Goal: Task Accomplishment & Management: Manage account settings

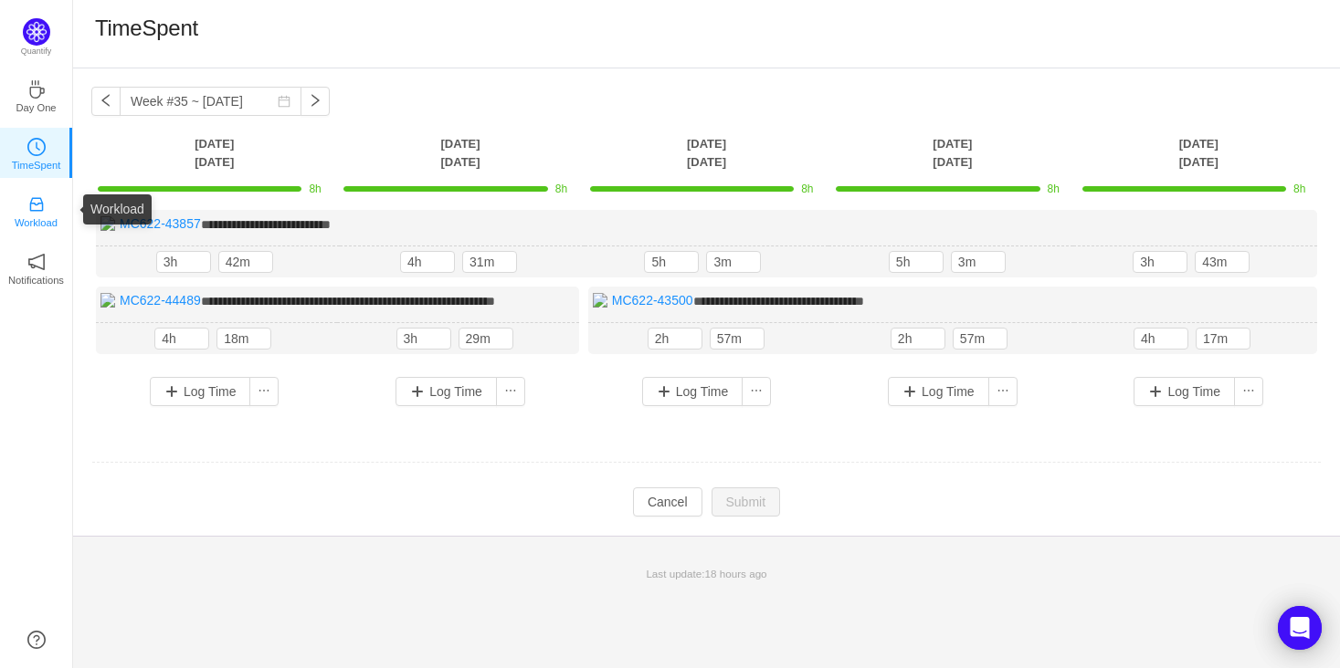
click at [38, 205] on icon "icon: inbox" at bounding box center [36, 204] width 18 height 18
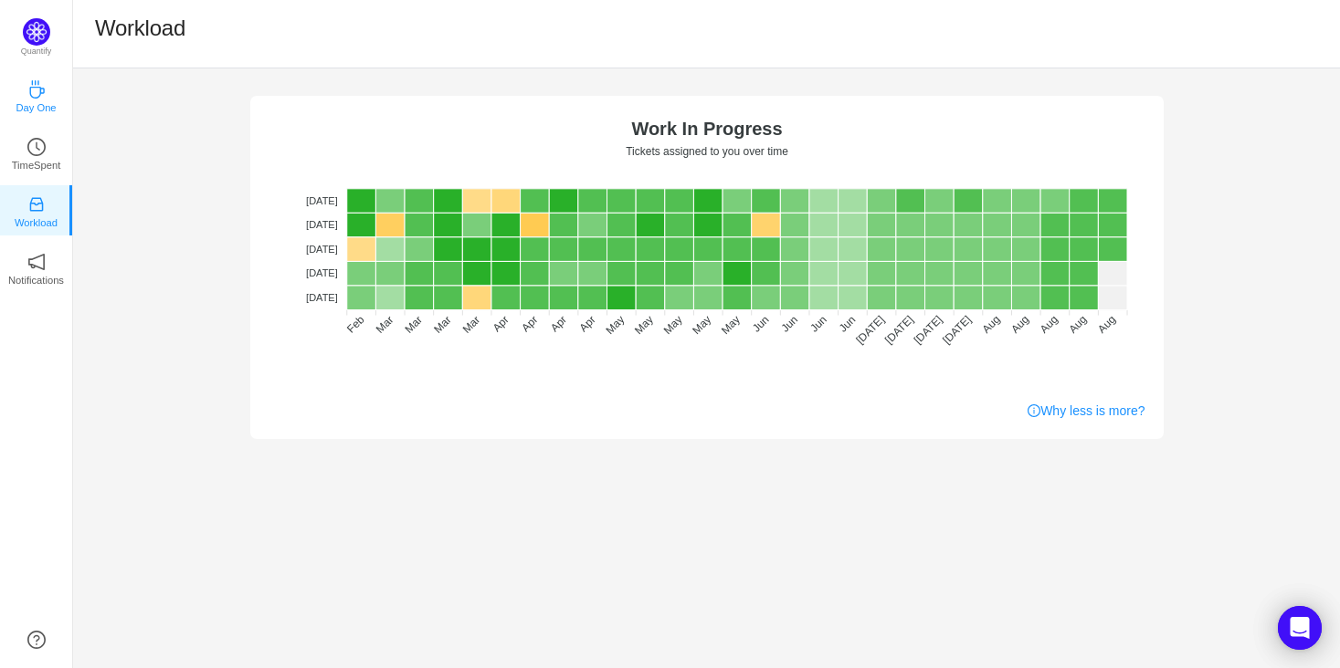
click at [29, 88] on icon "icon: coffee" at bounding box center [36, 89] width 18 height 18
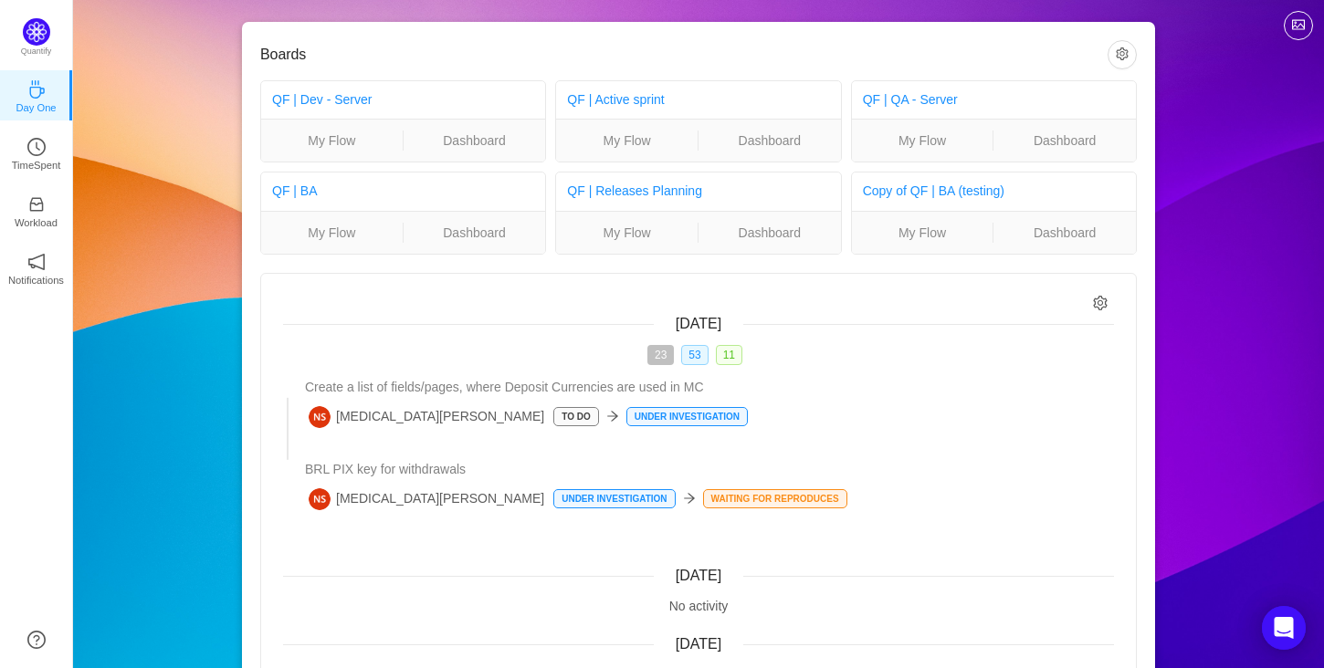
scroll to position [148, 0]
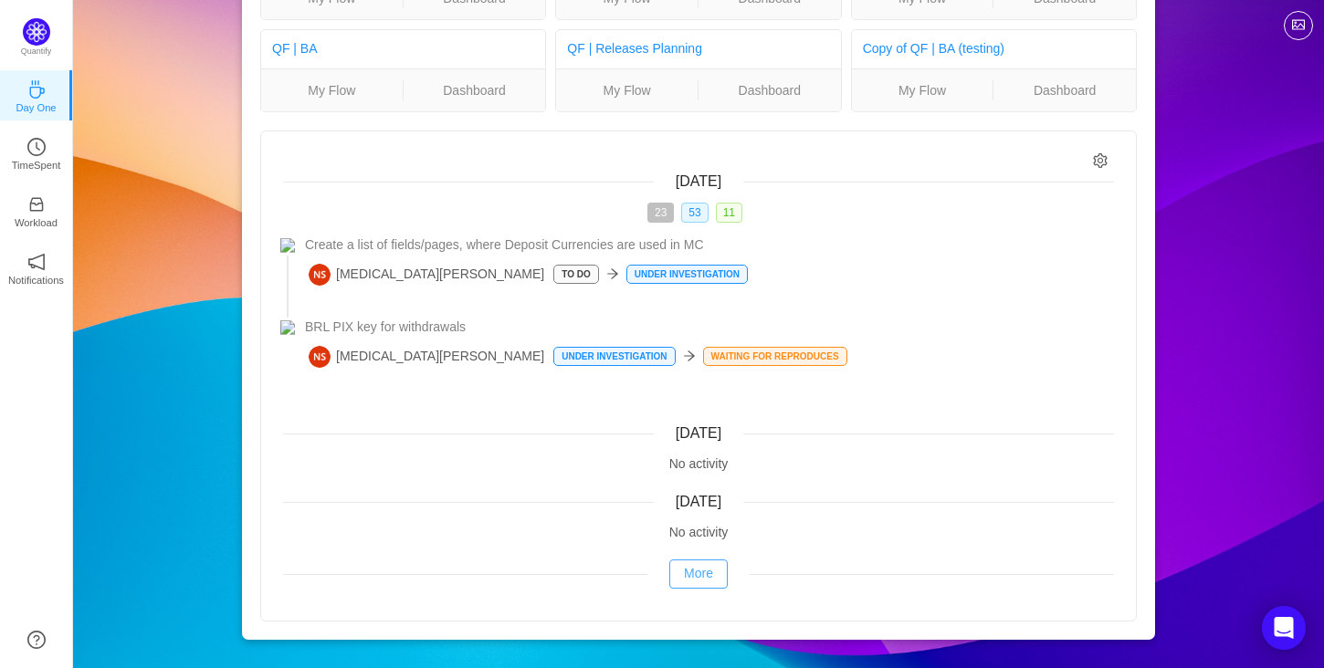
click at [682, 576] on button "More" at bounding box center [698, 574] width 58 height 29
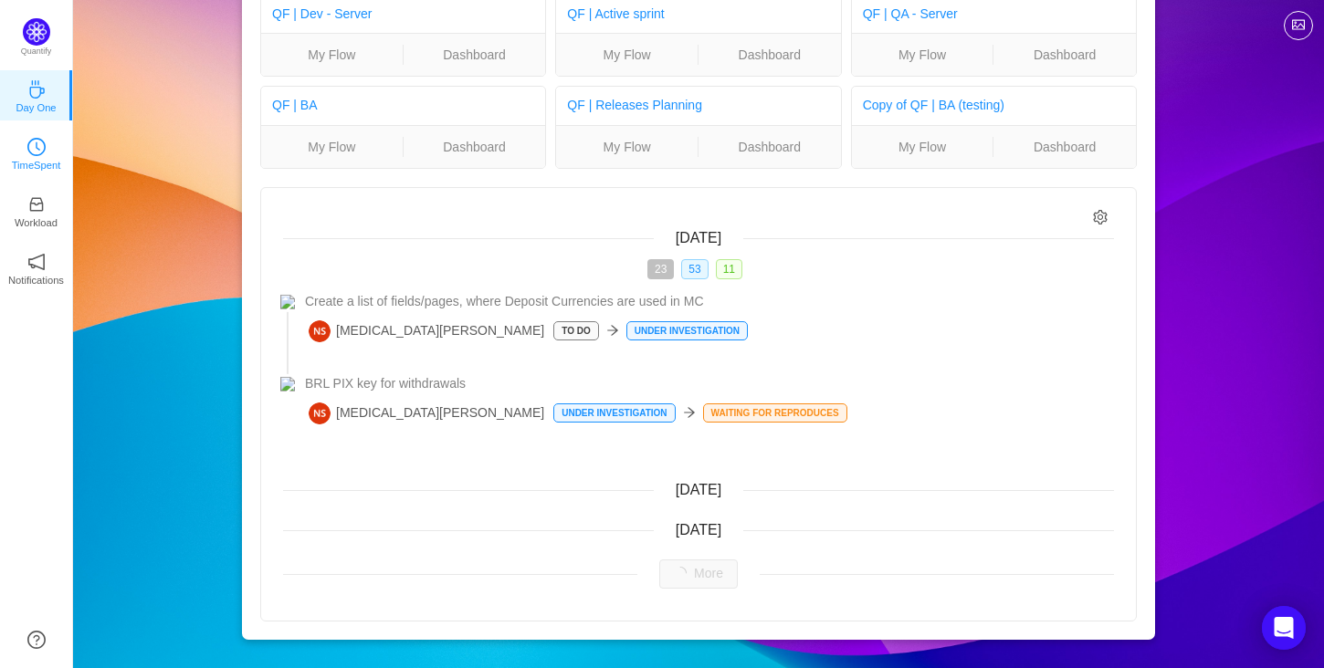
click at [33, 166] on p "TimeSpent" at bounding box center [36, 165] width 49 height 16
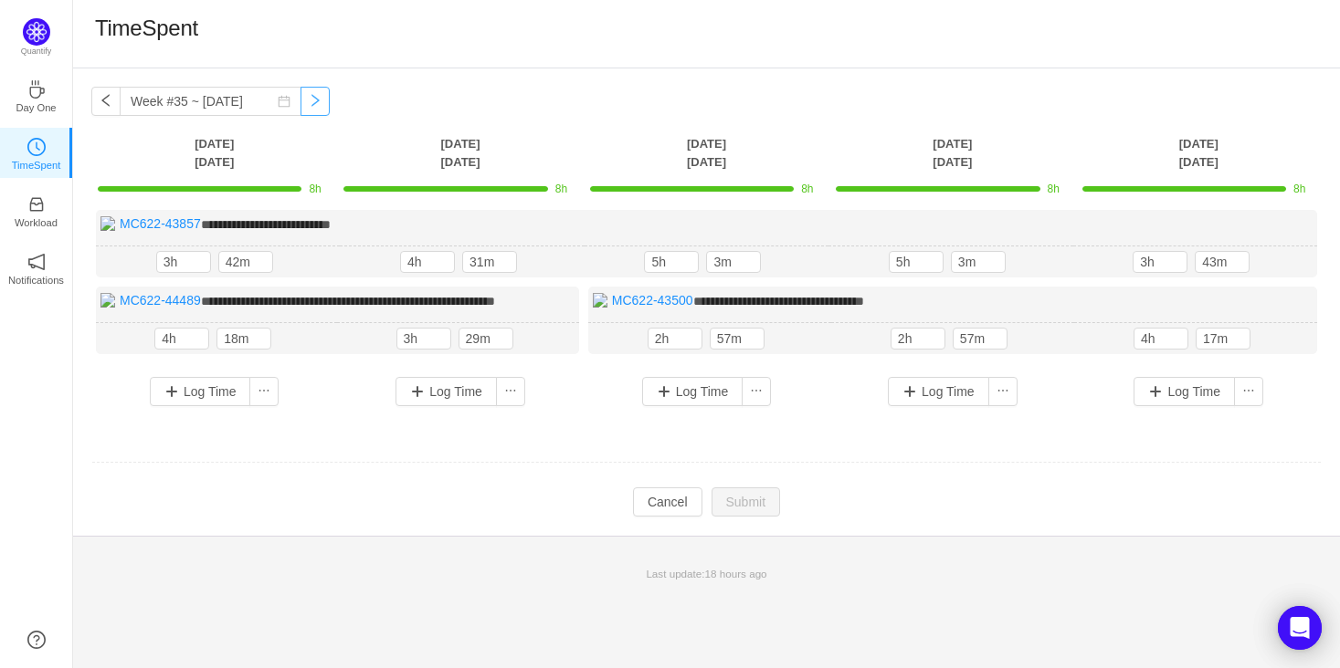
click at [300, 105] on button "button" at bounding box center [314, 101] width 29 height 29
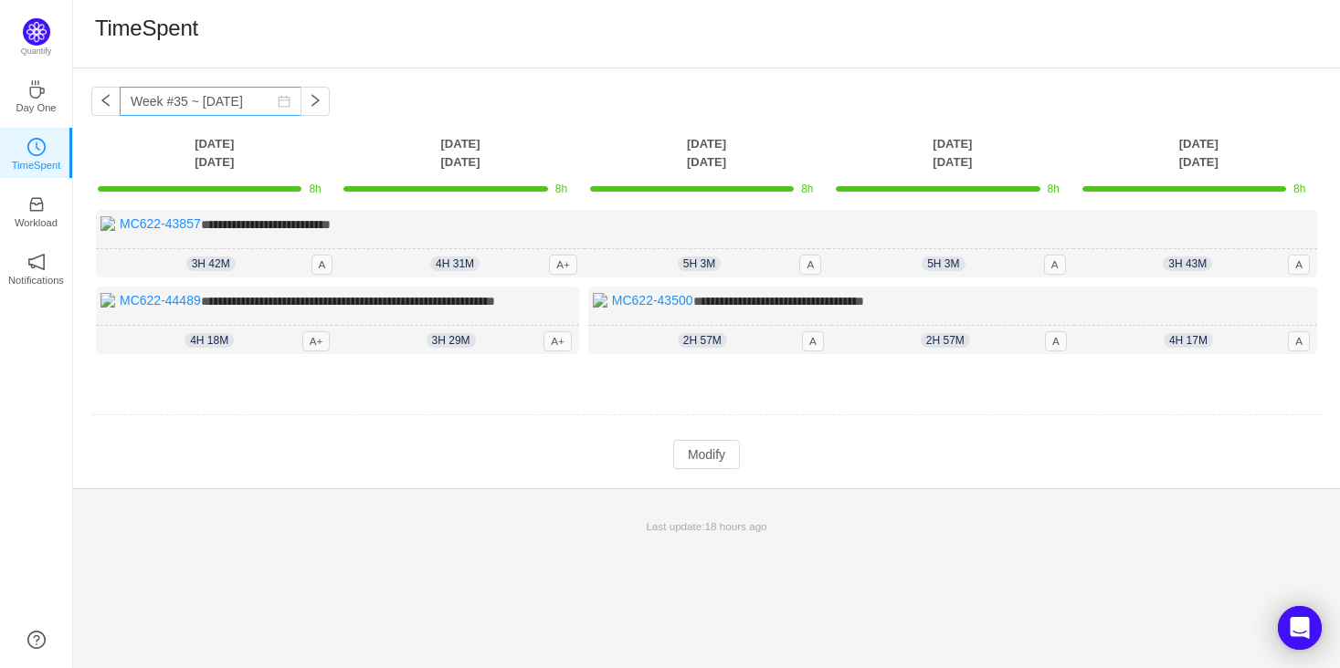
click at [278, 100] on icon "icon: calendar" at bounding box center [284, 101] width 13 height 13
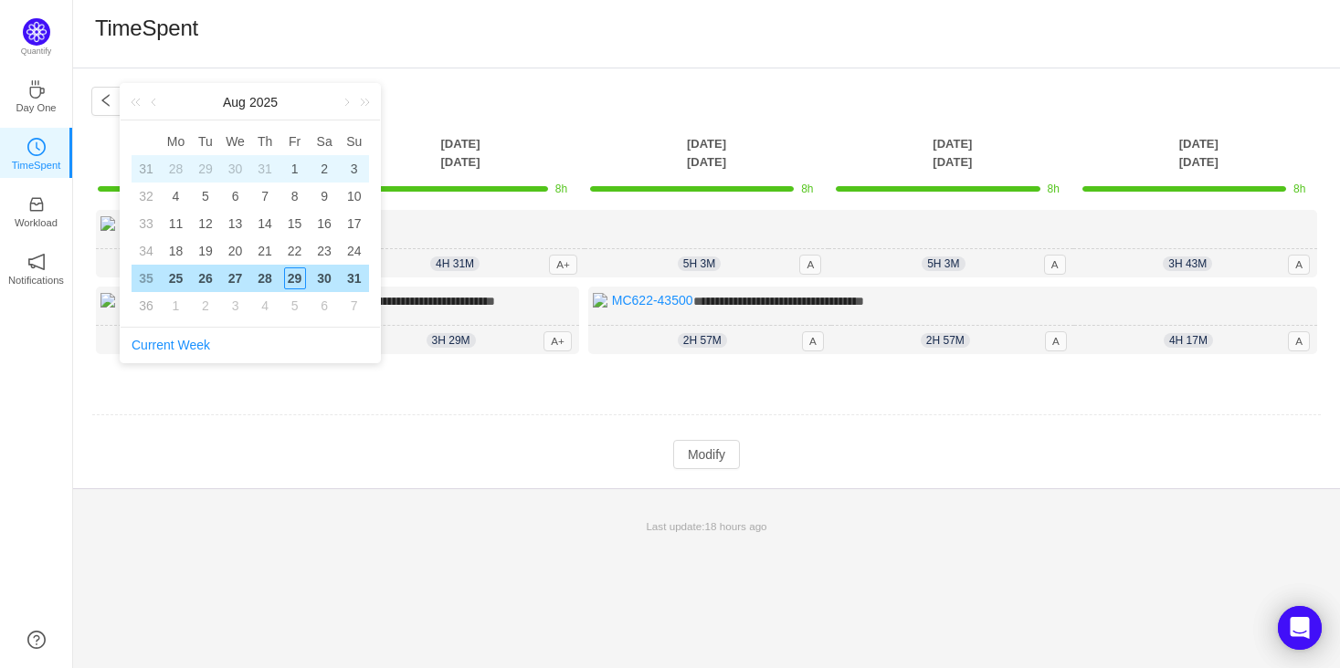
click at [291, 166] on div "1" at bounding box center [295, 169] width 22 height 22
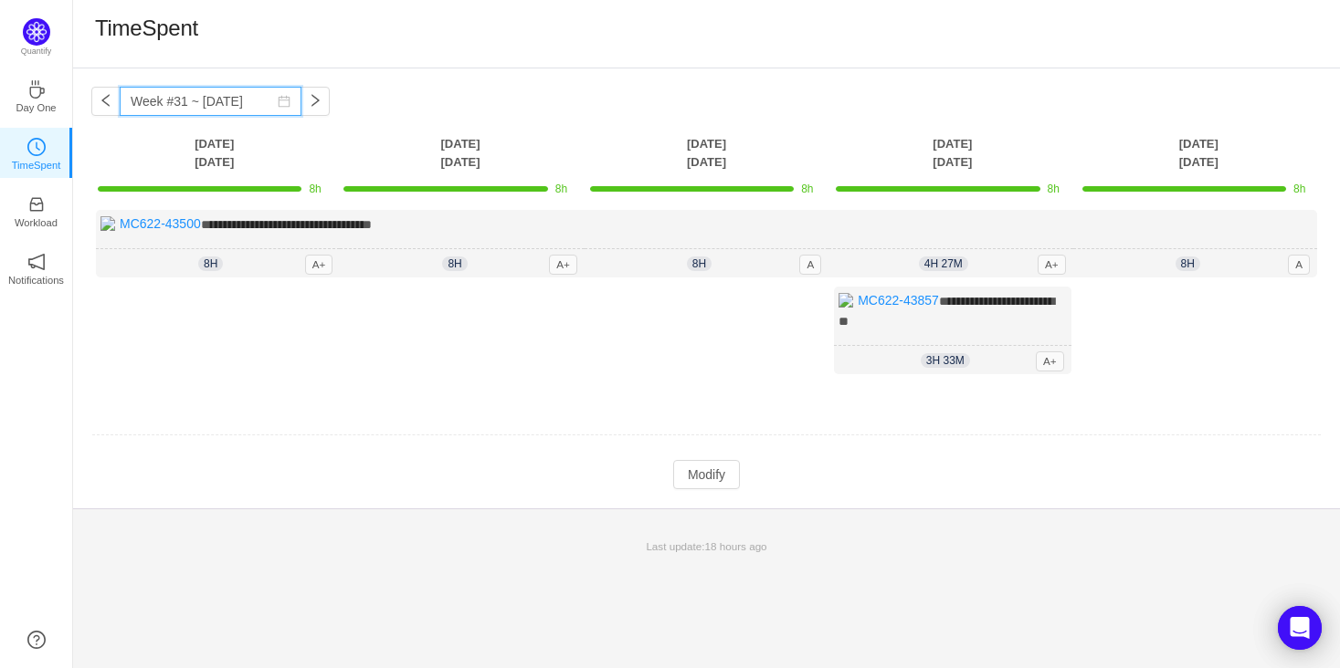
click at [237, 105] on input "Week #31 ~ Jul 28" at bounding box center [211, 101] width 182 height 29
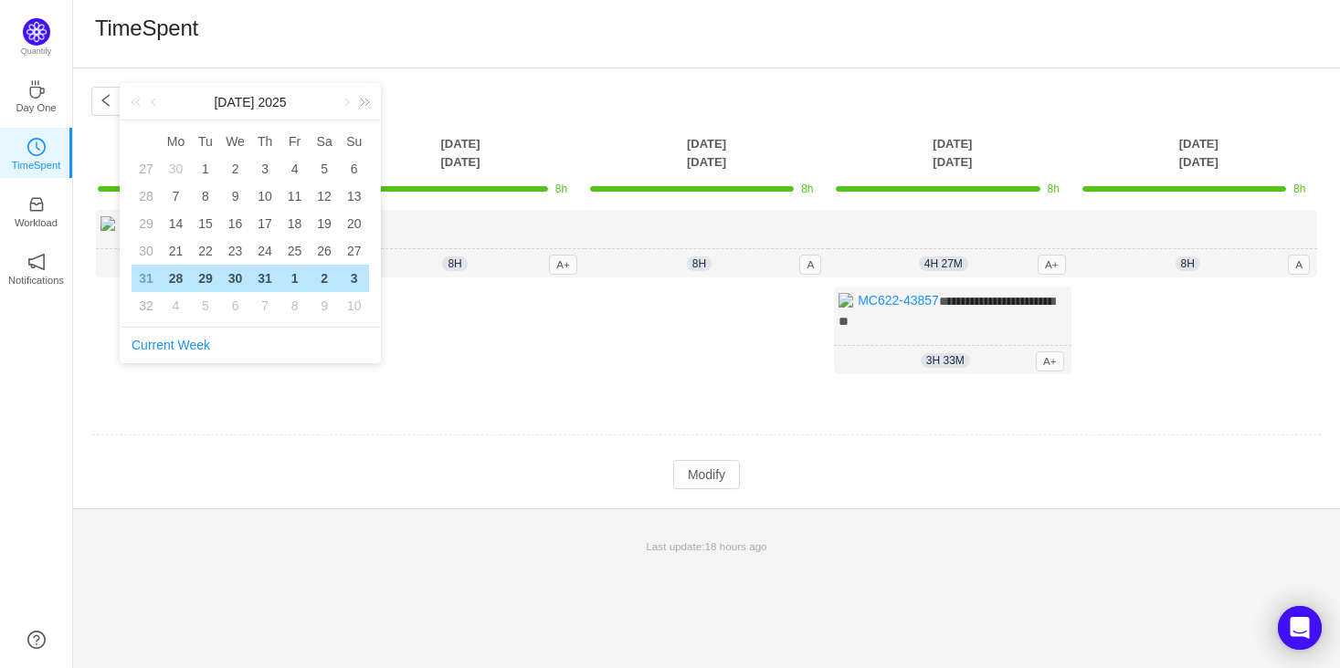
click at [355, 93] on link at bounding box center [362, 102] width 24 height 37
click at [142, 100] on link at bounding box center [139, 102] width 24 height 37
click at [134, 100] on link at bounding box center [139, 102] width 24 height 37
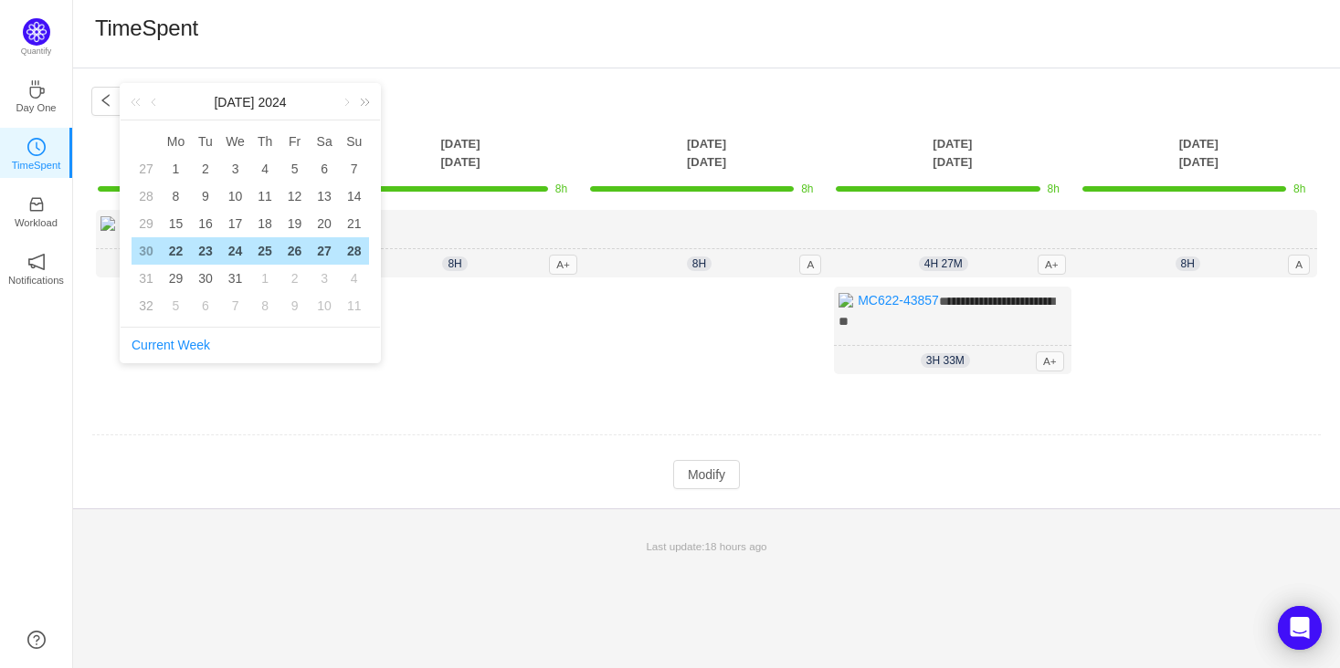
click at [365, 102] on link at bounding box center [362, 102] width 24 height 37
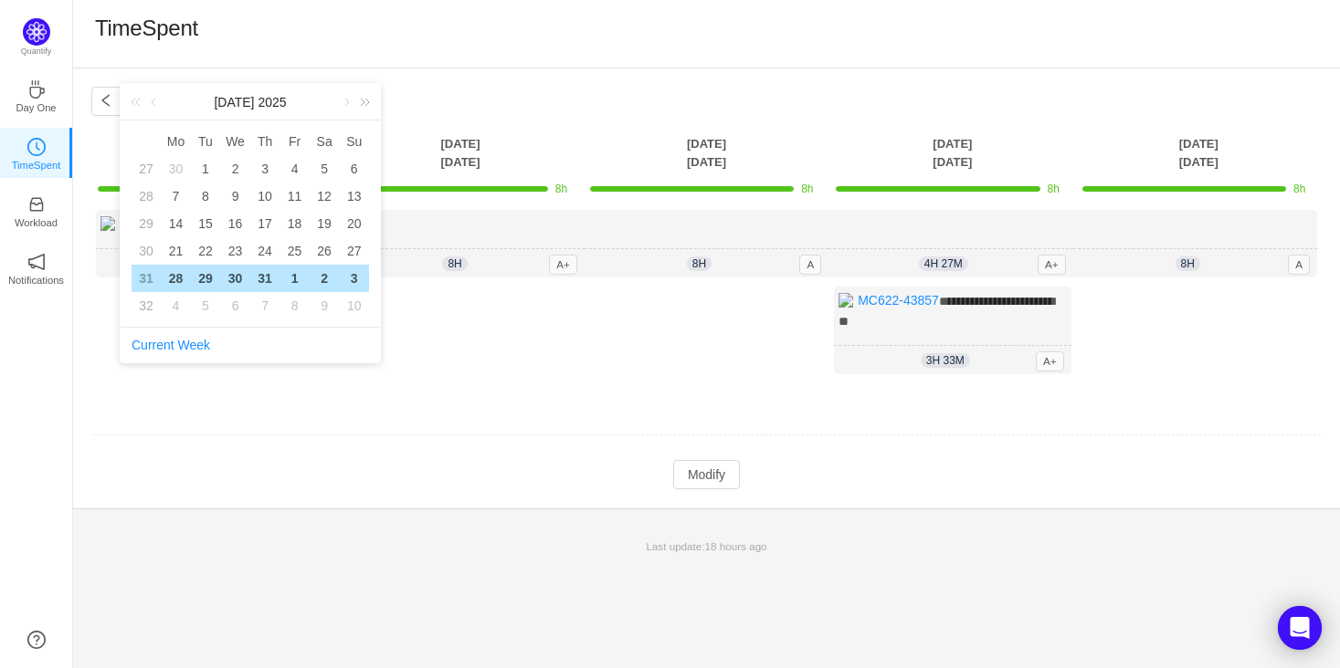
click at [353, 102] on link at bounding box center [362, 102] width 24 height 37
click at [134, 104] on link at bounding box center [139, 102] width 24 height 37
click at [345, 101] on link at bounding box center [345, 102] width 16 height 37
click at [296, 172] on div "1" at bounding box center [295, 169] width 22 height 22
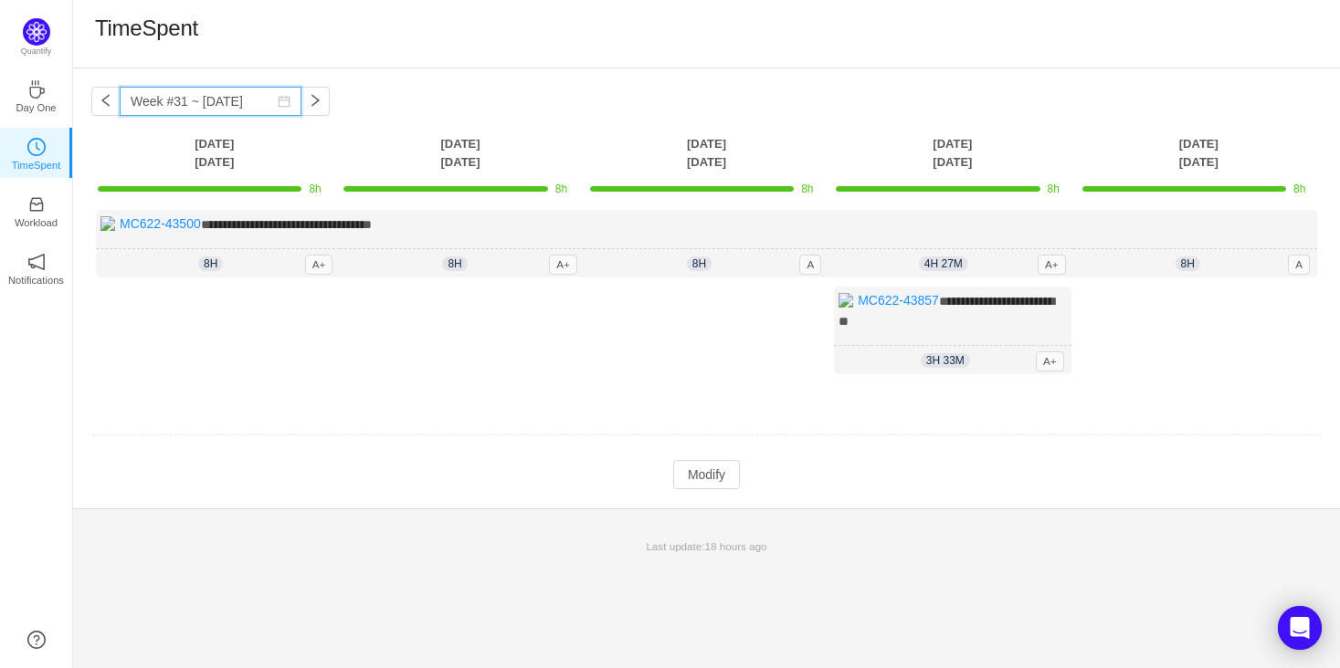
click at [233, 114] on input "Week #31 ~ Jul 28" at bounding box center [211, 101] width 182 height 29
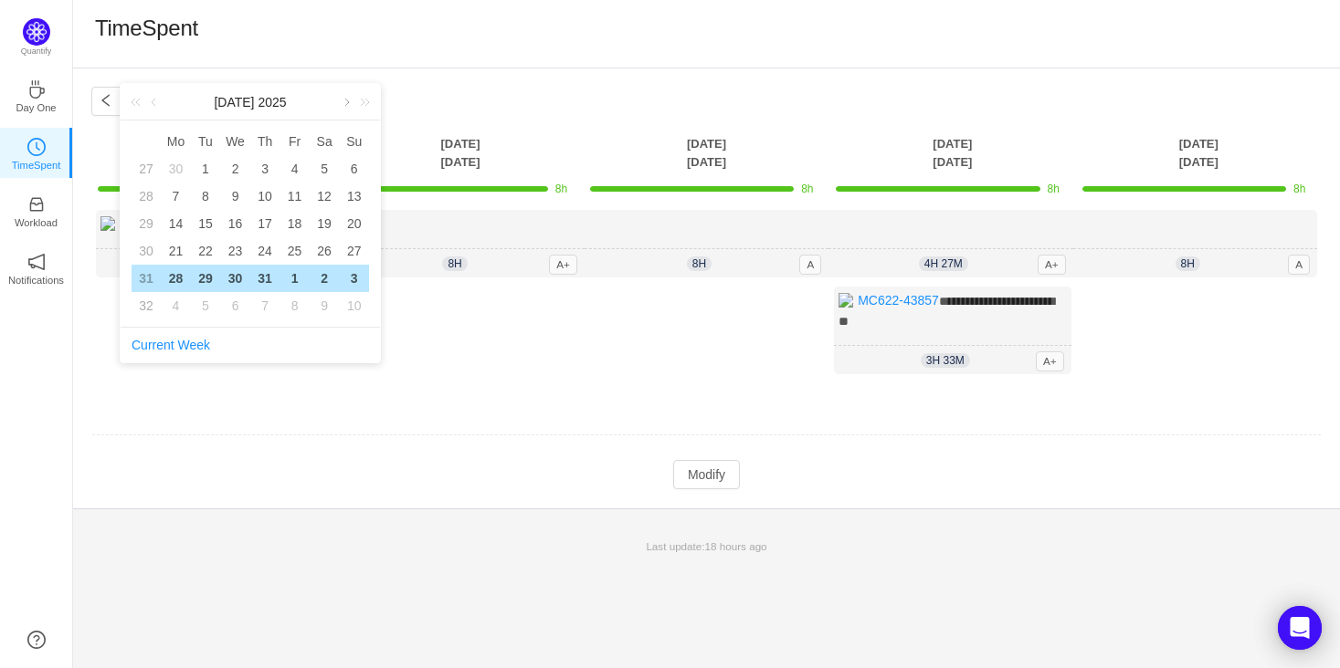
click at [347, 105] on link at bounding box center [345, 102] width 16 height 37
click at [343, 107] on link at bounding box center [345, 102] width 16 height 37
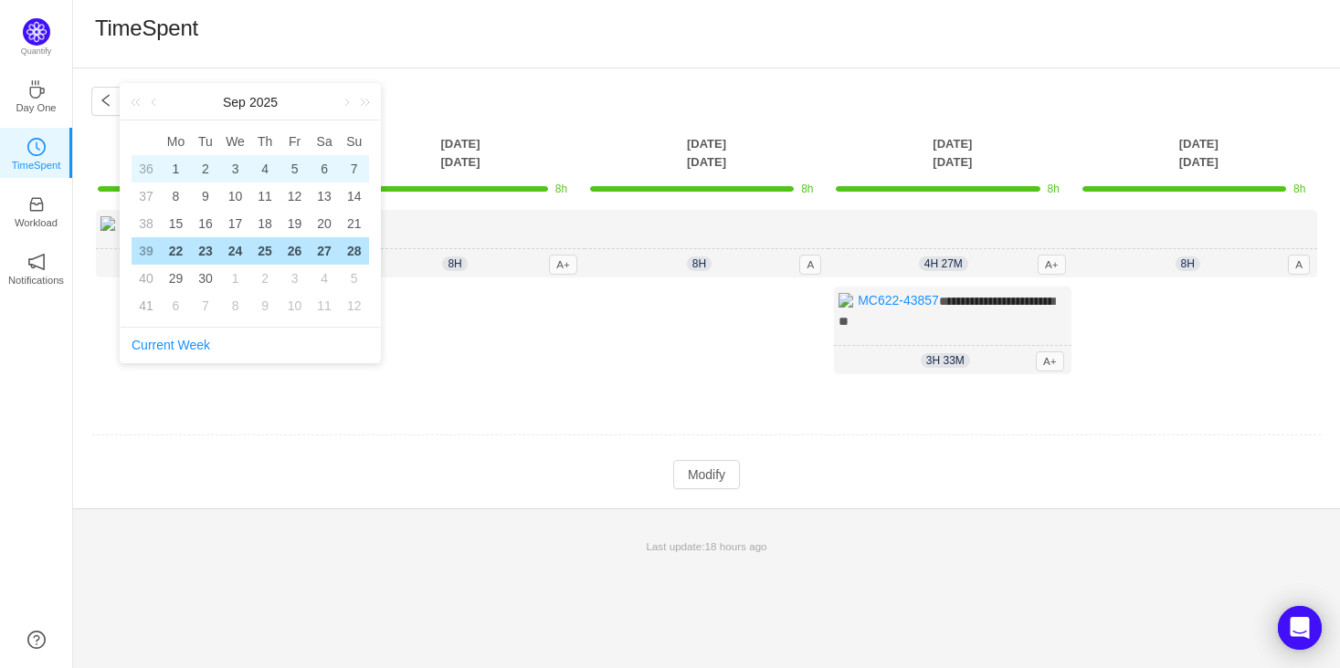
click at [172, 166] on div "1" at bounding box center [175, 169] width 22 height 22
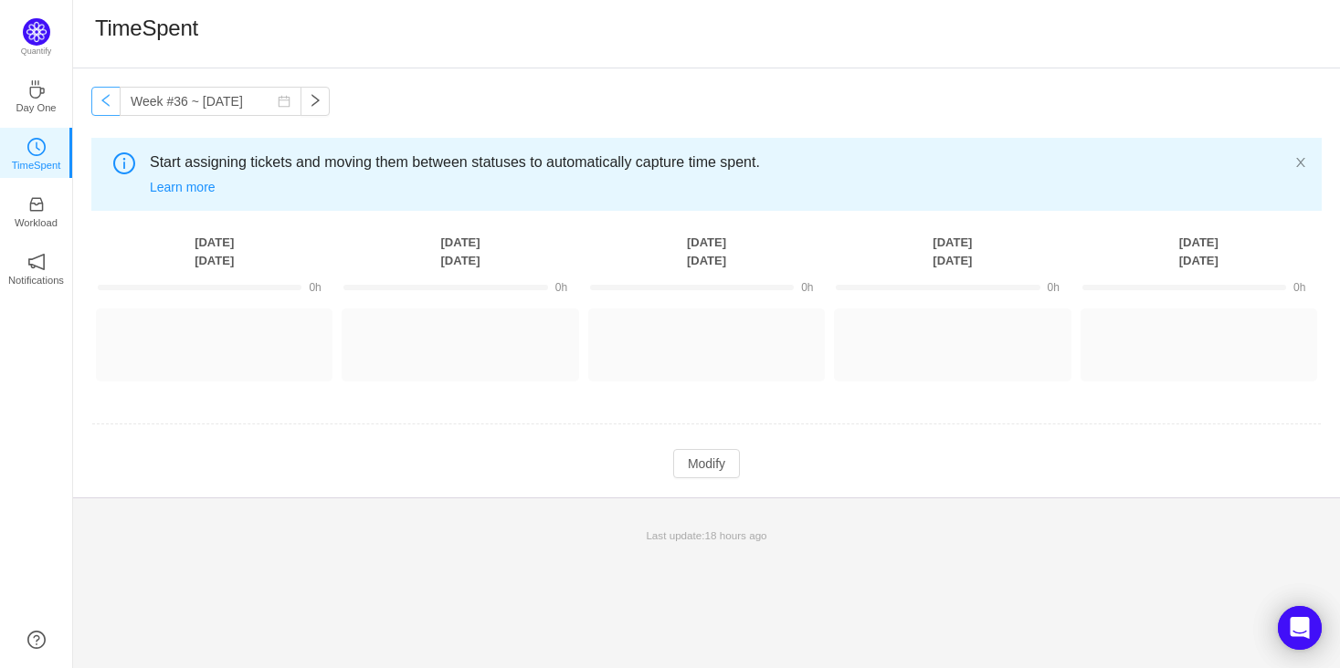
click at [110, 100] on button "button" at bounding box center [105, 101] width 29 height 29
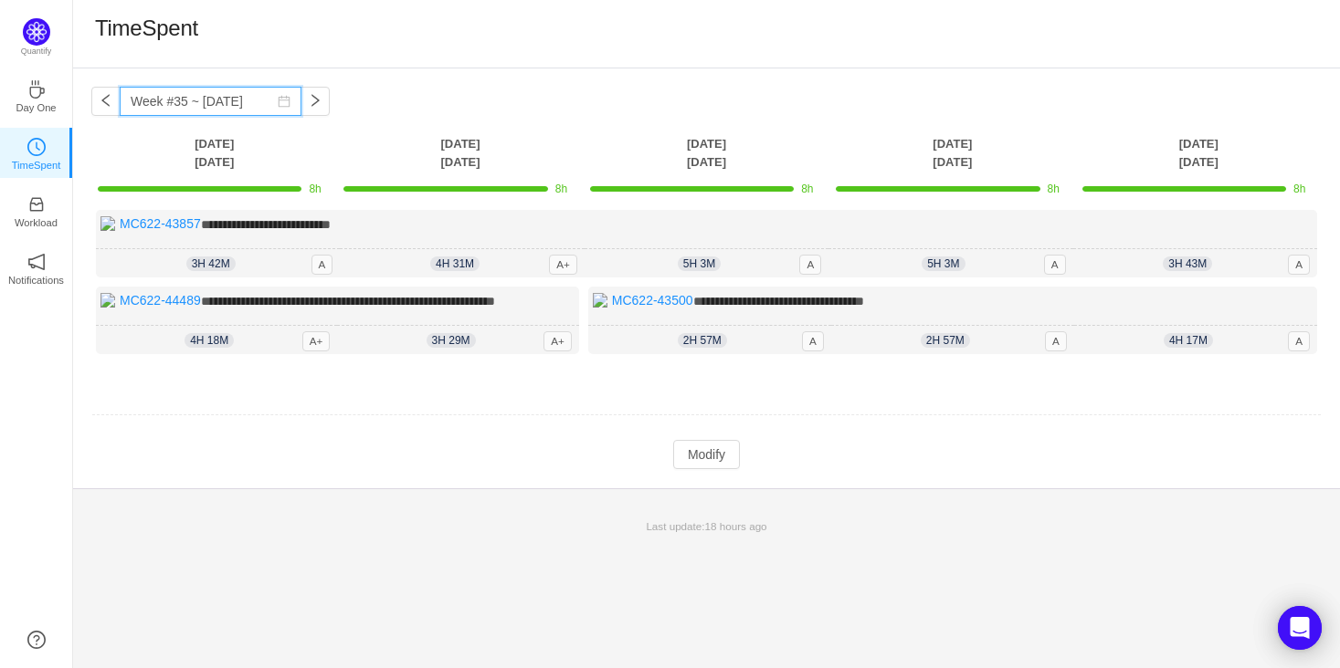
click at [205, 110] on input "Week #35 ~ Aug 25" at bounding box center [211, 101] width 182 height 29
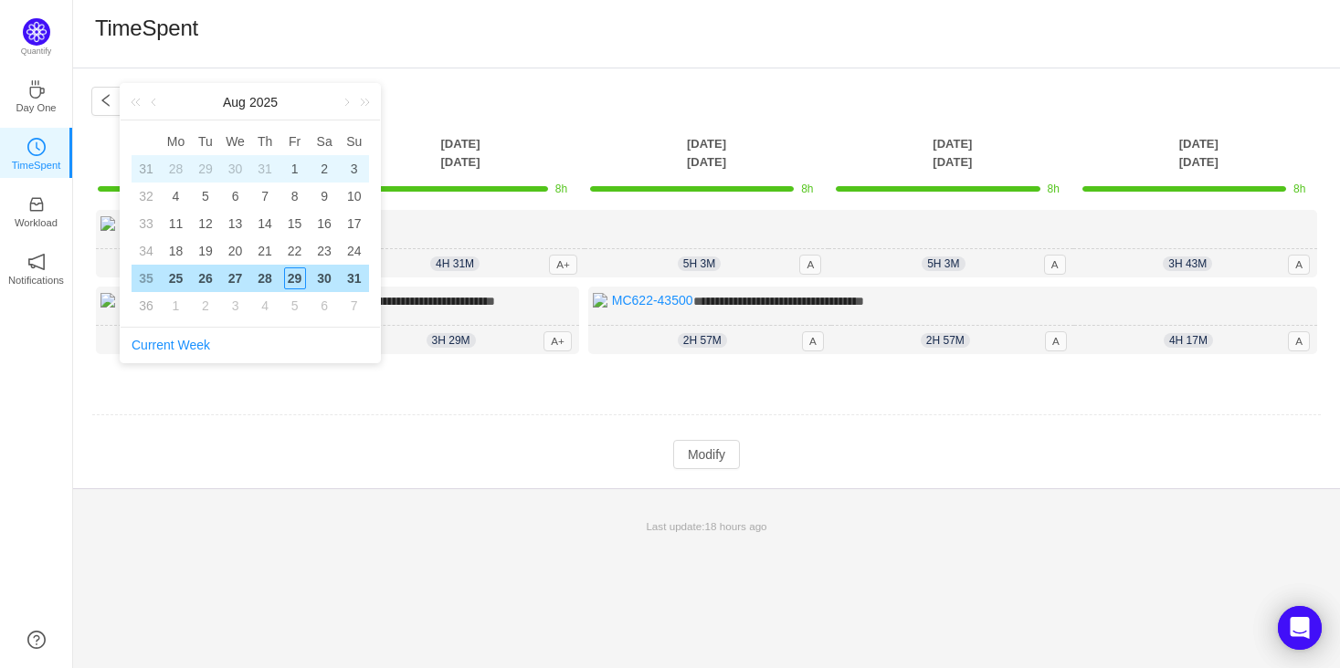
click at [292, 167] on div "1" at bounding box center [295, 169] width 22 height 22
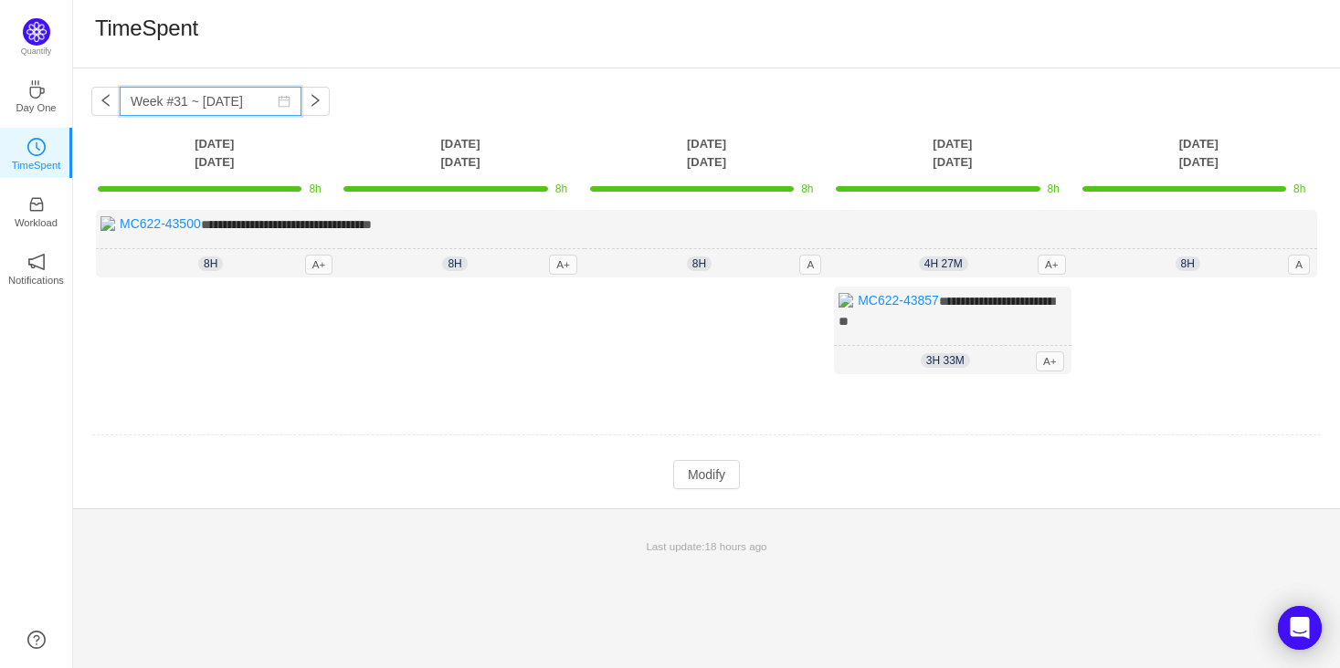
click at [223, 107] on input "Week #31 ~ Jul 28" at bounding box center [211, 101] width 182 height 29
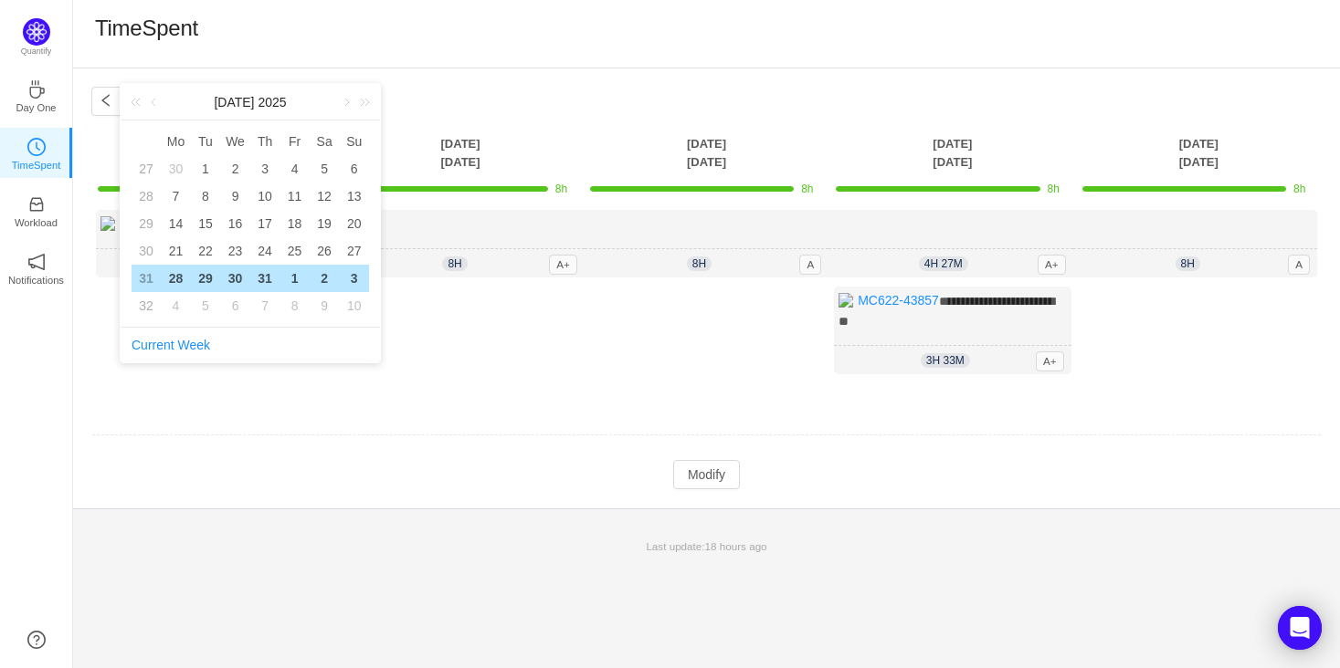
click at [573, 49] on div "TimeSpent" at bounding box center [706, 34] width 1223 height 38
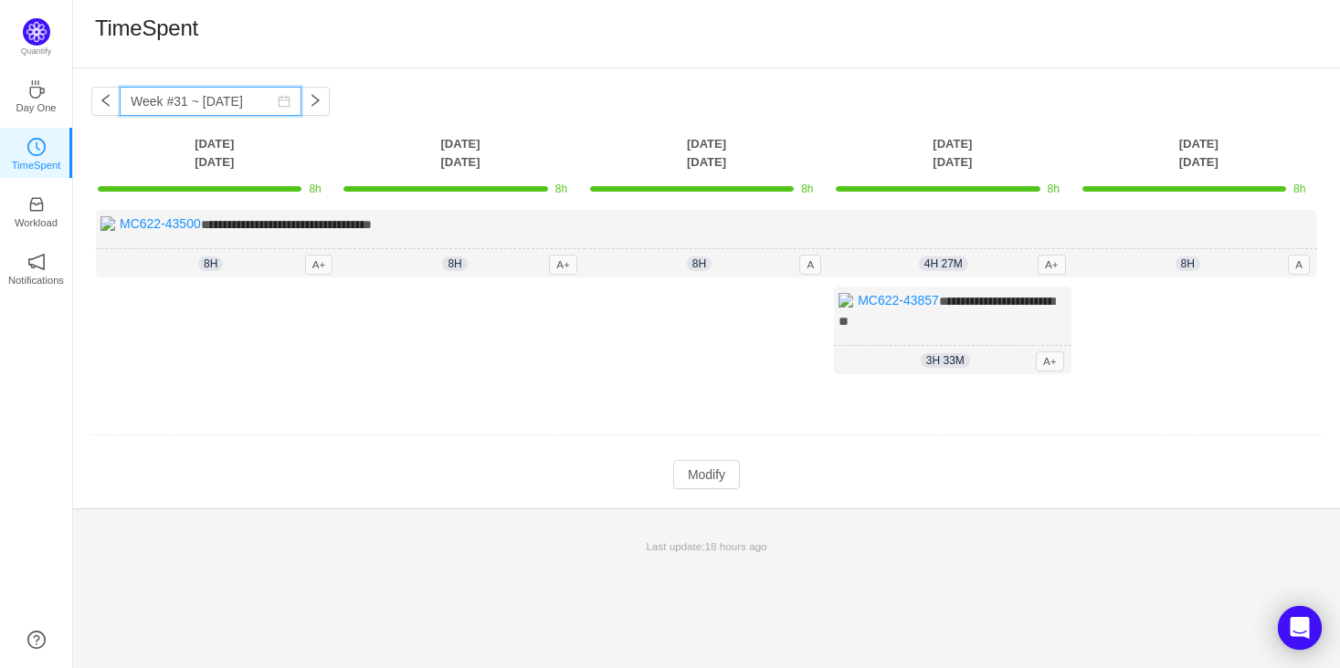
click at [197, 107] on input "Week #31 ~ Jul 28" at bounding box center [211, 101] width 182 height 29
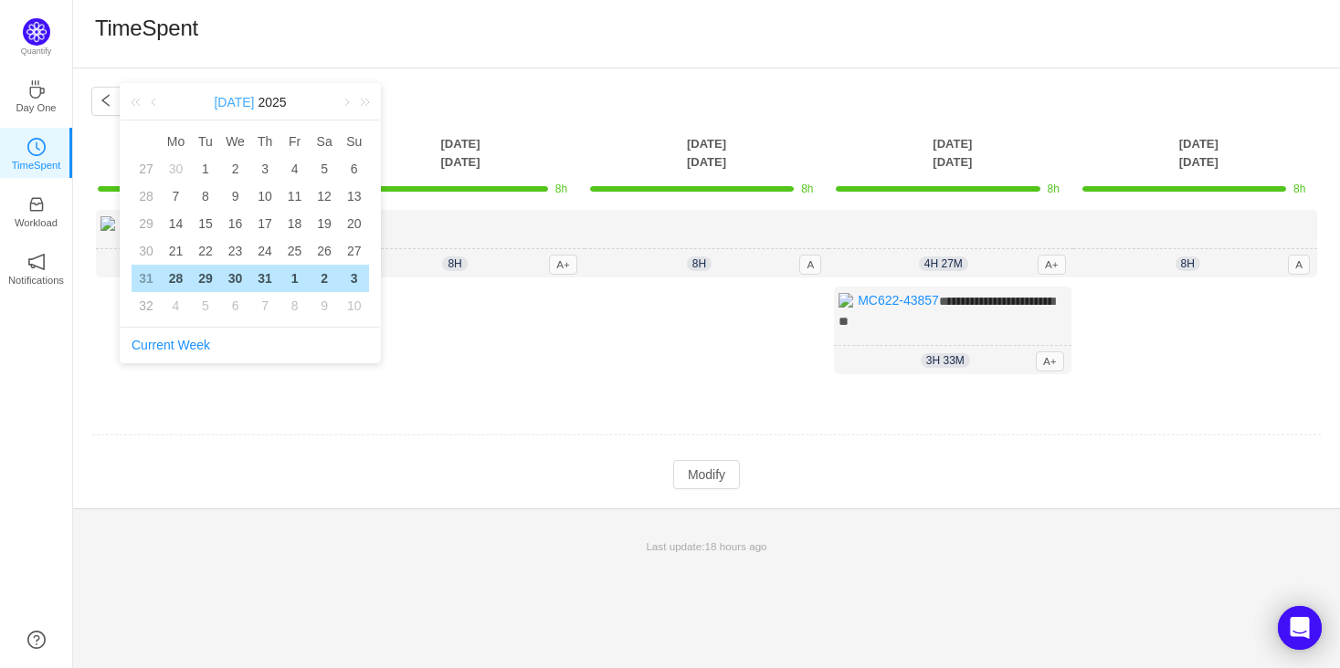
click at [237, 100] on link "[DATE]" at bounding box center [234, 102] width 44 height 37
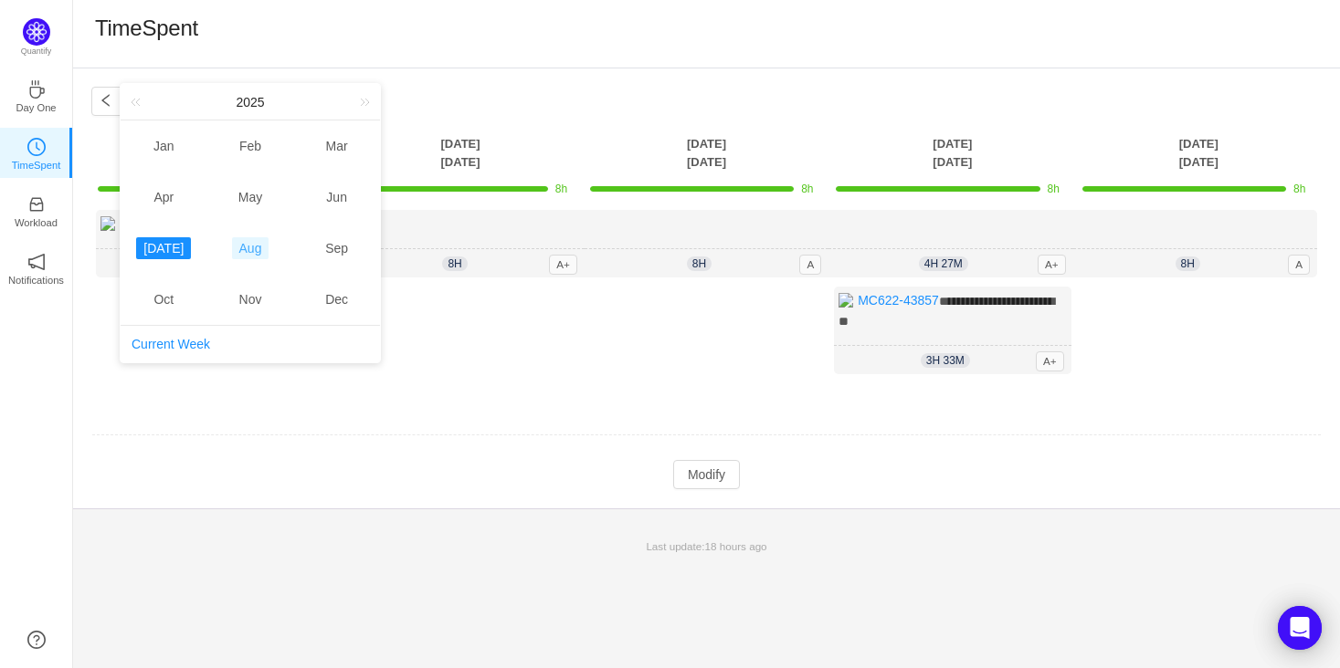
click at [247, 248] on link "Aug" at bounding box center [250, 248] width 37 height 22
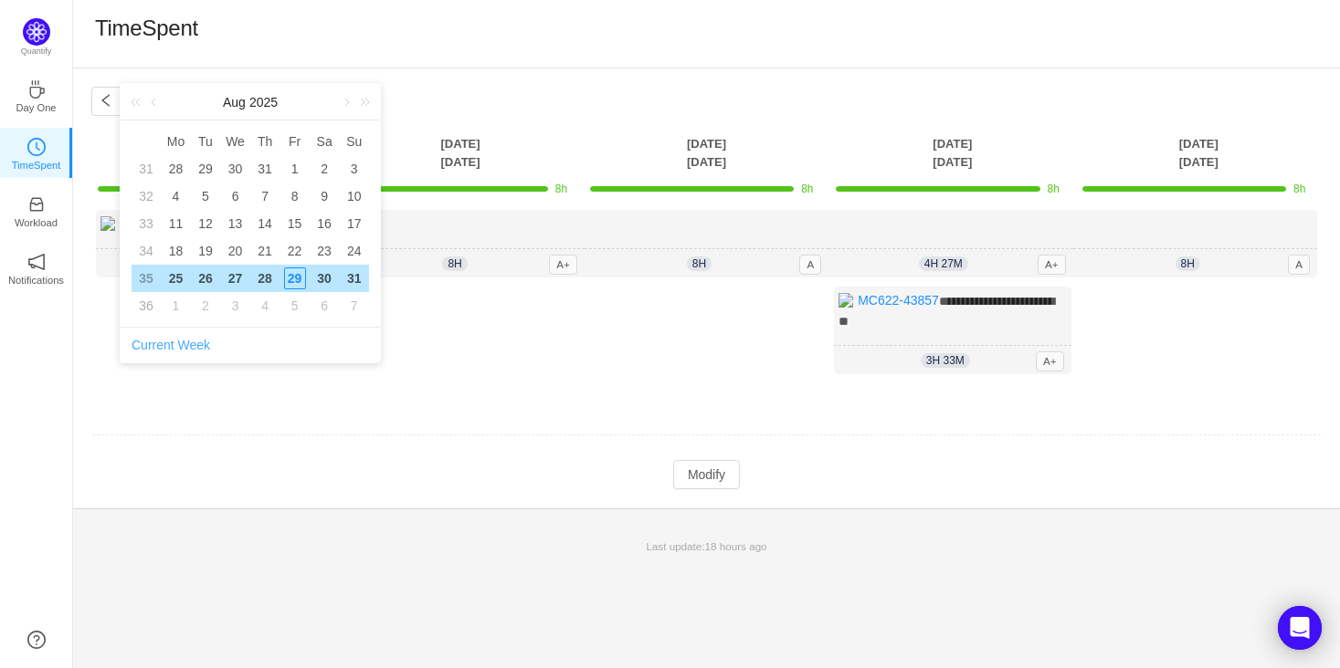
click at [180, 342] on link "Current Week" at bounding box center [171, 345] width 79 height 15
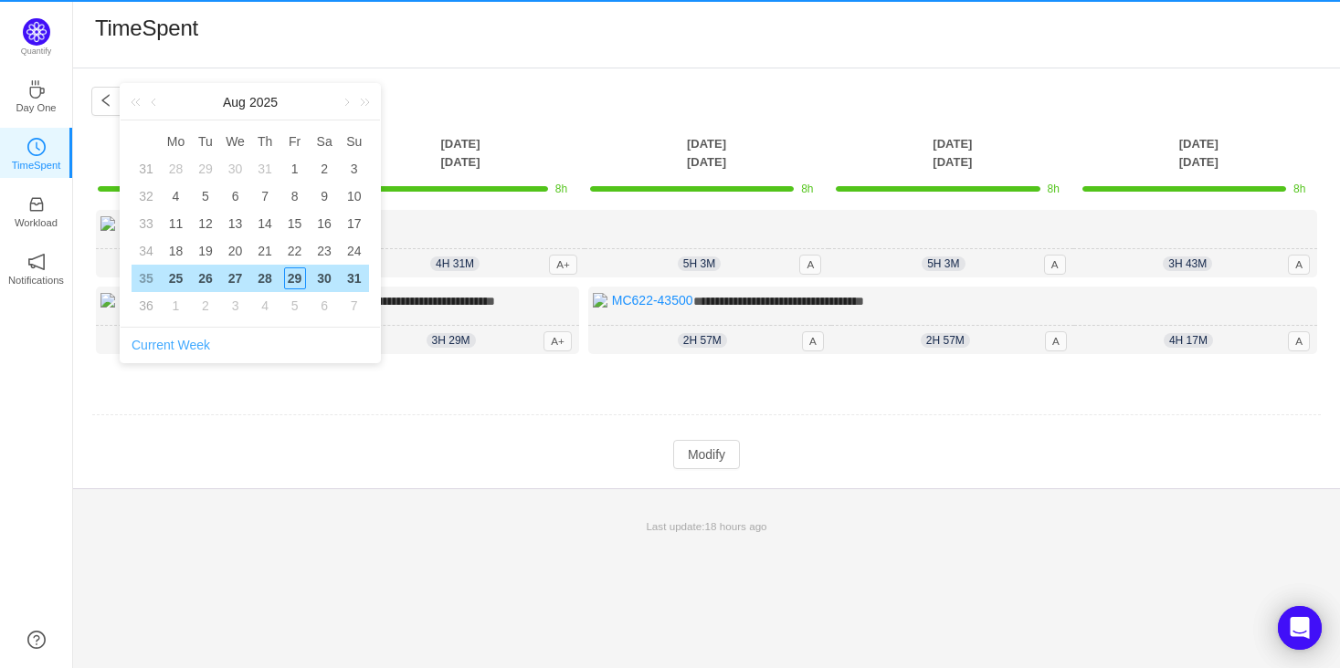
click at [180, 342] on link "Current Week" at bounding box center [171, 345] width 79 height 15
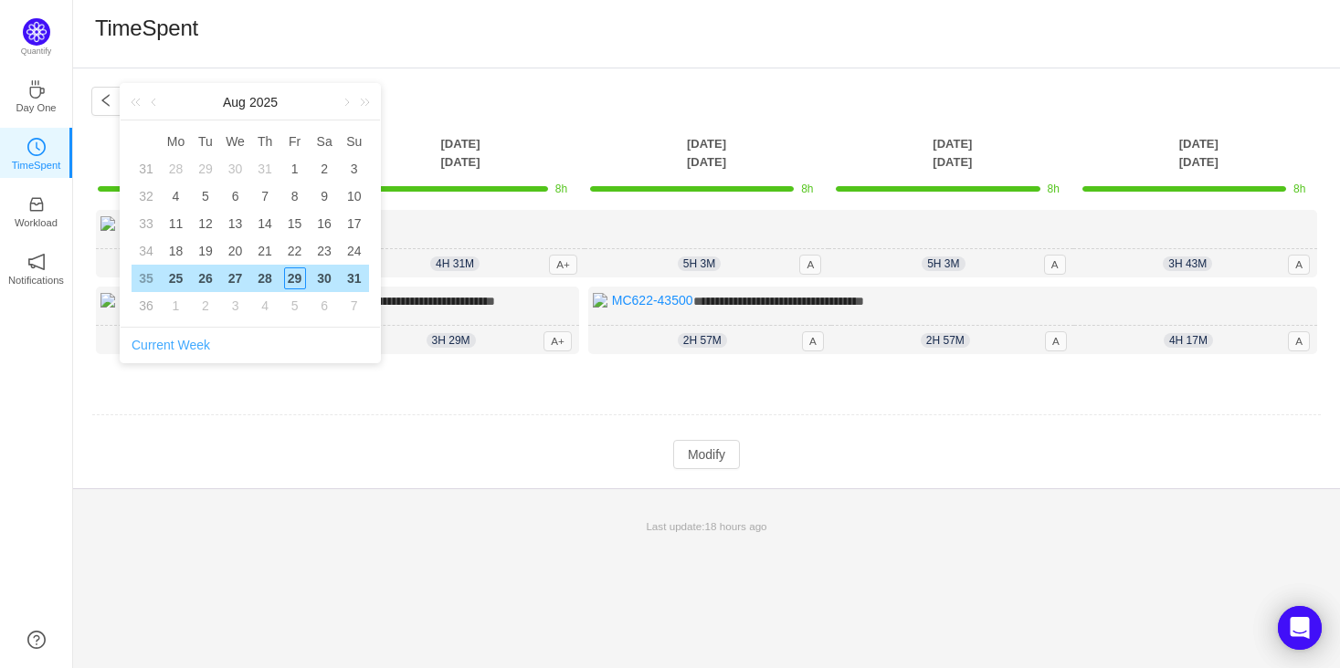
click at [180, 342] on link "Current Week" at bounding box center [171, 345] width 79 height 15
click at [226, 342] on div "Current Week" at bounding box center [250, 345] width 237 height 35
click at [302, 170] on div "1" at bounding box center [295, 169] width 22 height 22
type input "Week #31 ~ Jul 28"
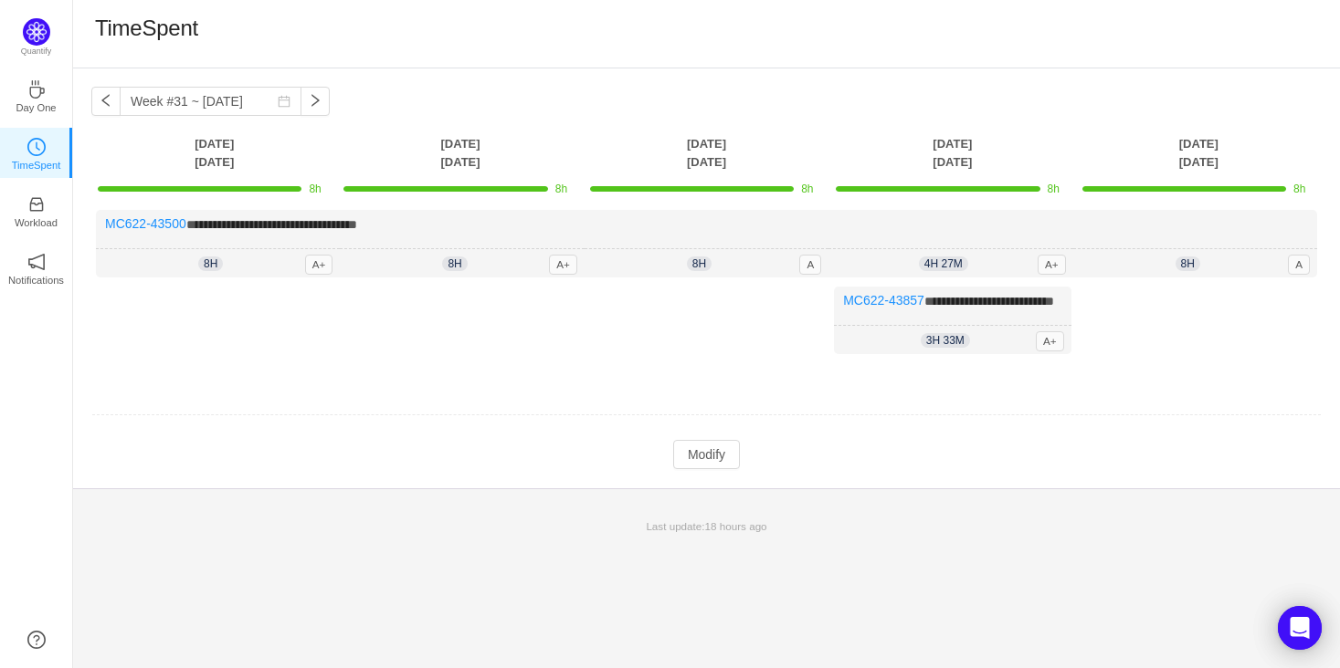
click at [450, 146] on th "Tuesday Jul 29" at bounding box center [460, 152] width 246 height 37
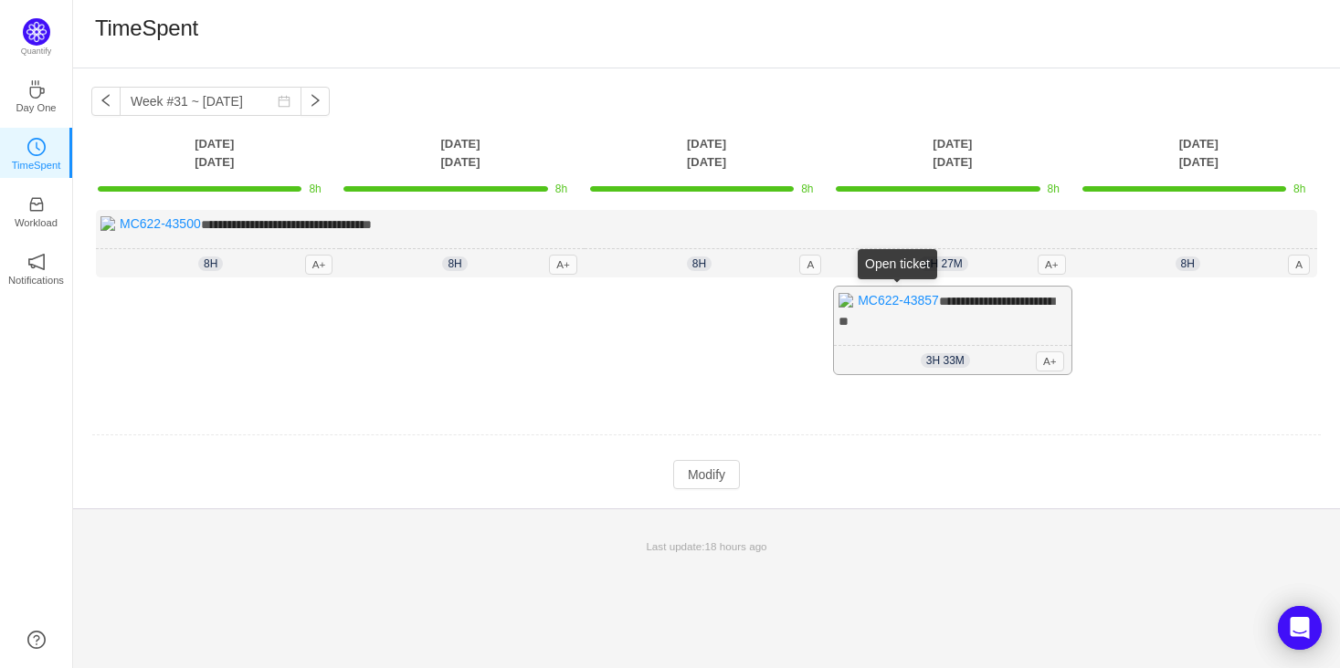
click at [997, 310] on div "**********" at bounding box center [952, 331] width 237 height 88
click at [924, 296] on link "MC622-43857" at bounding box center [898, 300] width 81 height 15
click at [708, 478] on button "Modify" at bounding box center [706, 474] width 67 height 29
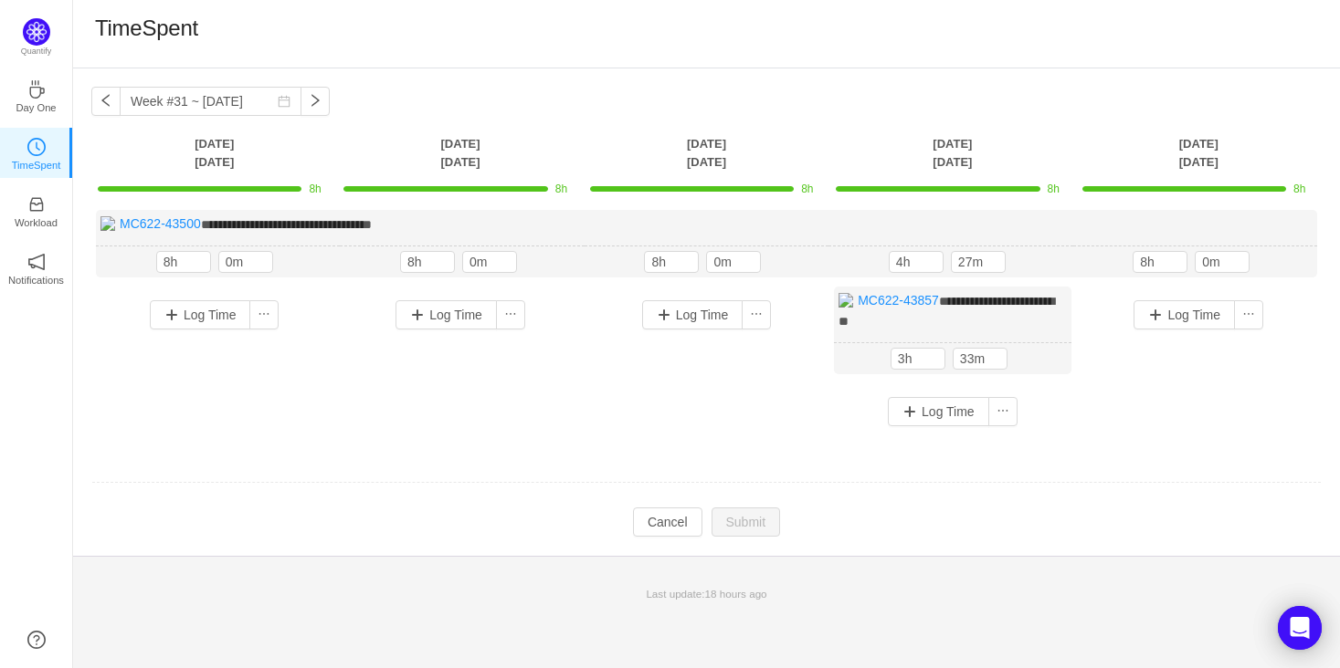
click at [1161, 428] on div "**********" at bounding box center [706, 325] width 1230 height 230
click at [1174, 310] on button "Log Time" at bounding box center [1183, 314] width 101 height 29
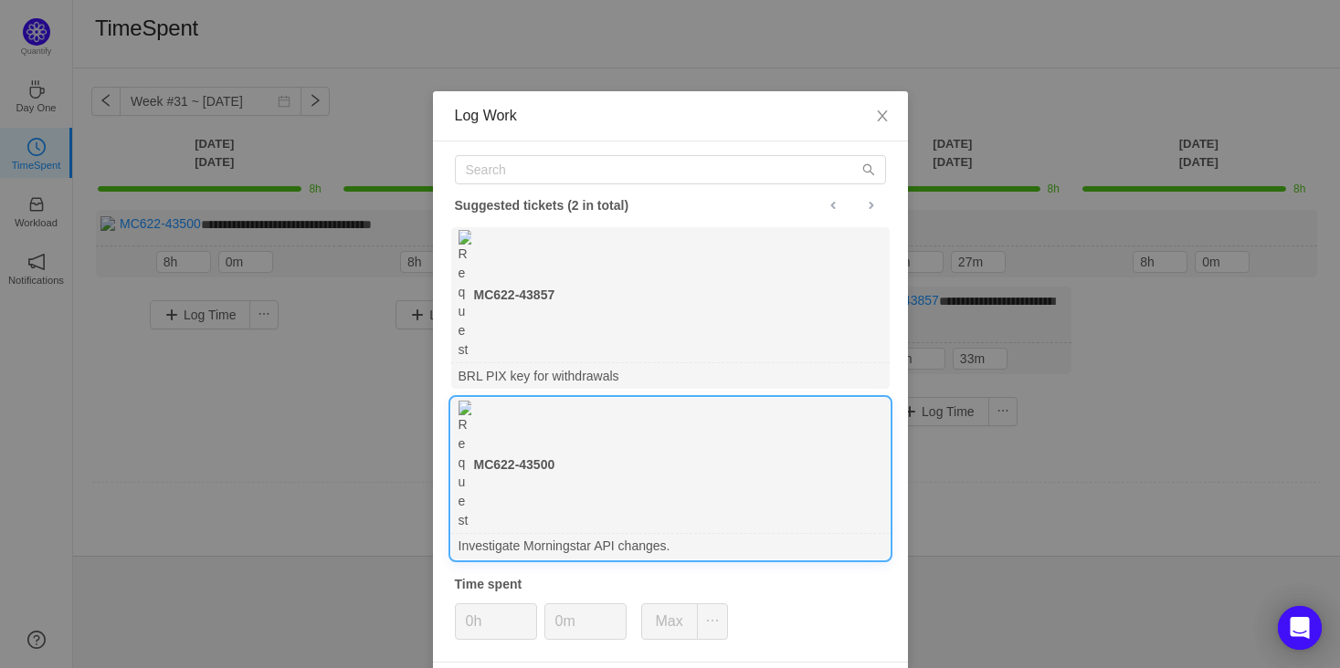
click at [633, 398] on div "MC622-43500" at bounding box center [670, 466] width 438 height 136
click at [479, 605] on input "0h" at bounding box center [496, 622] width 80 height 35
click at [473, 605] on input "0h" at bounding box center [496, 622] width 80 height 35
type input "0h"
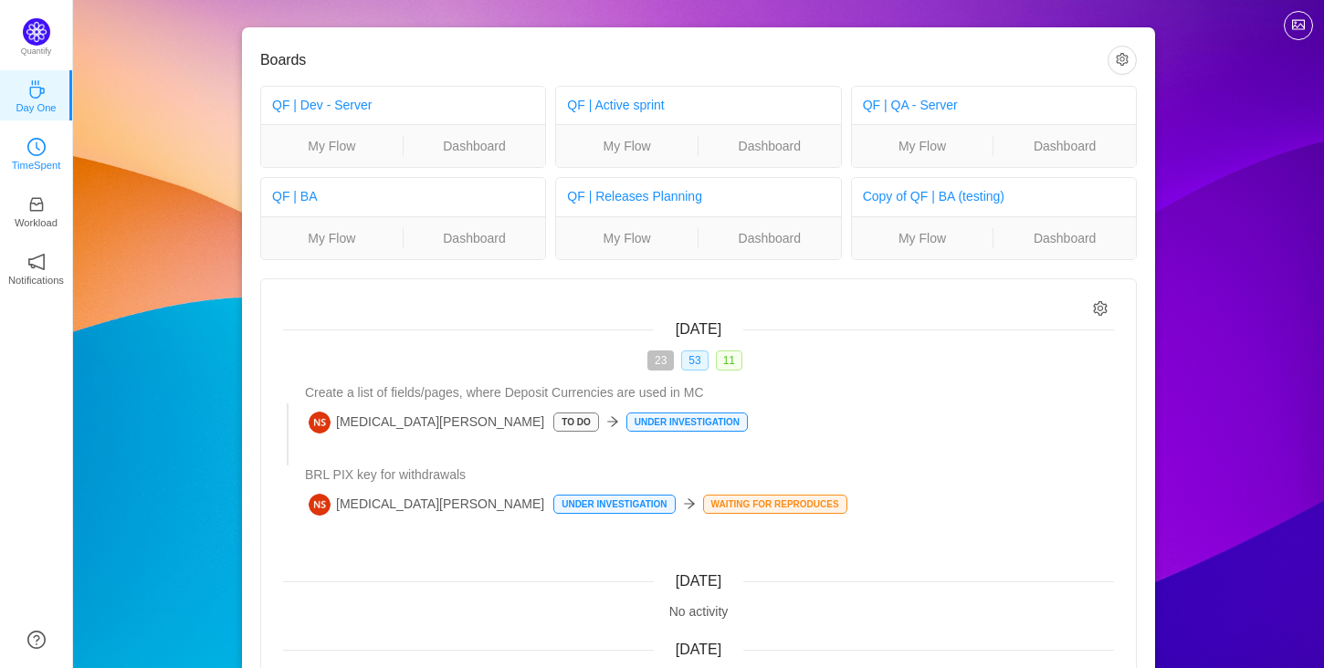
click at [46, 144] on link "TimeSpent" at bounding box center [36, 152] width 18 height 18
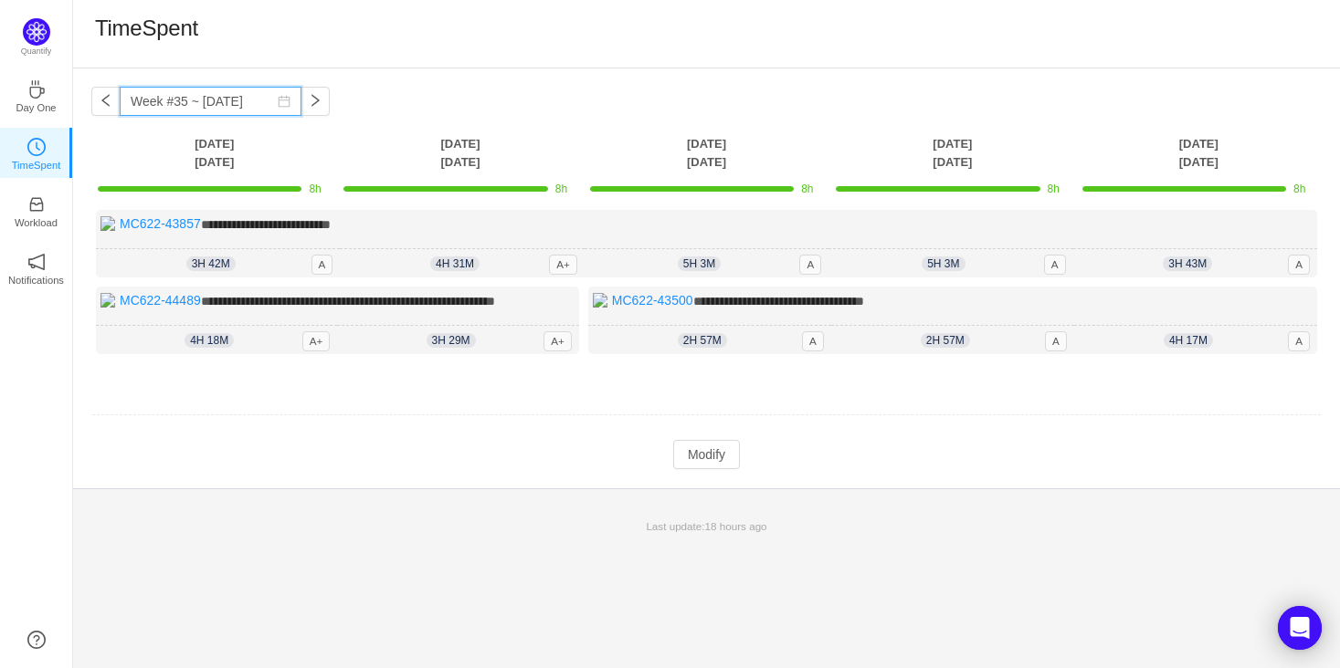
click at [246, 106] on input "Week #35 ~ Aug 29" at bounding box center [211, 101] width 182 height 29
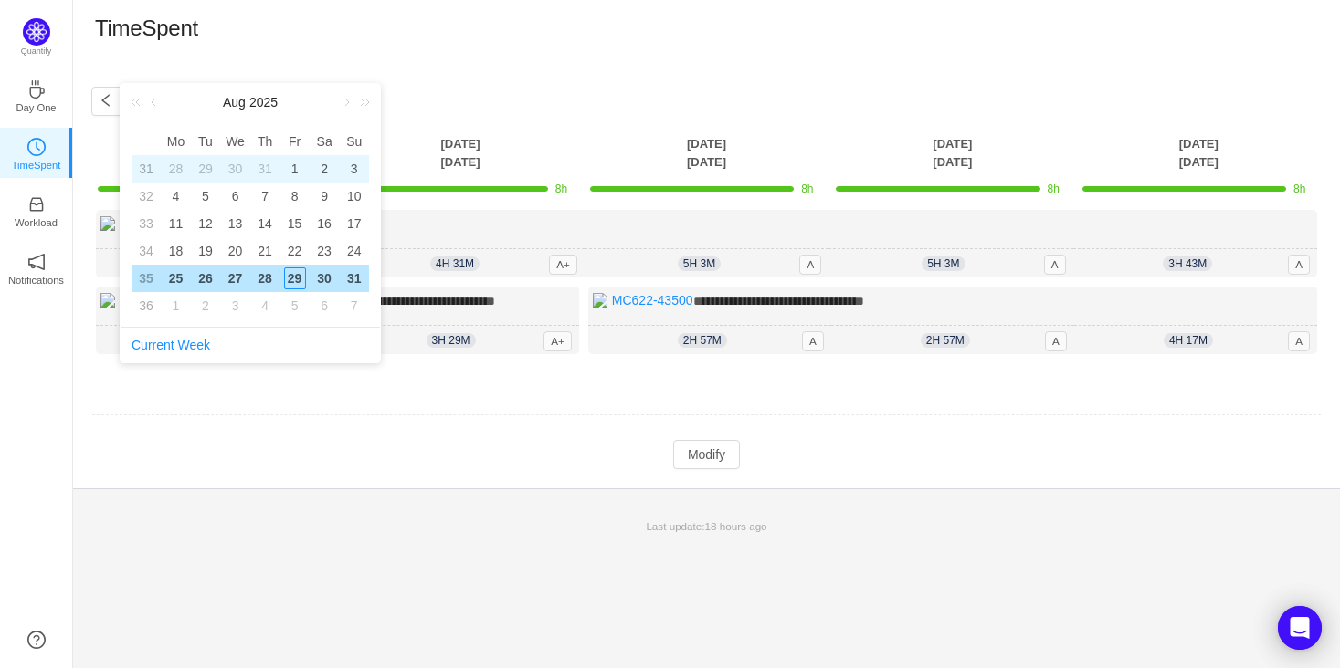
click at [295, 167] on div "1" at bounding box center [295, 169] width 22 height 22
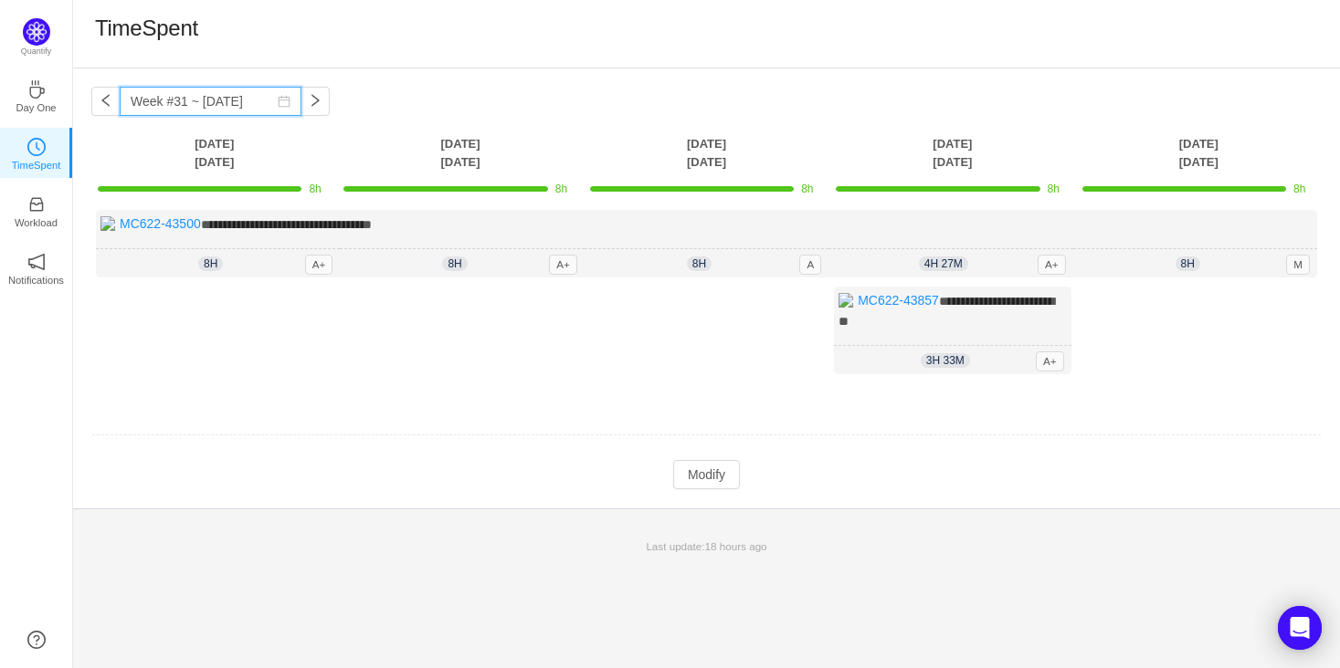
click at [238, 96] on input "Week #31 ~ Jul 28" at bounding box center [211, 101] width 182 height 29
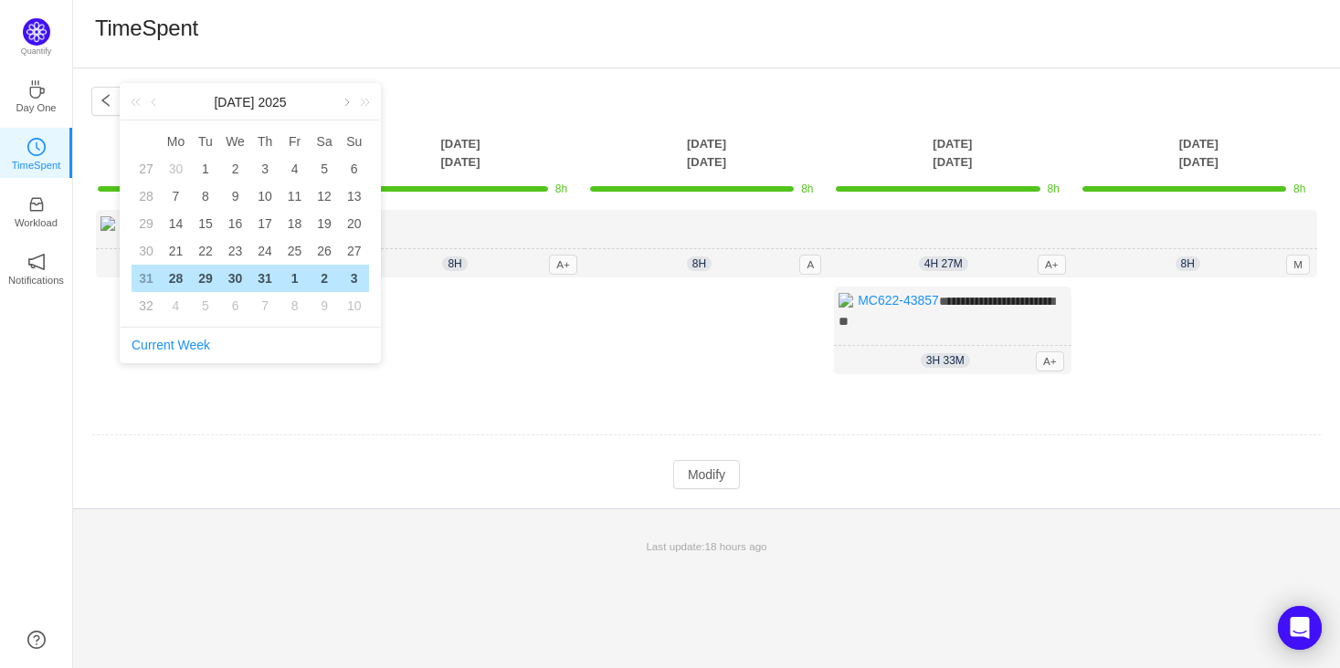
click at [348, 101] on link at bounding box center [345, 102] width 16 height 37
click at [275, 195] on div "7" at bounding box center [265, 196] width 22 height 22
type input "Week #32 ~ Aug 04"
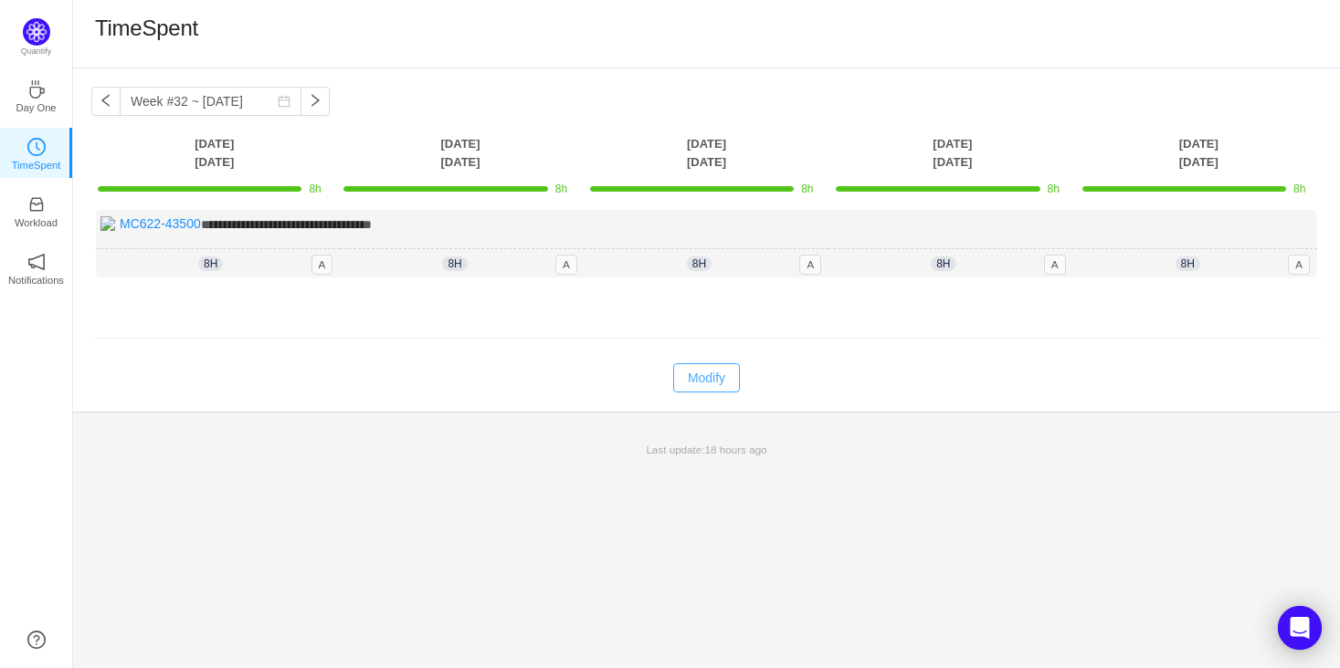
click at [688, 371] on button "Modify" at bounding box center [706, 377] width 67 height 29
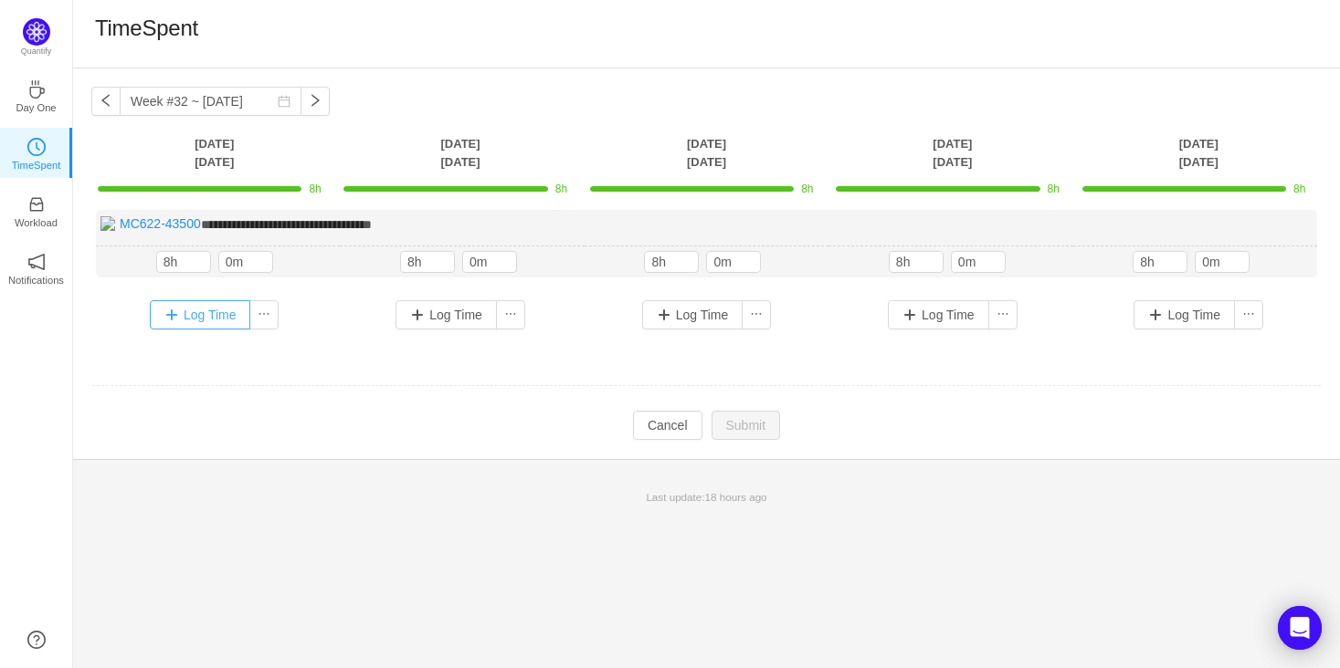
click at [219, 312] on button "Log Time" at bounding box center [200, 314] width 101 height 29
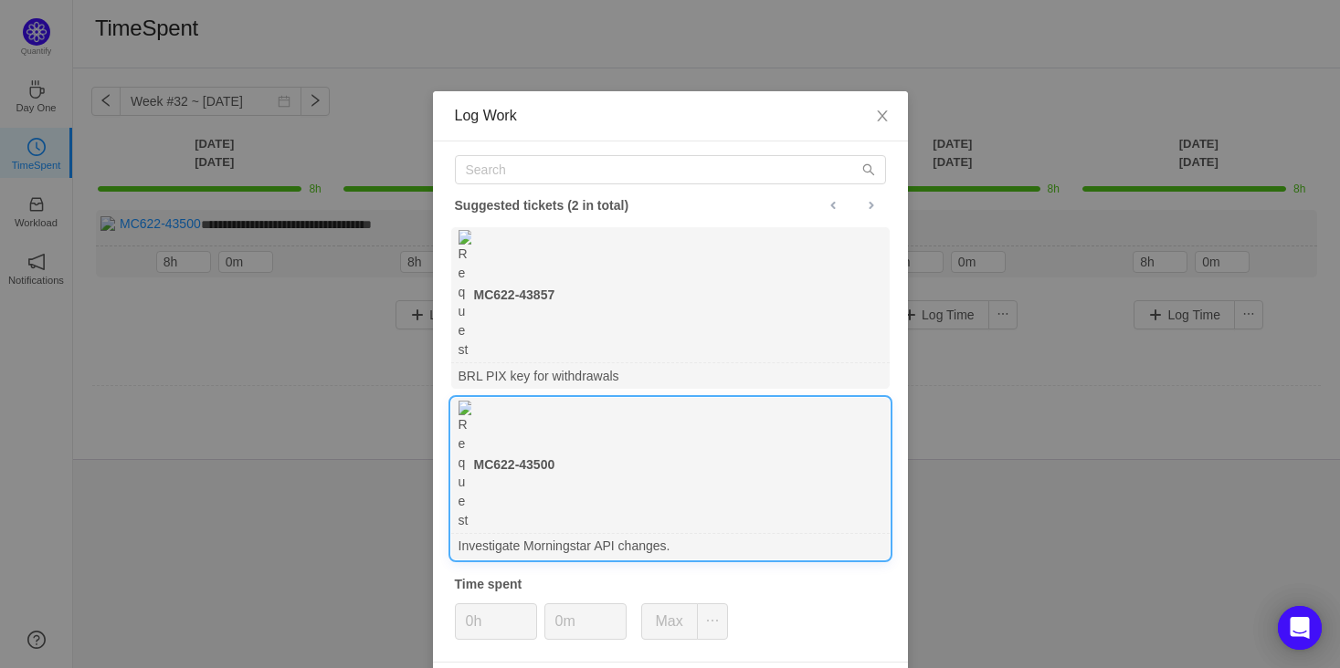
click at [518, 456] on b "MC622-43500" at bounding box center [514, 465] width 81 height 19
drag, startPoint x: 457, startPoint y: 400, endPoint x: 471, endPoint y: 400, distance: 14.6
click at [459, 605] on input "0h" at bounding box center [496, 622] width 80 height 35
click at [479, 605] on input "0h" at bounding box center [496, 622] width 80 height 35
click at [471, 605] on input "0h" at bounding box center [496, 622] width 80 height 35
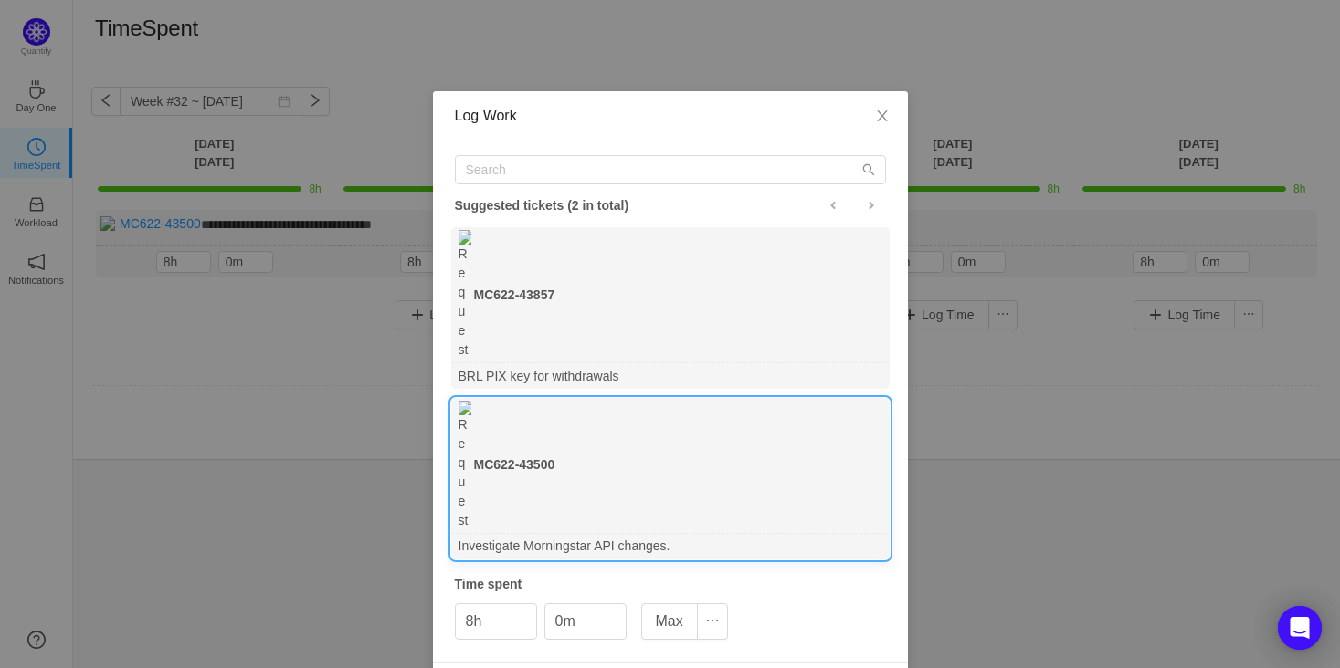
type input "0h"
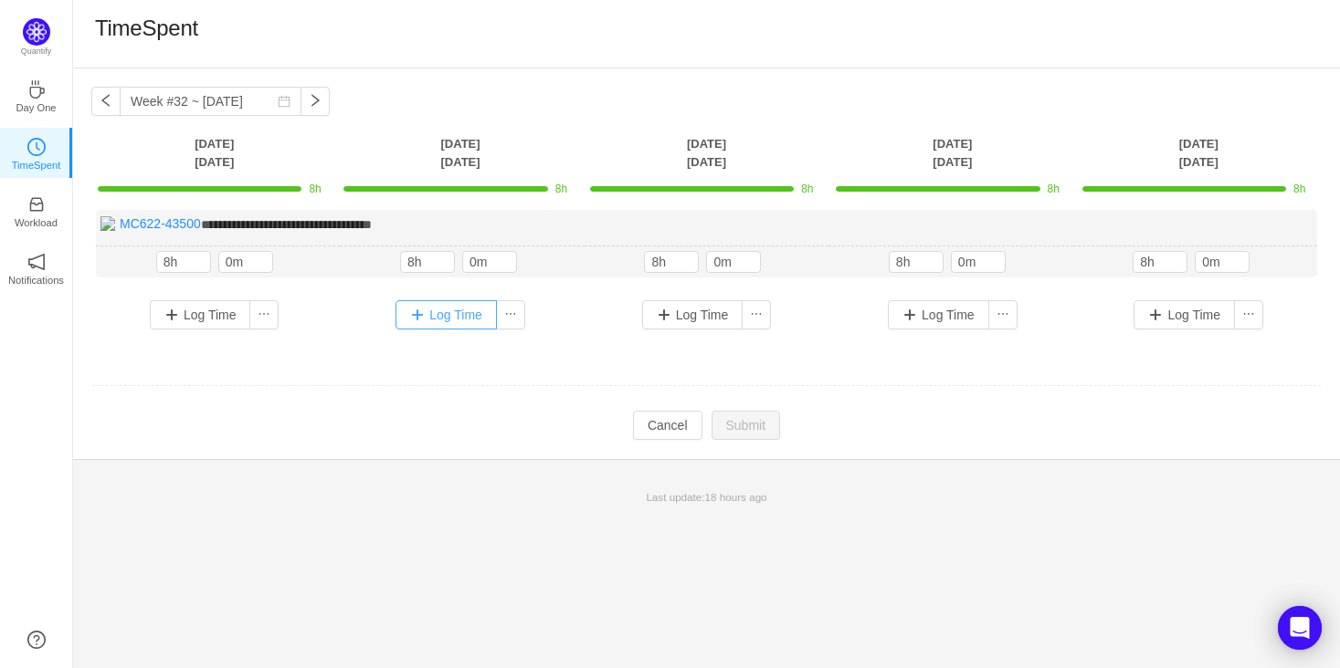
click at [452, 320] on button "Log Time" at bounding box center [445, 314] width 101 height 29
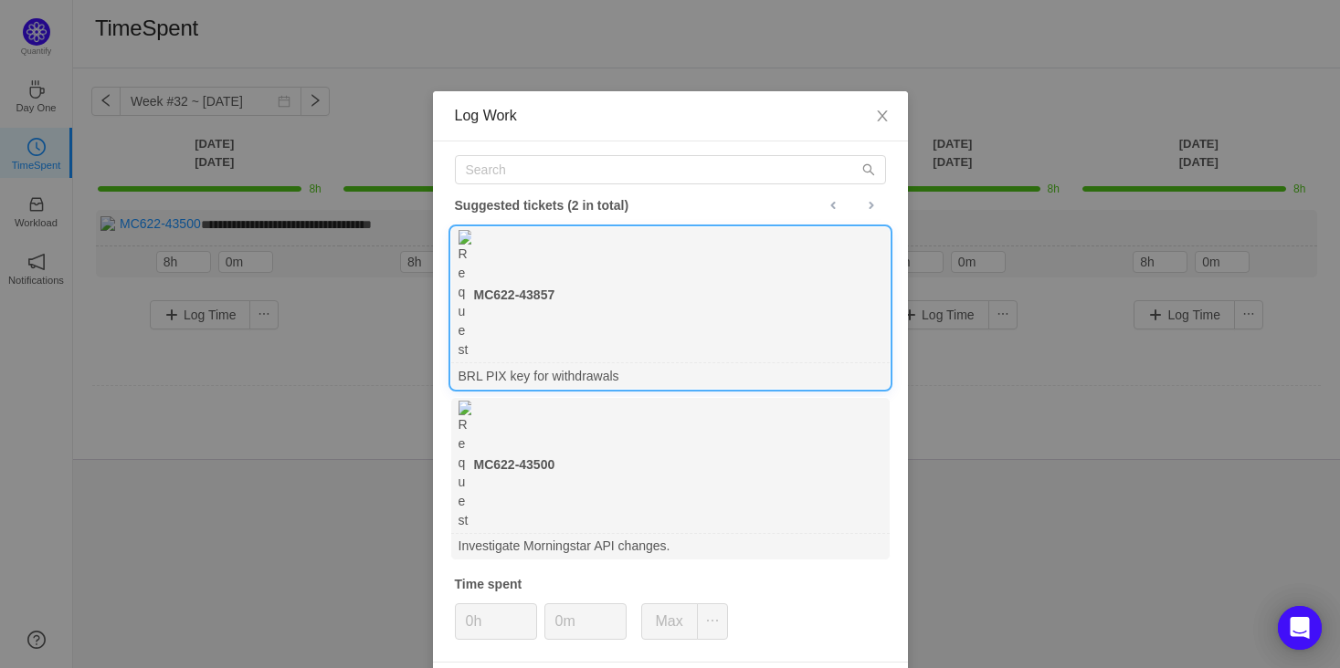
click at [521, 363] on div "BRL PIX key for withdrawals" at bounding box center [670, 375] width 438 height 25
click at [474, 605] on input "0h" at bounding box center [496, 622] width 80 height 35
click at [475, 605] on input "0h" at bounding box center [496, 622] width 80 height 35
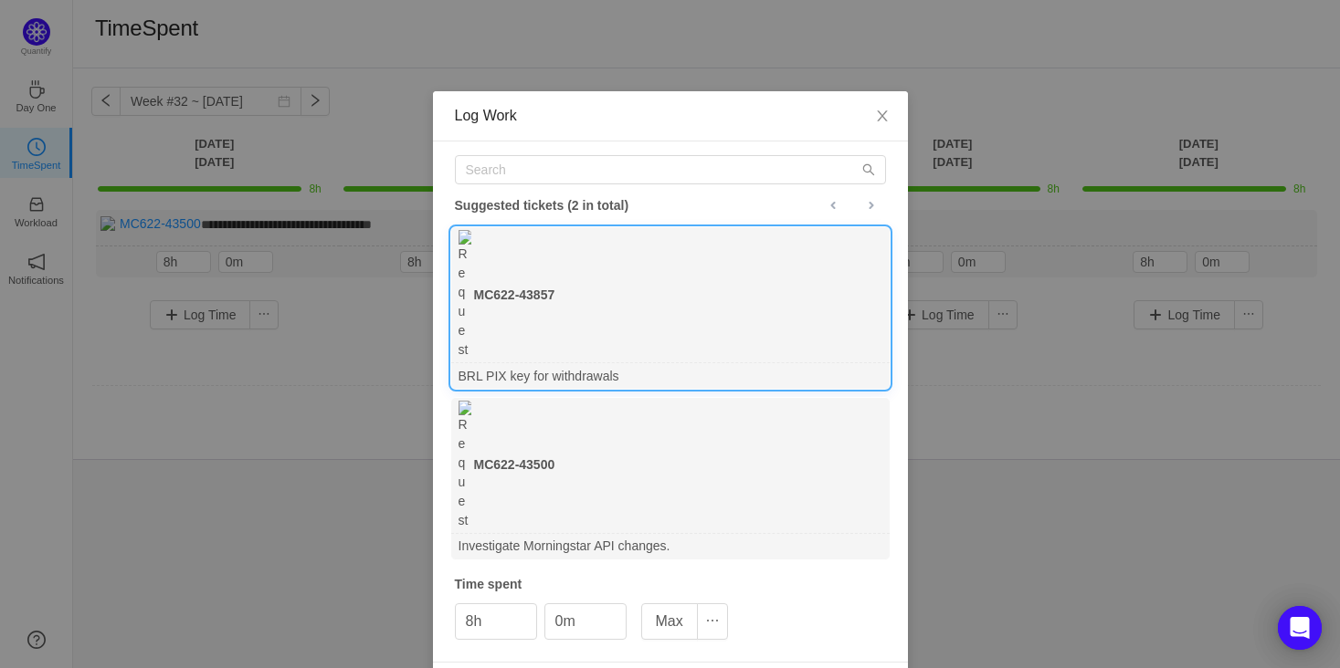
type input "0h"
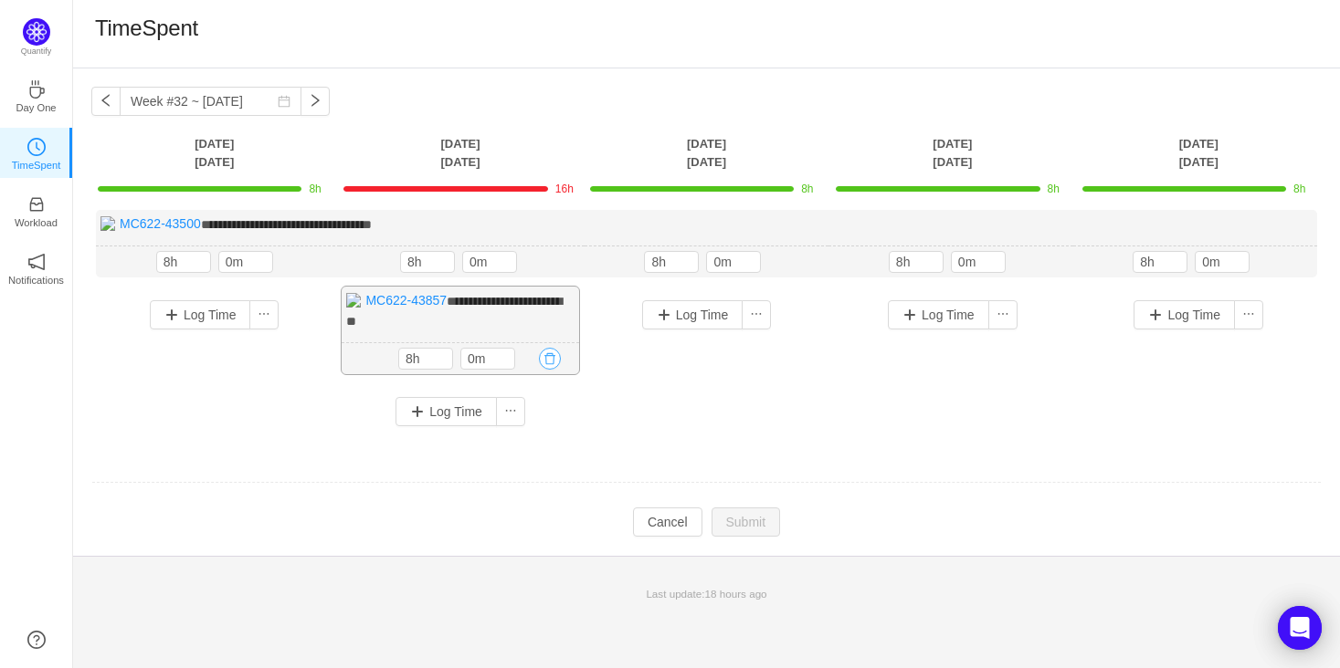
click at [548, 359] on button "button" at bounding box center [550, 359] width 22 height 22
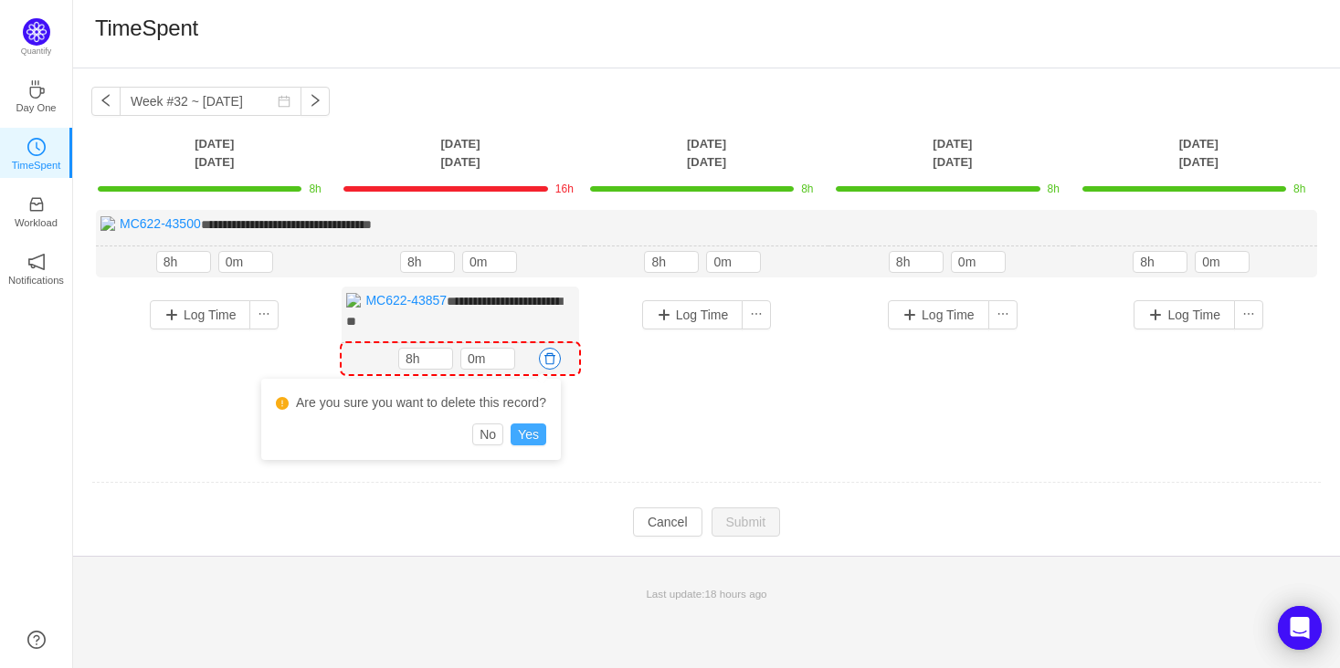
click at [531, 428] on button "Yes" at bounding box center [528, 435] width 36 height 22
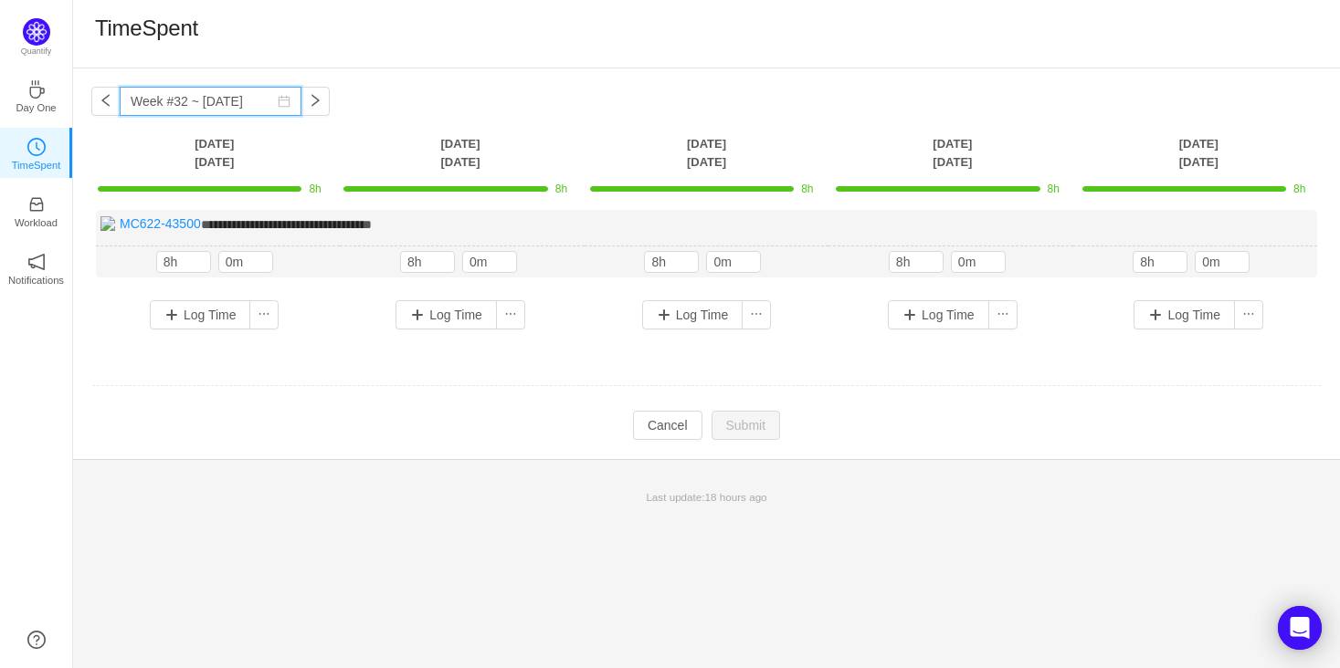
click at [226, 93] on input "Week #32 ~ Aug 04" at bounding box center [211, 101] width 182 height 29
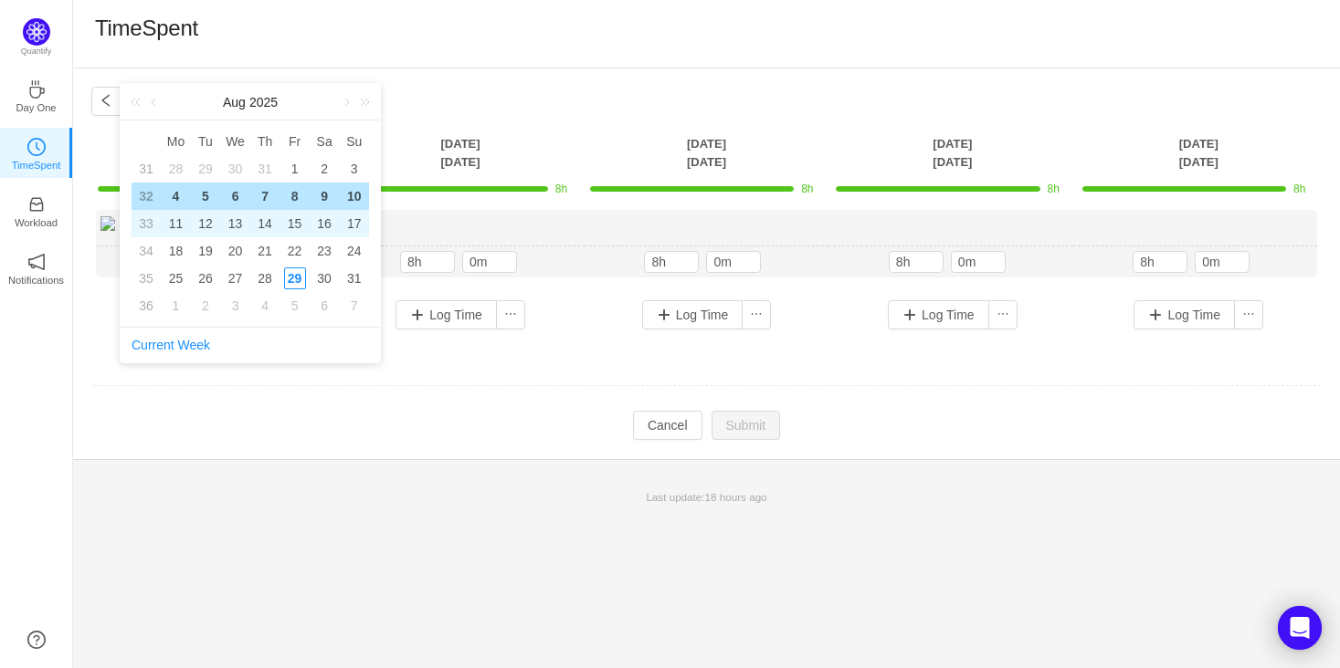
click at [269, 216] on div "14" at bounding box center [265, 224] width 22 height 22
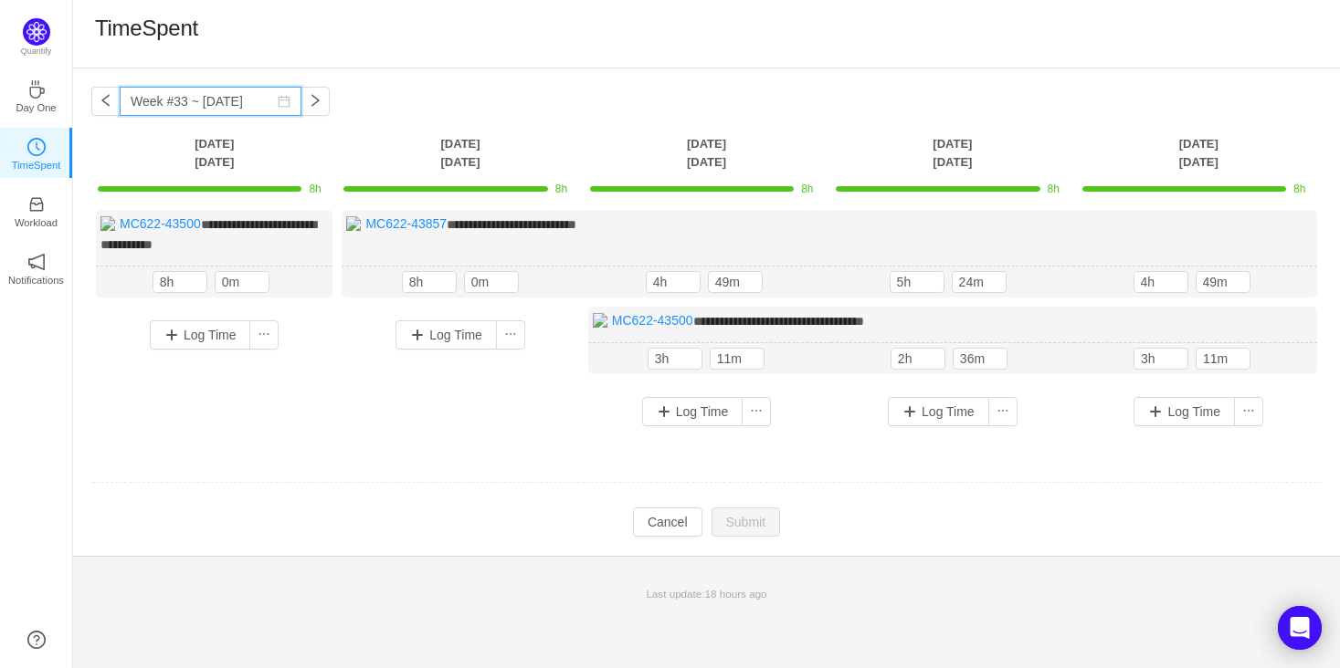
click at [185, 95] on input "Week #33 ~ Aug 11" at bounding box center [211, 101] width 182 height 29
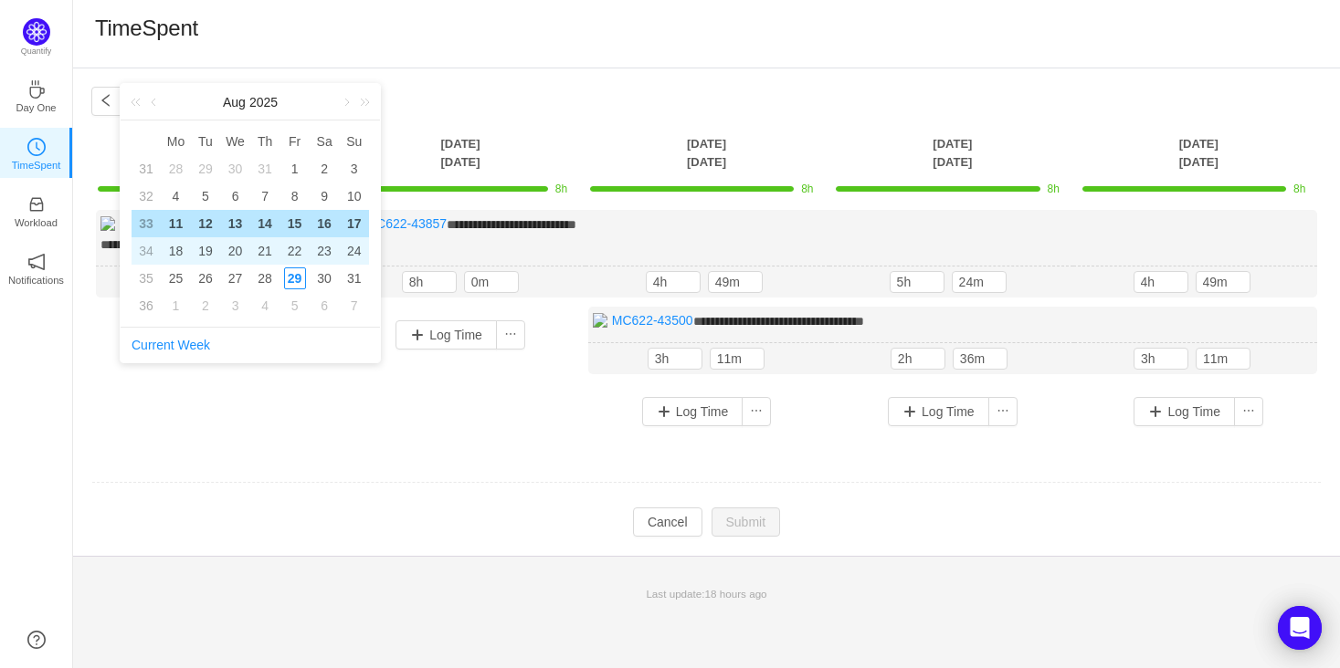
click at [248, 240] on td "20" at bounding box center [235, 250] width 30 height 27
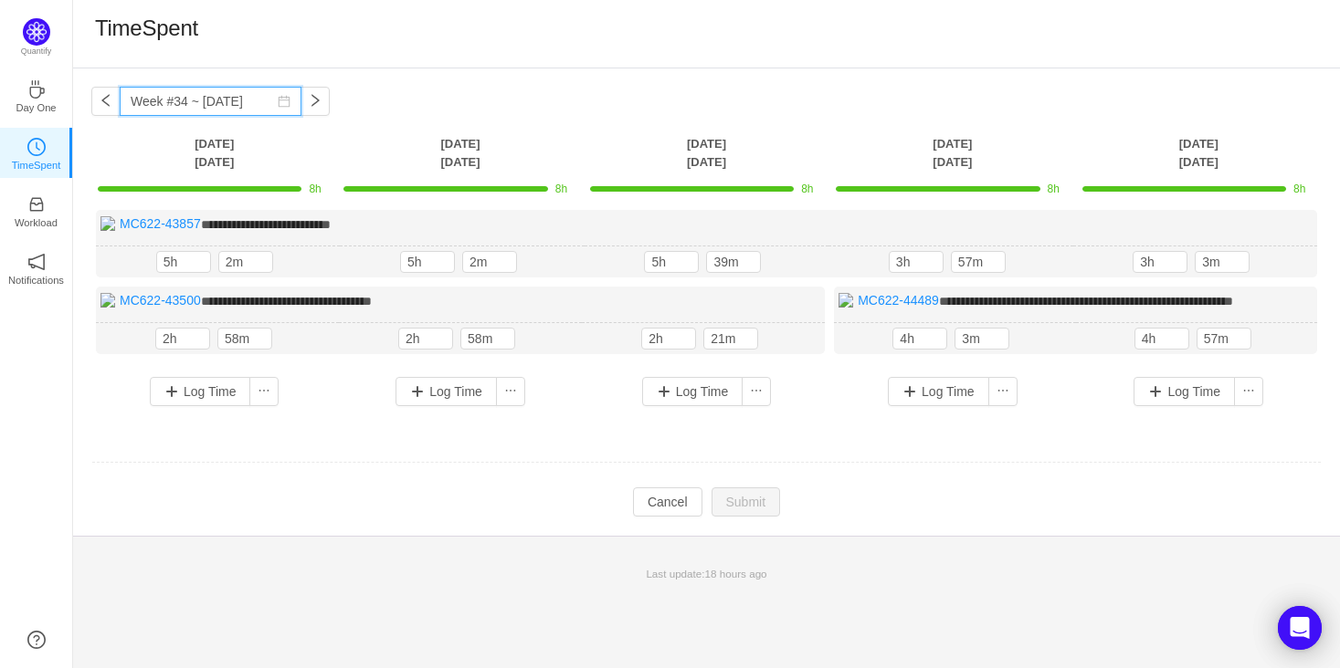
click at [230, 108] on input "Week #34 ~ Aug 18" at bounding box center [211, 101] width 182 height 29
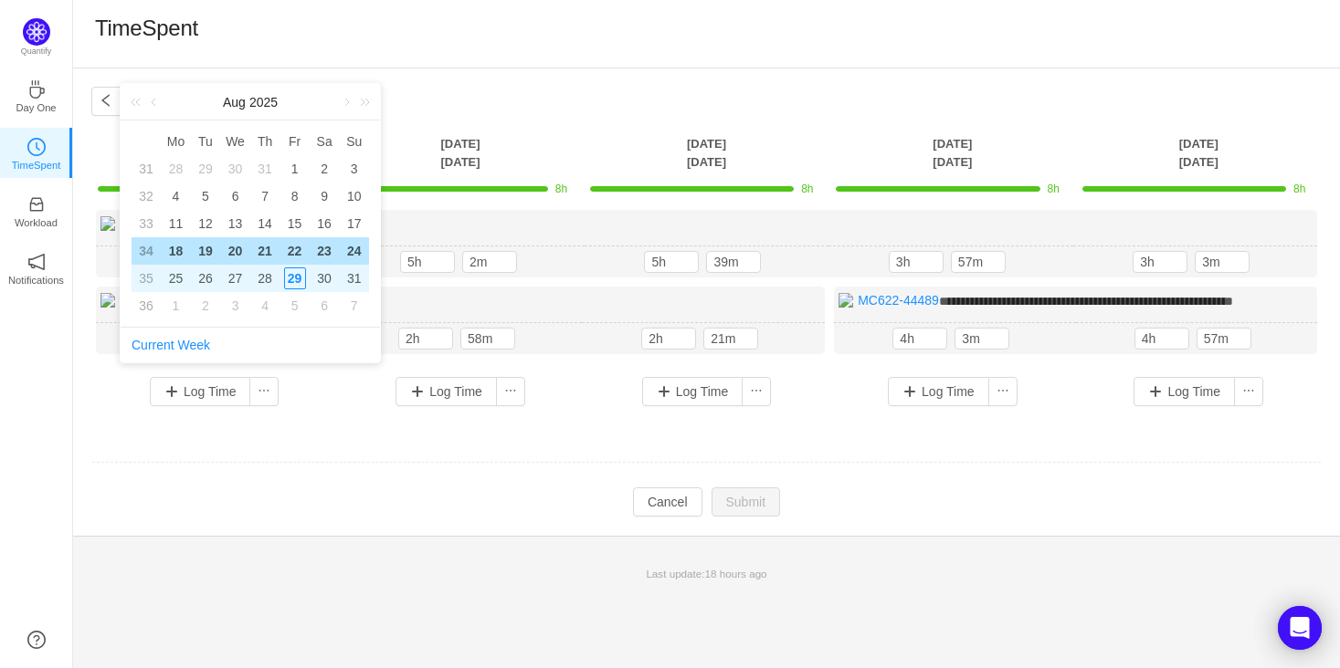
click at [261, 272] on div "28" at bounding box center [265, 279] width 22 height 22
type input "Week #35 ~ Aug 25"
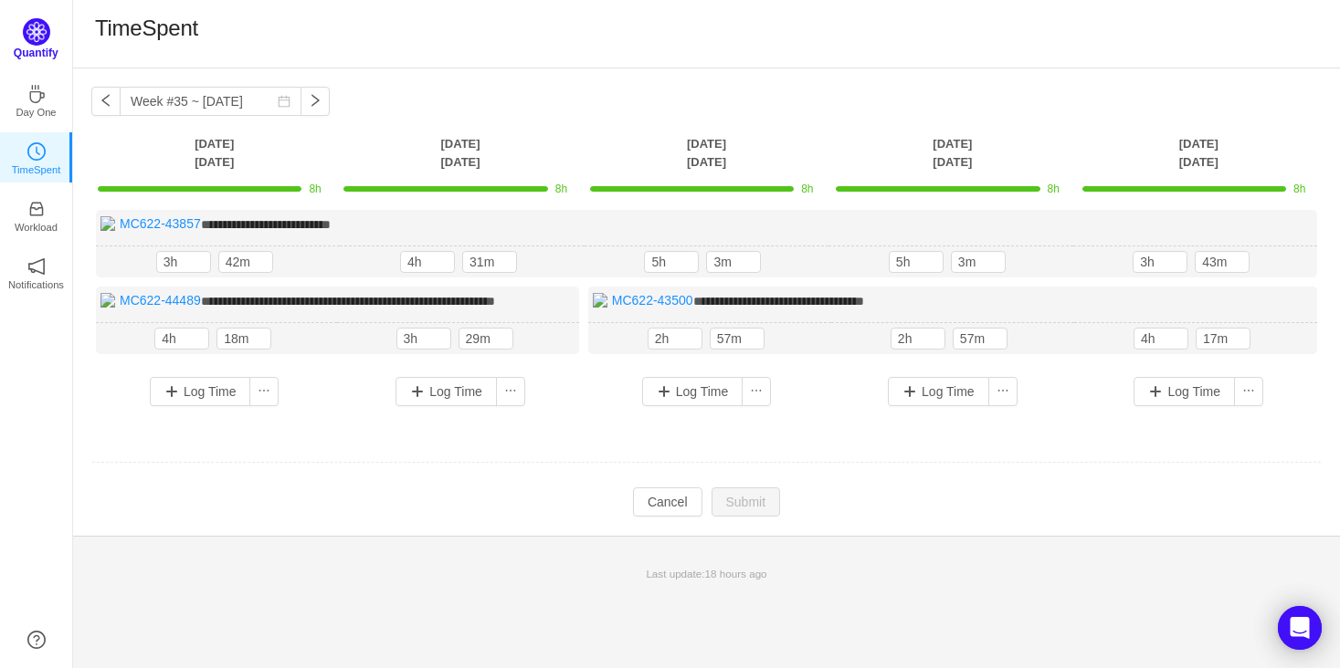
click at [46, 40] on img at bounding box center [36, 31] width 27 height 27
click at [43, 29] on img at bounding box center [36, 31] width 27 height 27
click at [46, 104] on p "Day One" at bounding box center [36, 108] width 40 height 16
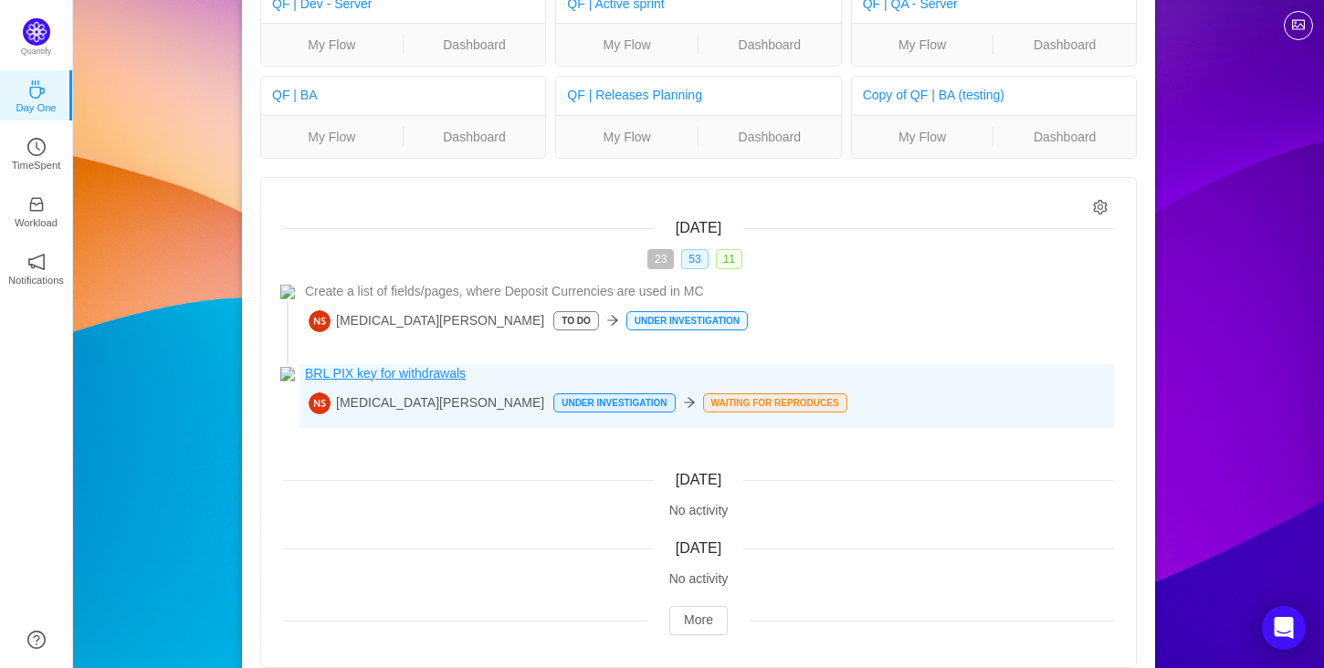
scroll to position [148, 0]
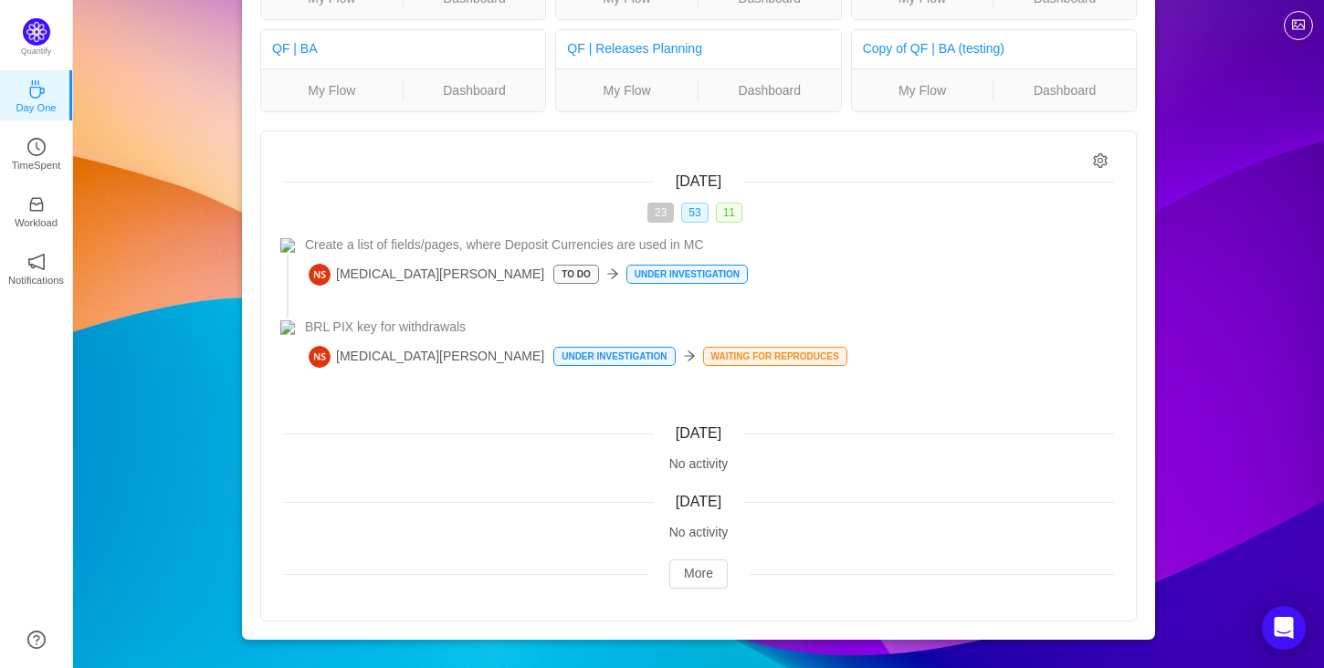
click at [663, 210] on span "23" at bounding box center [660, 213] width 26 height 20
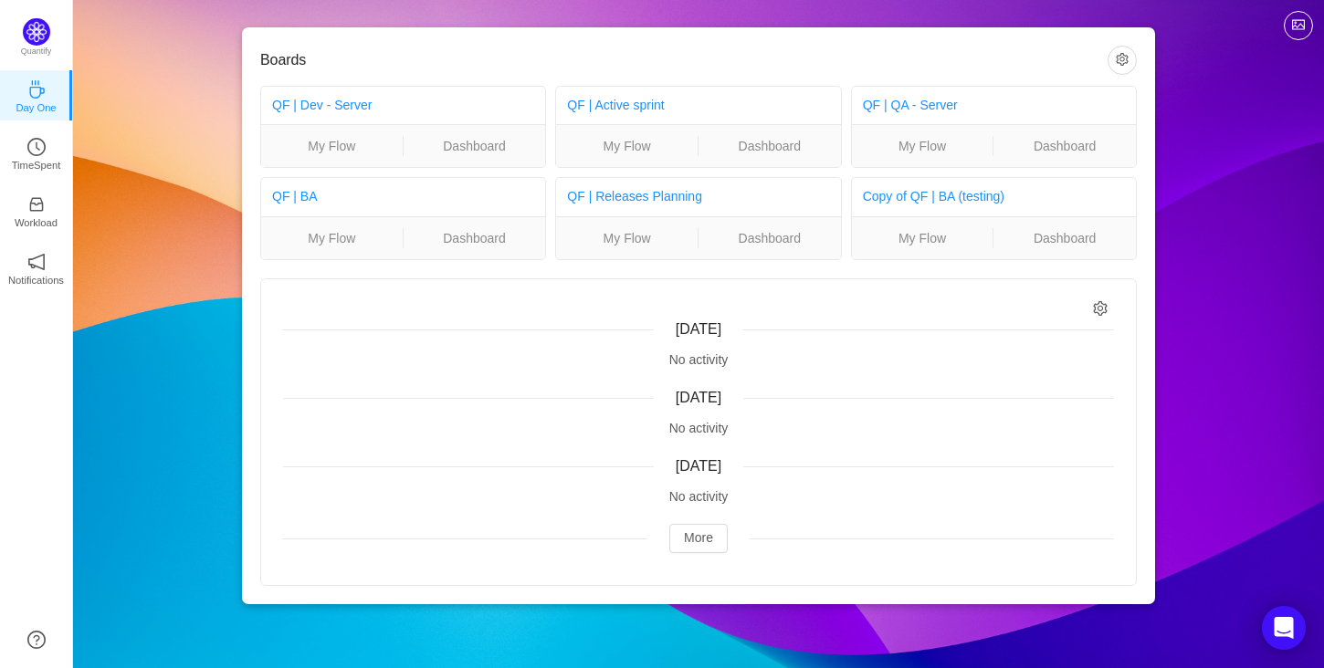
scroll to position [0, 0]
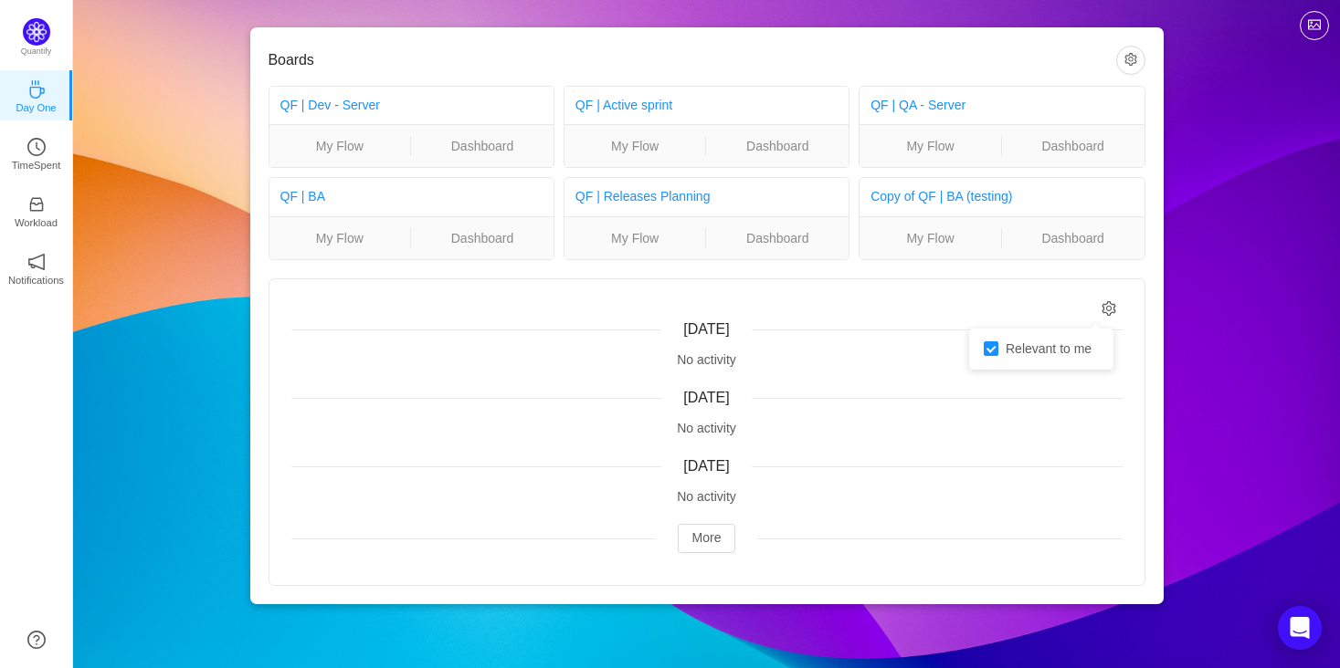
click at [1101, 303] on icon "icon: setting" at bounding box center [1109, 309] width 16 height 16
click at [1028, 360] on div "Relevant to me" at bounding box center [1041, 349] width 144 height 41
click at [875, 399] on div "[DATE]" at bounding box center [706, 398] width 831 height 22
click at [709, 530] on button "More" at bounding box center [707, 538] width 58 height 29
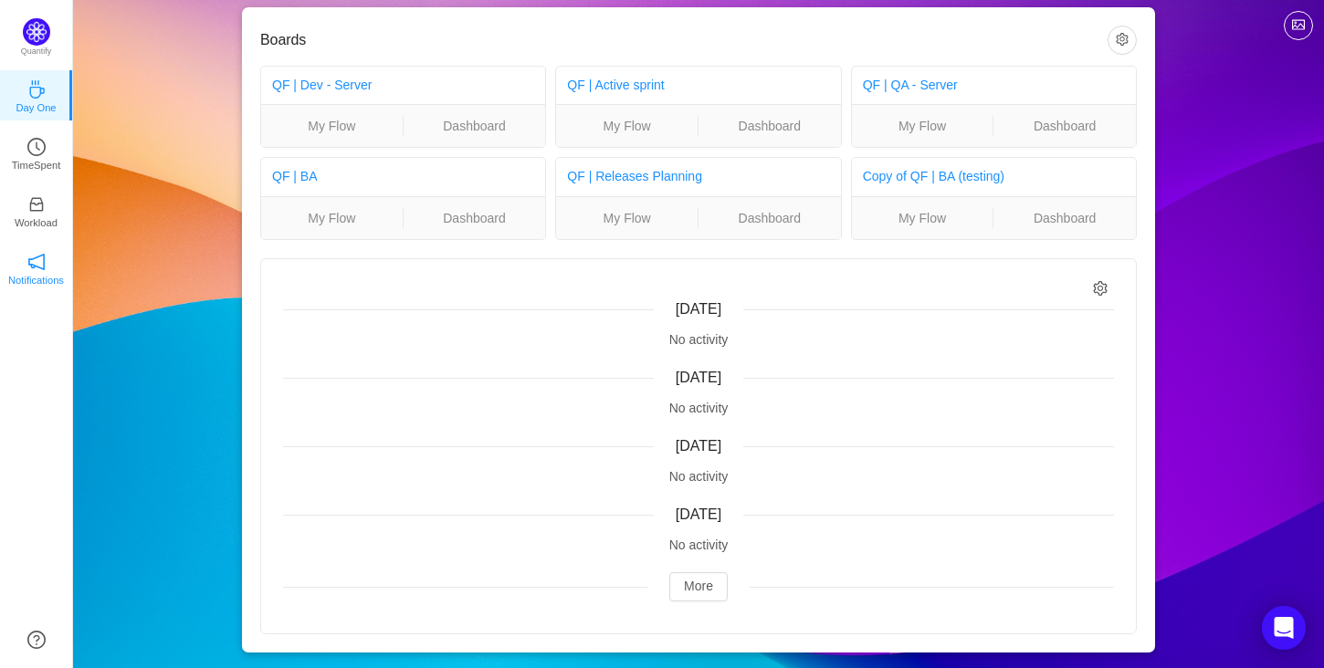
scroll to position [34, 0]
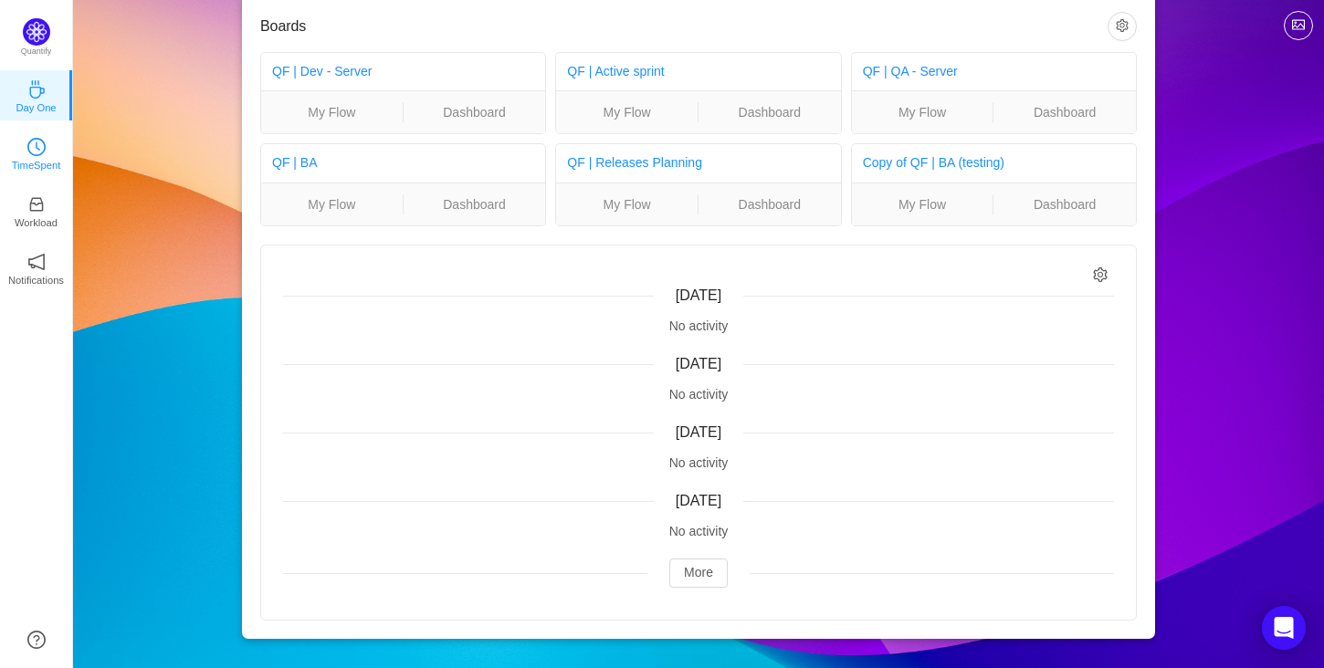
click at [14, 158] on p "TimeSpent" at bounding box center [36, 165] width 49 height 16
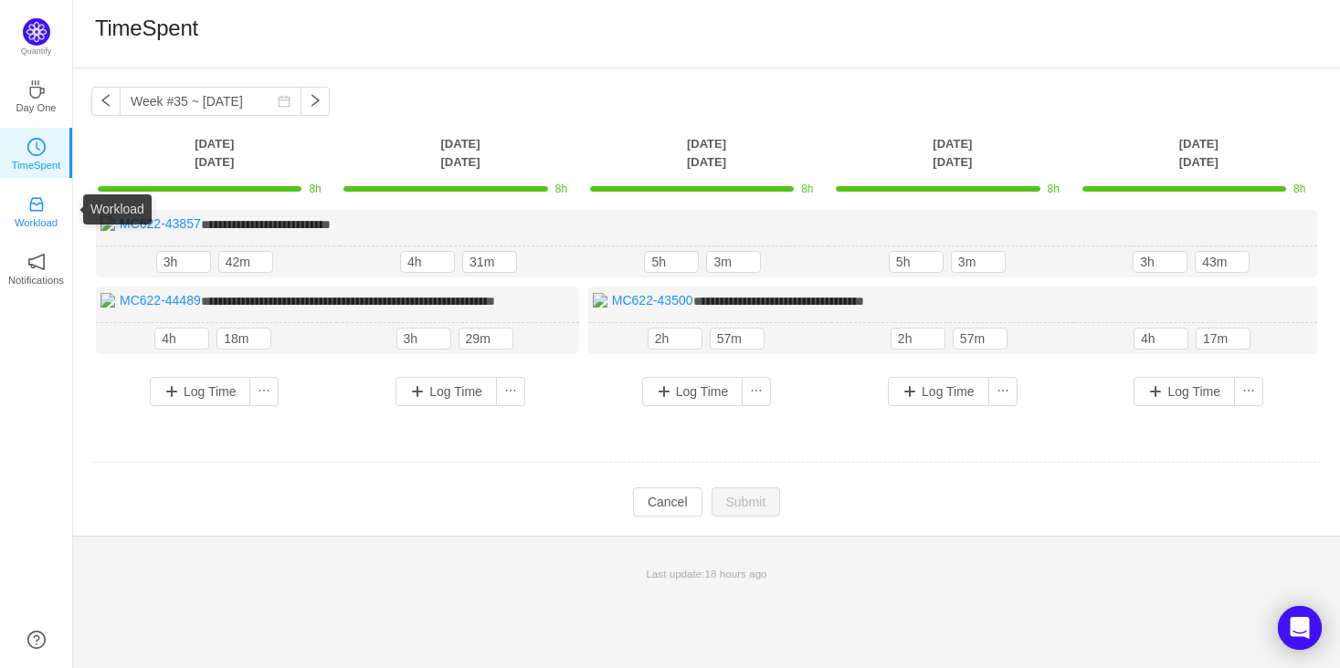
click at [27, 205] on icon "icon: inbox" at bounding box center [36, 204] width 18 height 18
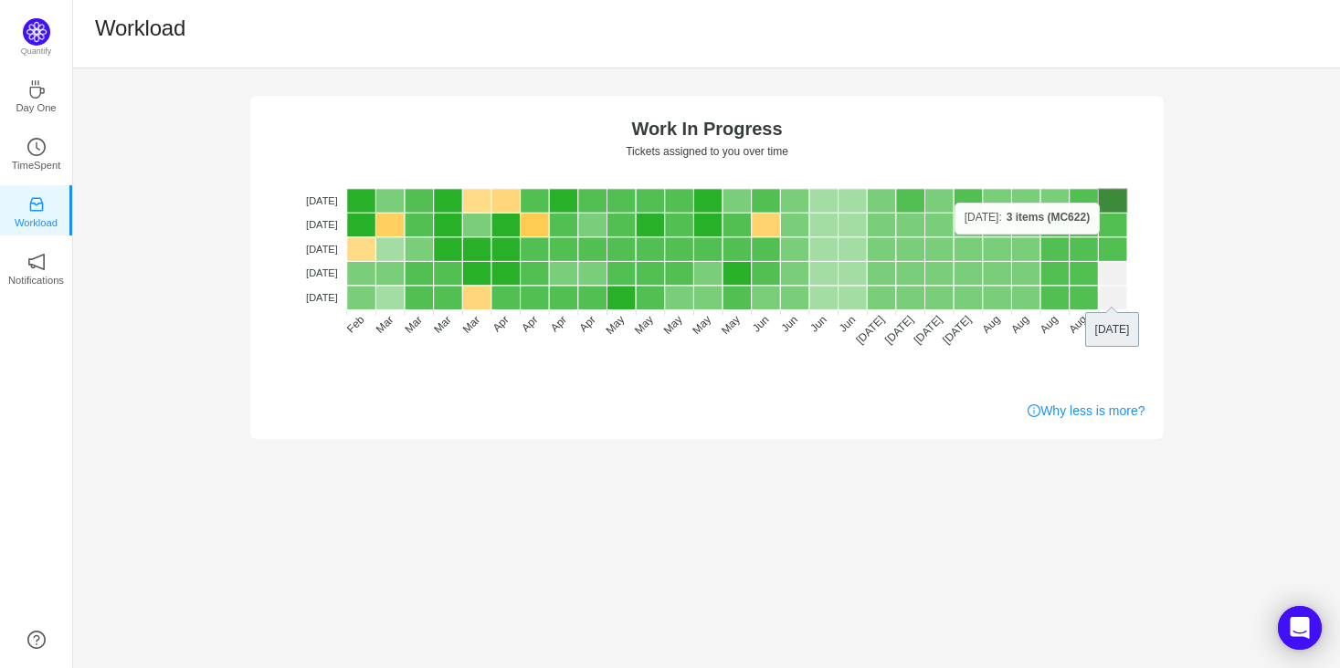
click at [1107, 203] on rect at bounding box center [1112, 201] width 29 height 25
click at [37, 165] on p "TimeSpent" at bounding box center [36, 165] width 49 height 16
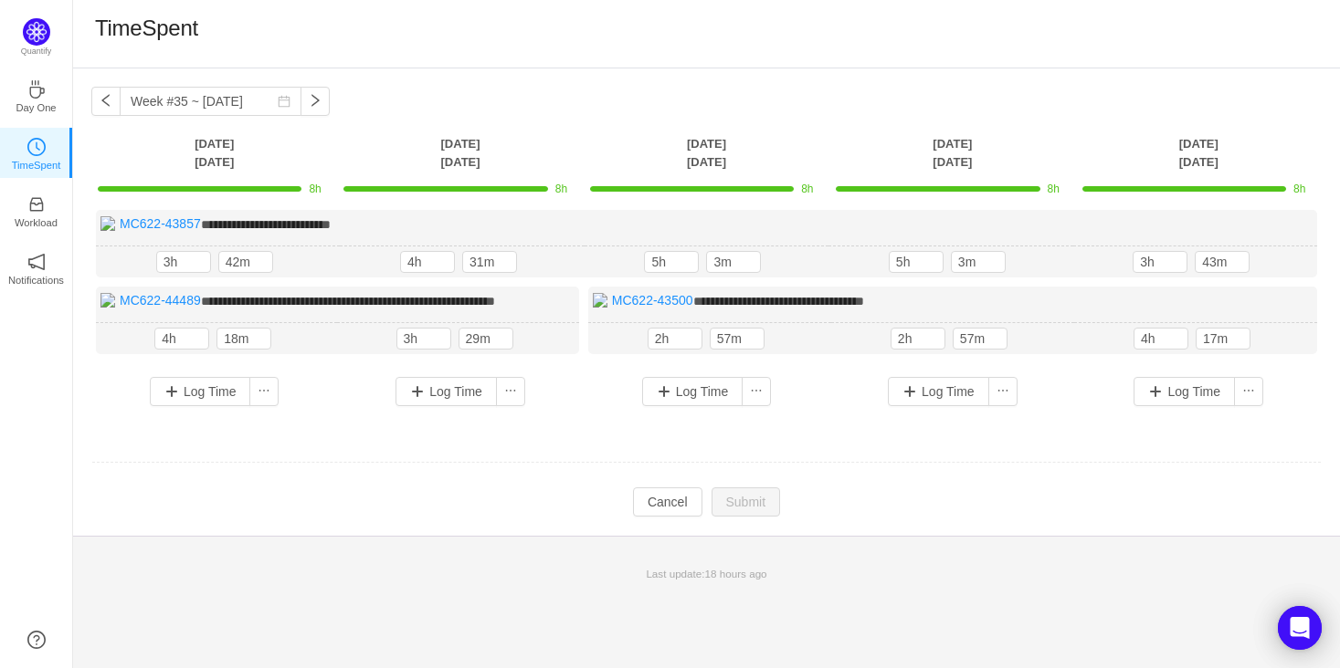
click at [217, 118] on div "**********" at bounding box center [706, 302] width 1267 height 468
click at [222, 97] on input "Week #35 ~ Aug 25" at bounding box center [211, 101] width 182 height 29
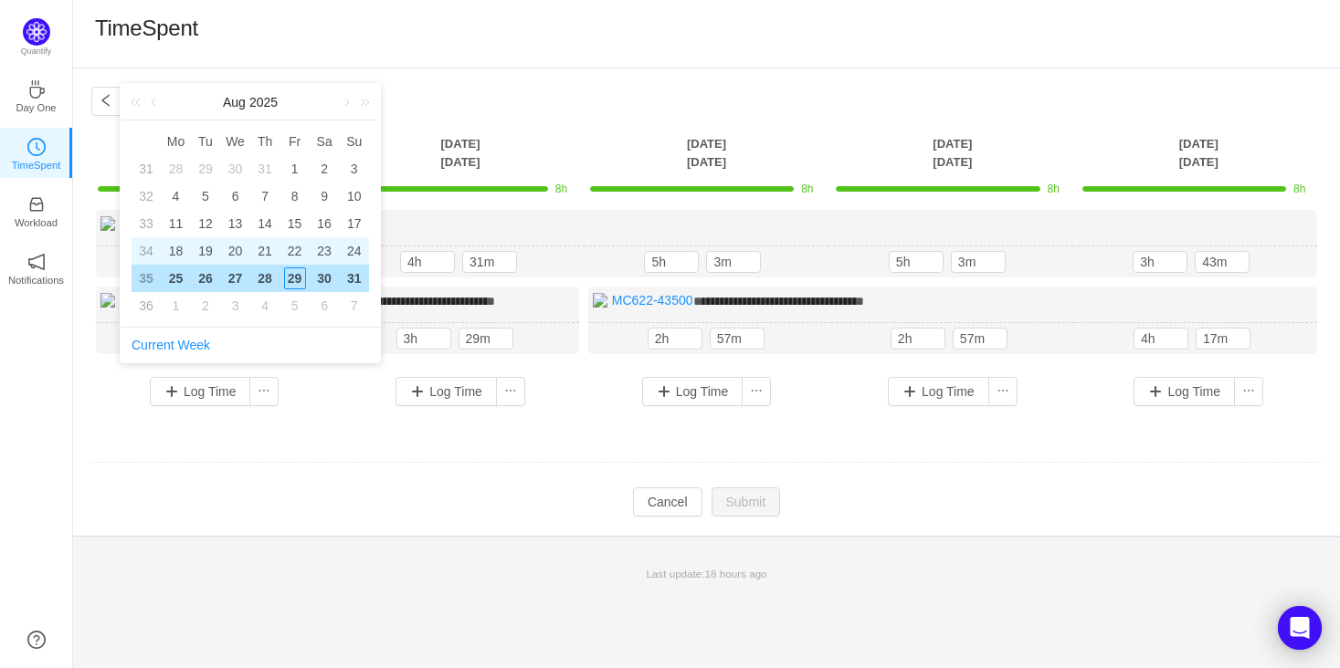
click at [315, 239] on td "23" at bounding box center [325, 250] width 30 height 27
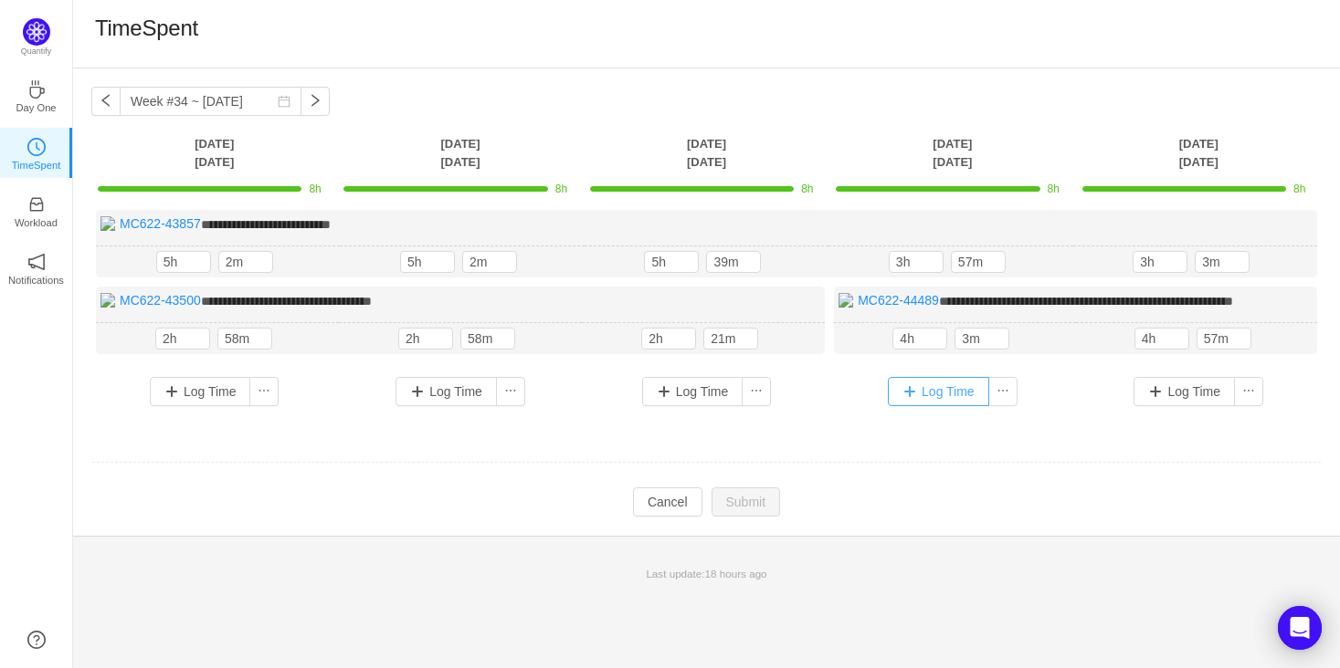
click at [935, 387] on button "Log Time" at bounding box center [938, 391] width 101 height 29
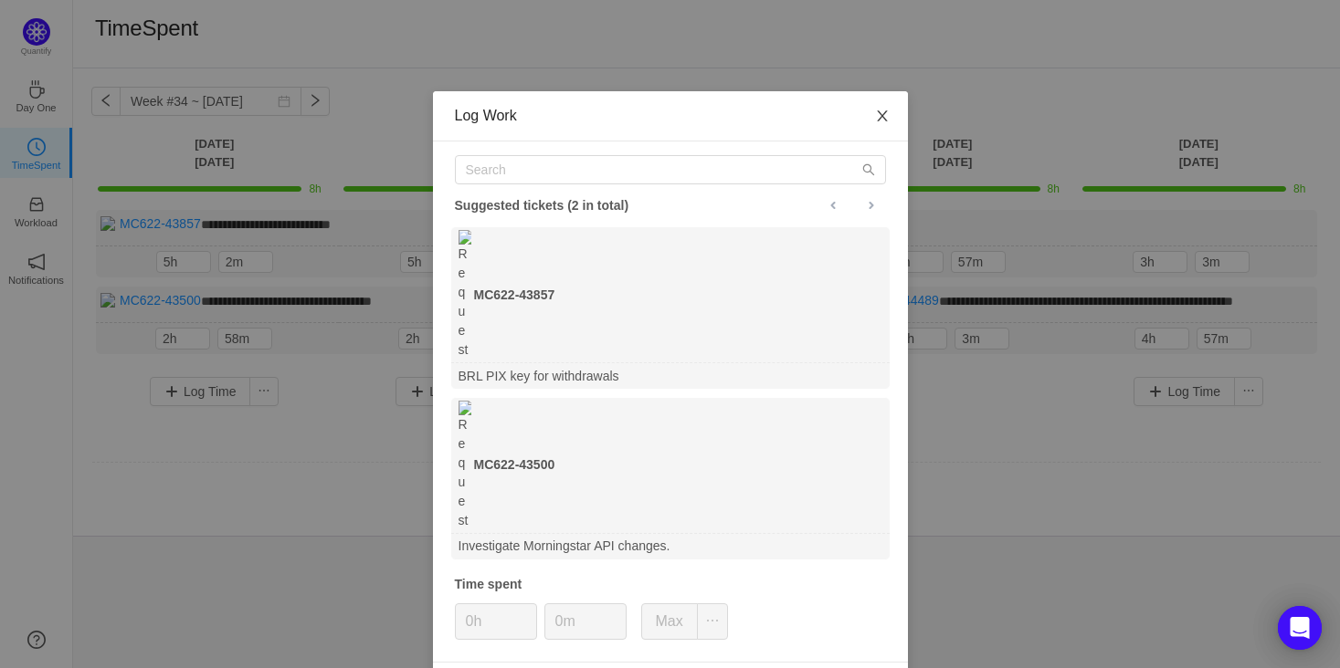
click at [886, 120] on icon "icon: close" at bounding box center [882, 116] width 15 height 15
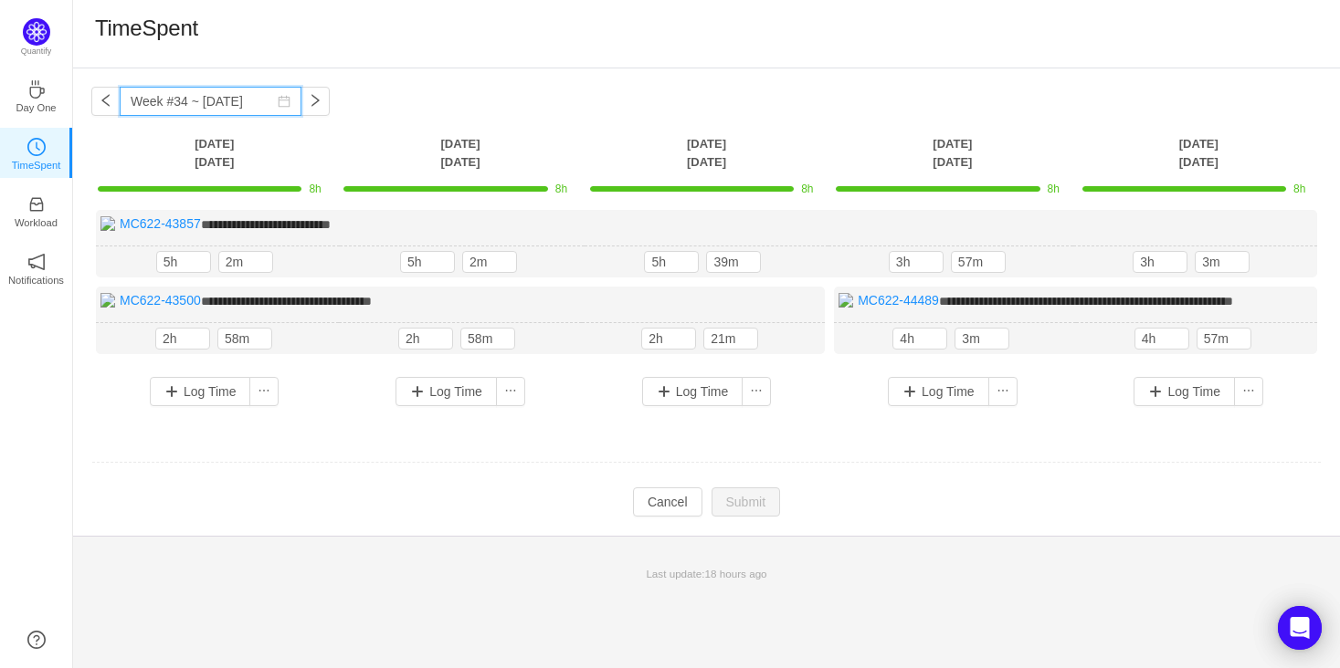
click at [259, 93] on input "Week #34 ~ Aug 18" at bounding box center [211, 101] width 182 height 29
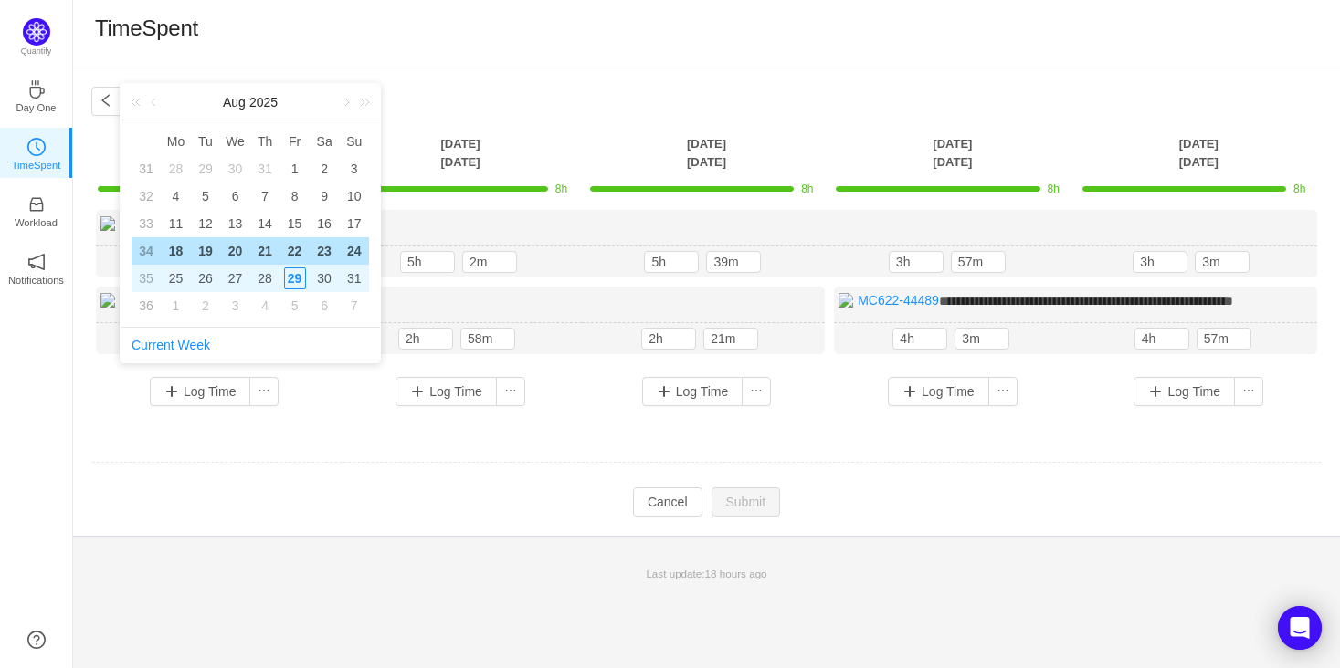
click at [296, 268] on div "29" at bounding box center [295, 279] width 22 height 22
type input "Week #35 ~ Aug 25"
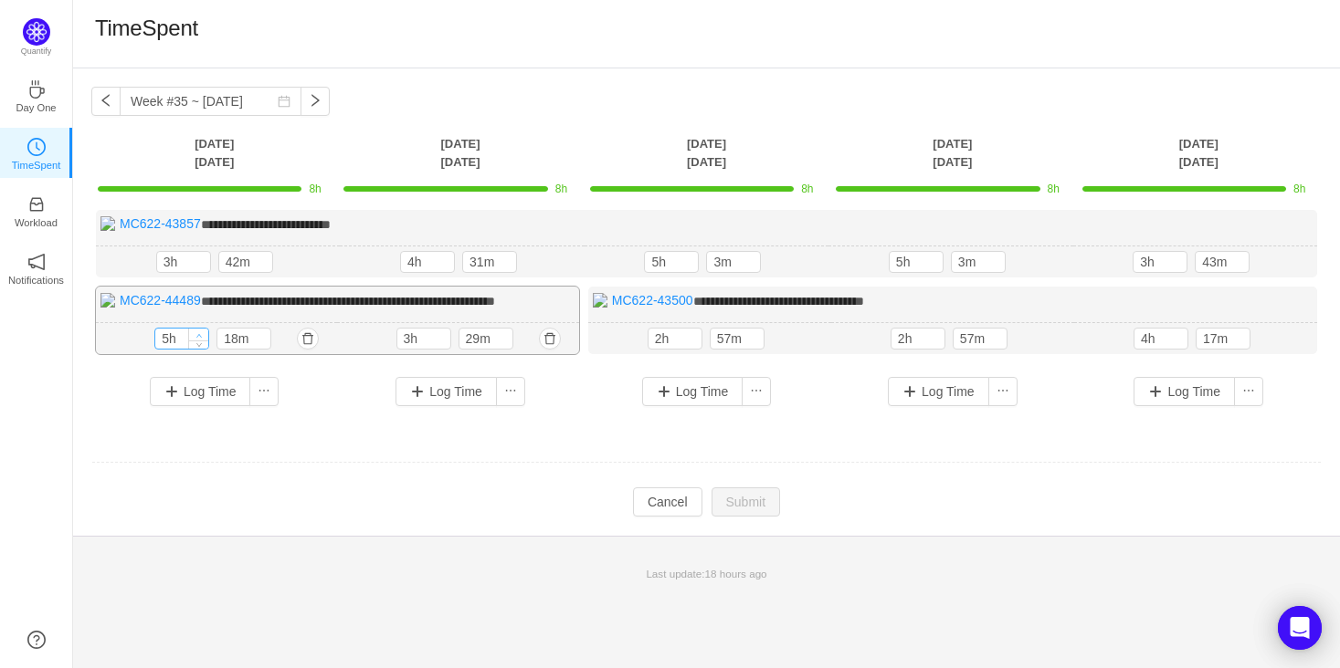
click at [190, 336] on span "Increase Value" at bounding box center [198, 335] width 19 height 12
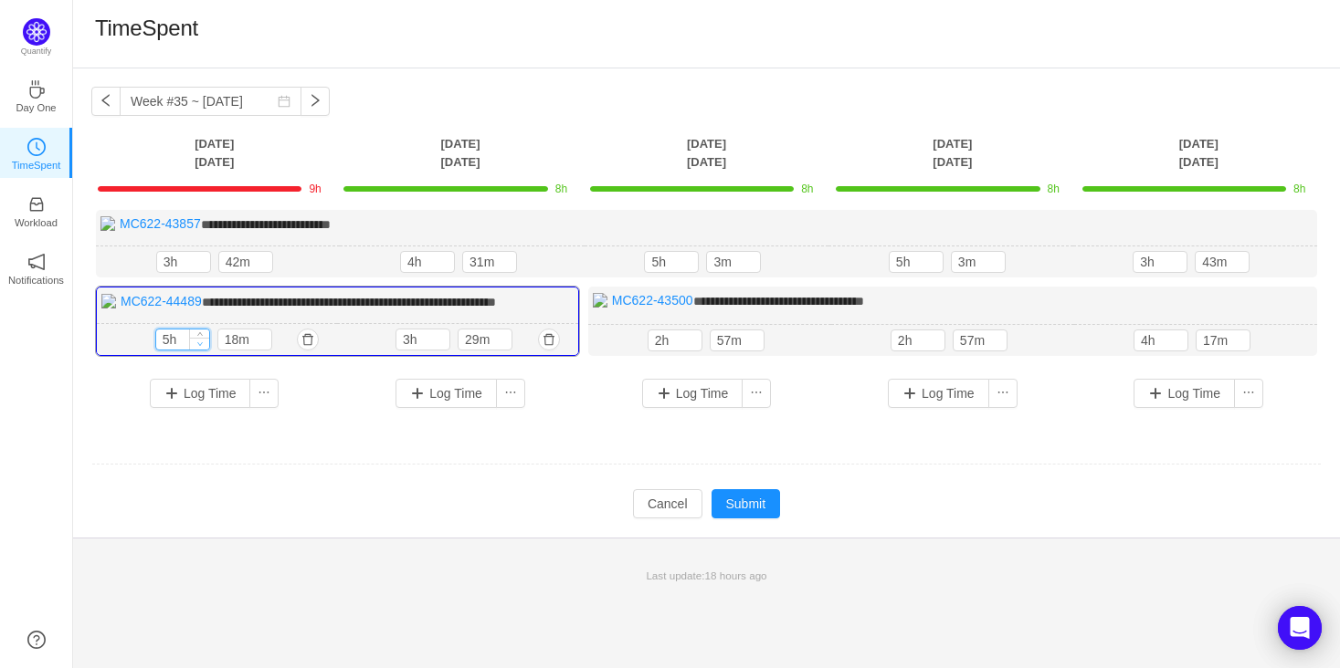
type input "4h"
click at [201, 345] on span "Decrease Value" at bounding box center [199, 344] width 19 height 12
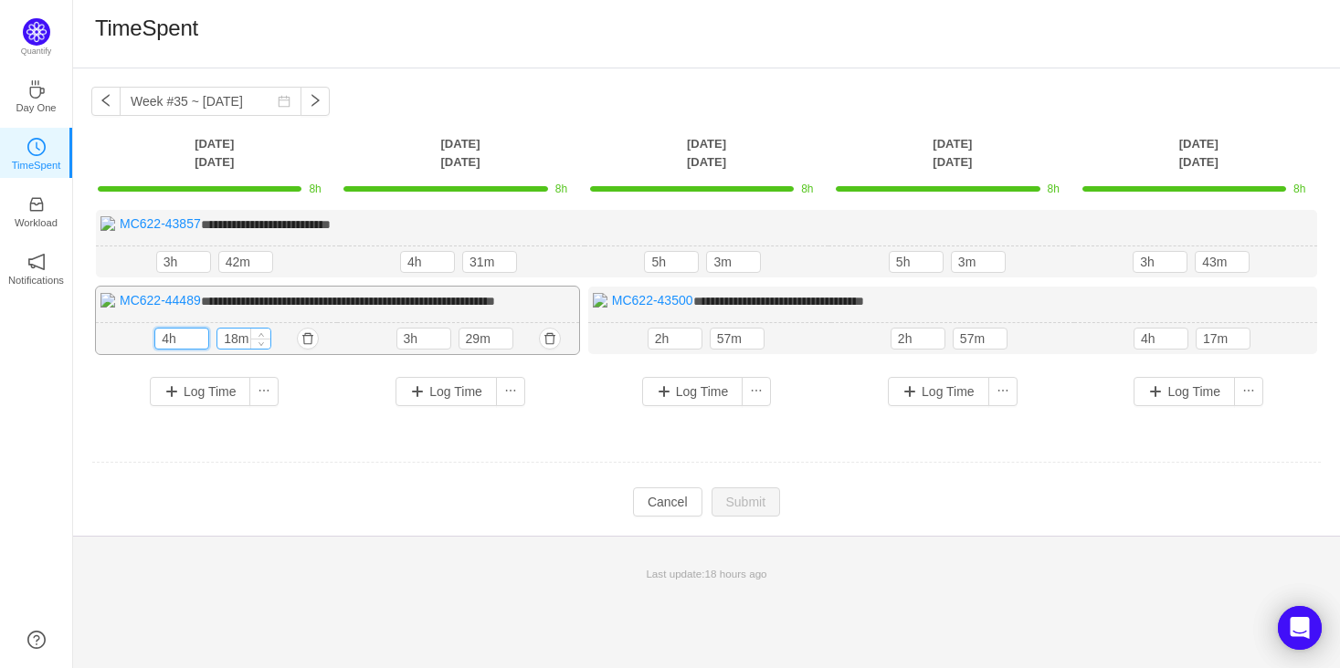
click at [245, 335] on input "18m" at bounding box center [243, 339] width 53 height 20
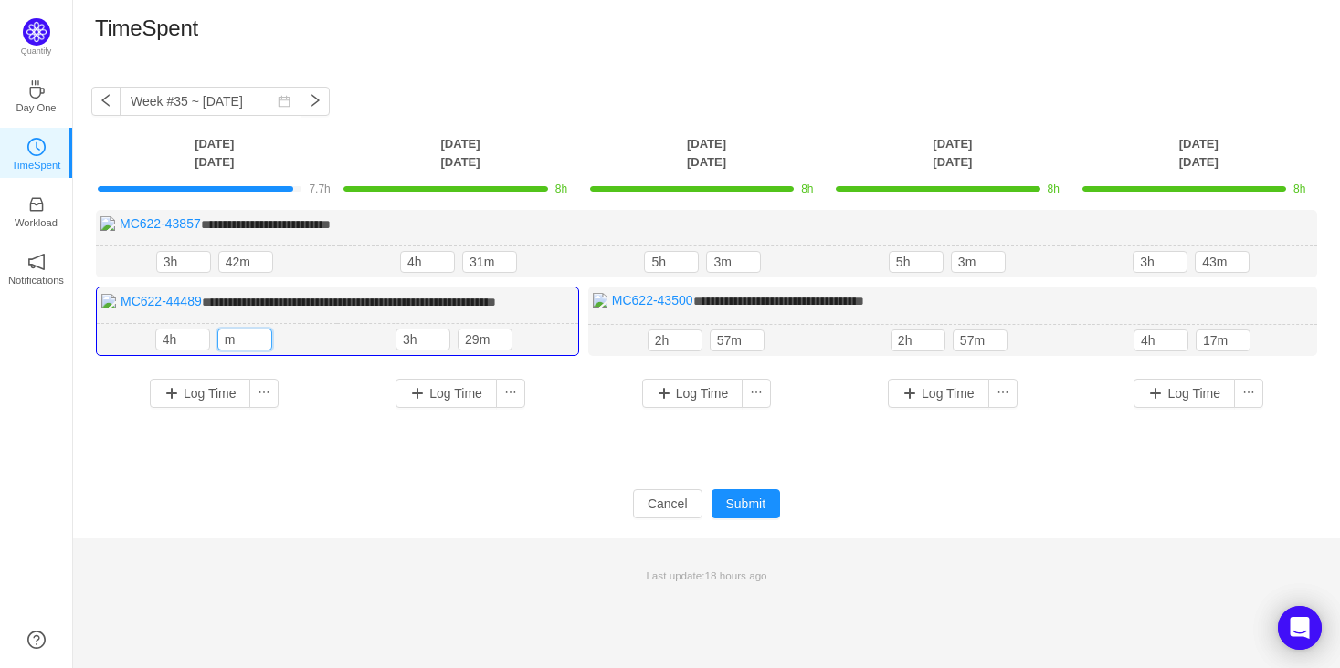
type input "m"
click at [226, 435] on td "**********" at bounding box center [706, 323] width 1230 height 238
click at [34, 160] on p "TimeSpent" at bounding box center [36, 165] width 49 height 16
click at [31, 201] on link "Workload" at bounding box center [36, 210] width 18 height 18
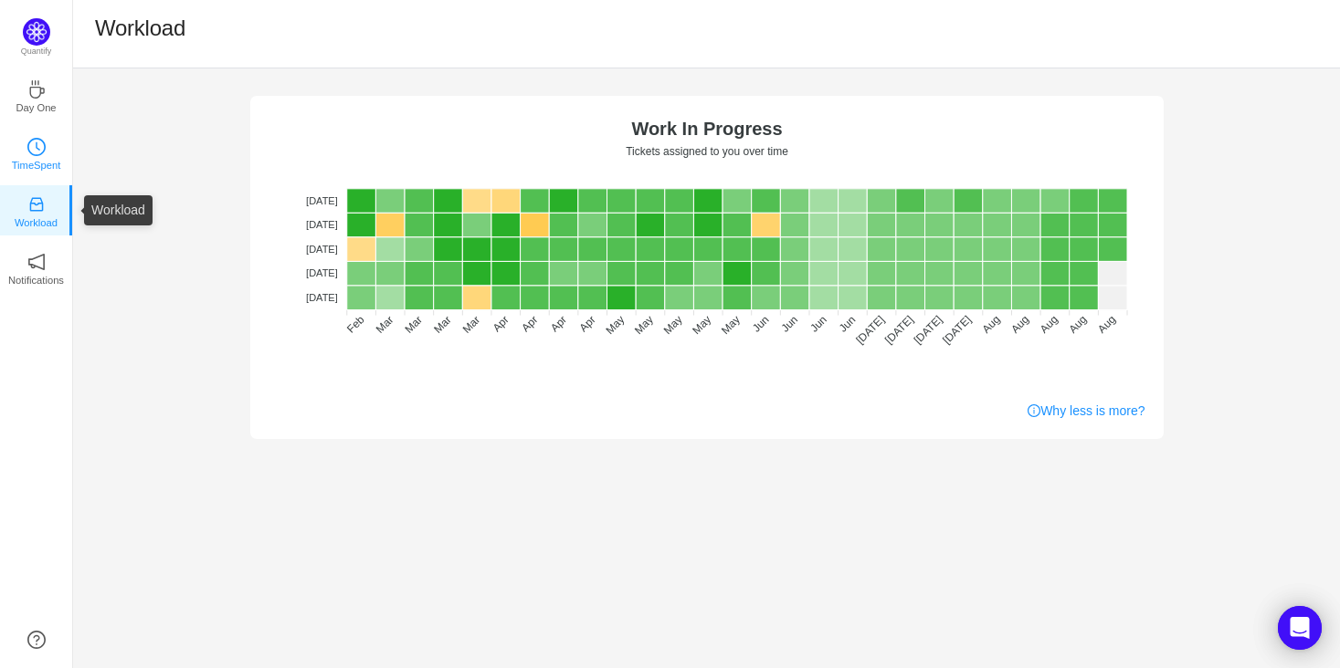
click at [42, 151] on icon "icon: clock-circle" at bounding box center [36, 147] width 18 height 18
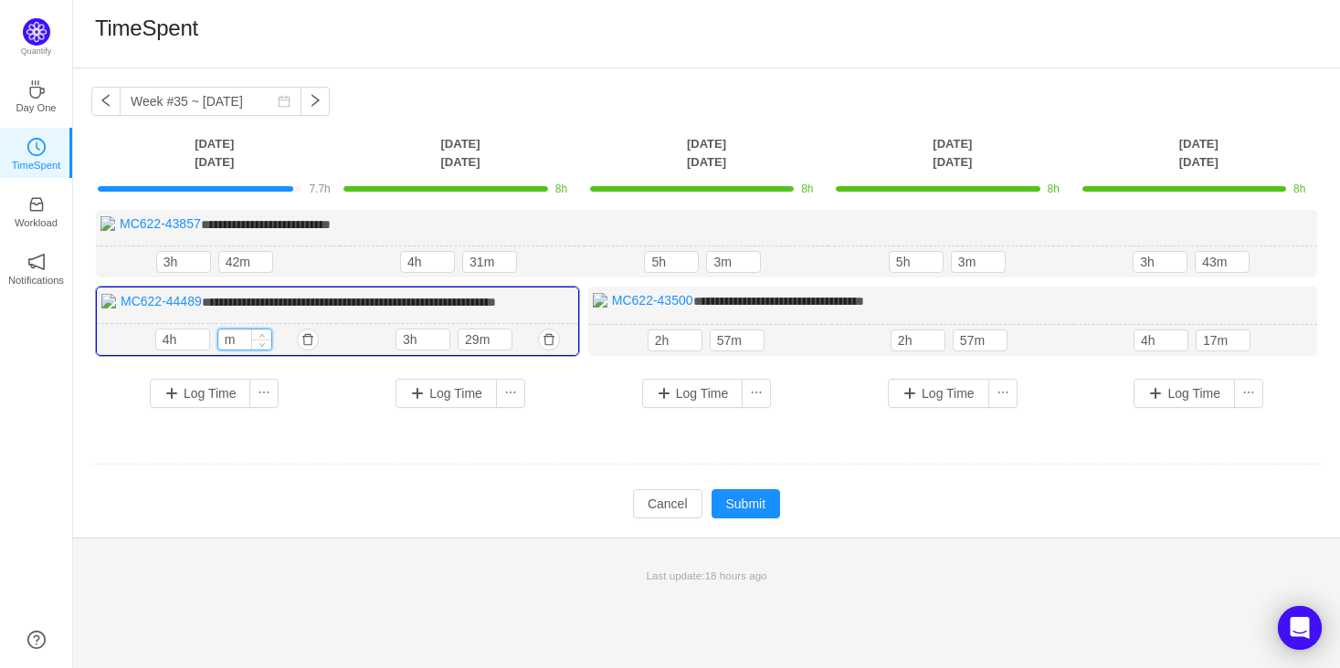
click at [237, 342] on input "m" at bounding box center [244, 340] width 53 height 20
click at [257, 333] on span "Increase Value" at bounding box center [261, 336] width 19 height 12
click at [257, 347] on span "Decrease Value" at bounding box center [261, 344] width 19 height 12
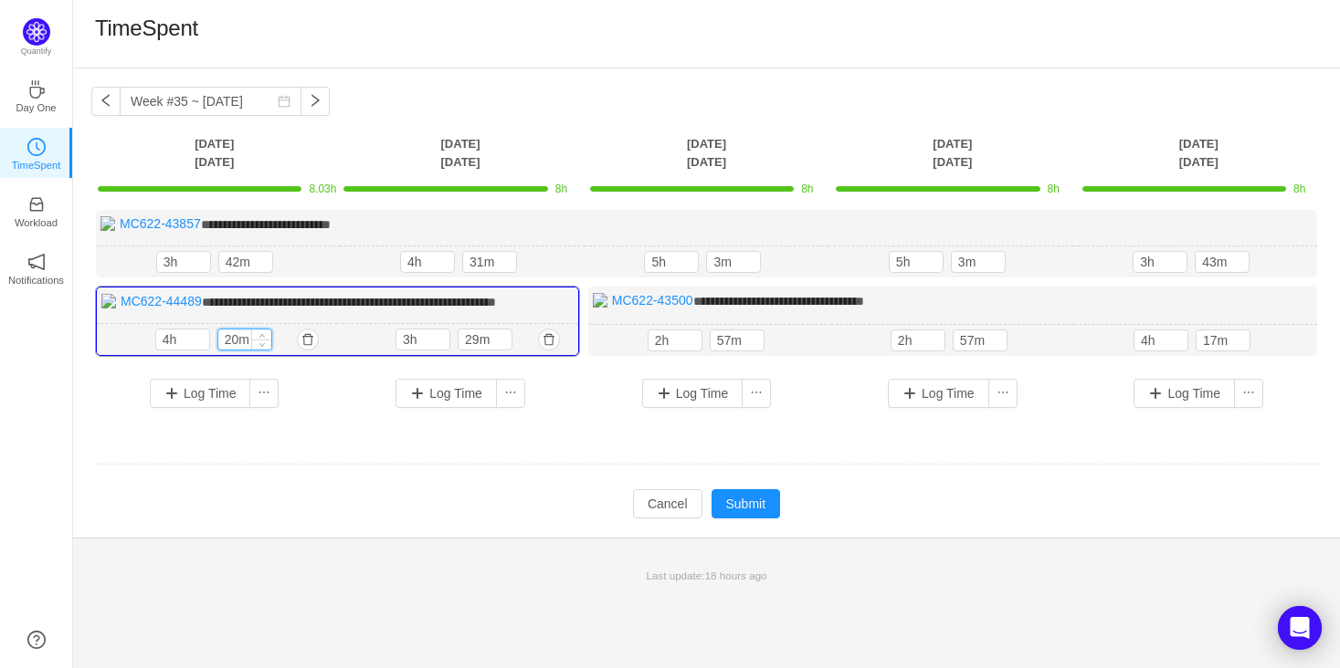
drag, startPoint x: 237, startPoint y: 338, endPoint x: 224, endPoint y: 338, distance: 12.8
click at [224, 338] on input "20m" at bounding box center [244, 340] width 53 height 20
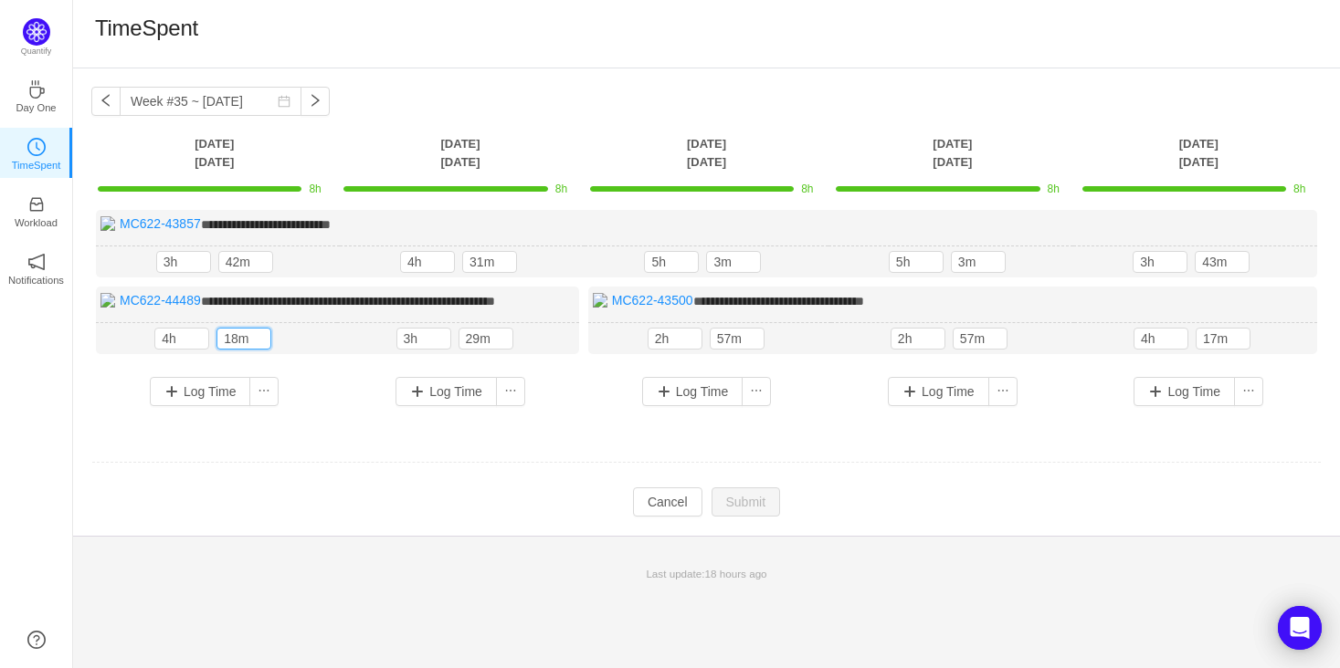
type input "18m"
click at [309, 429] on td "**********" at bounding box center [706, 322] width 1230 height 237
click at [230, 395] on button "Log Time" at bounding box center [200, 391] width 101 height 29
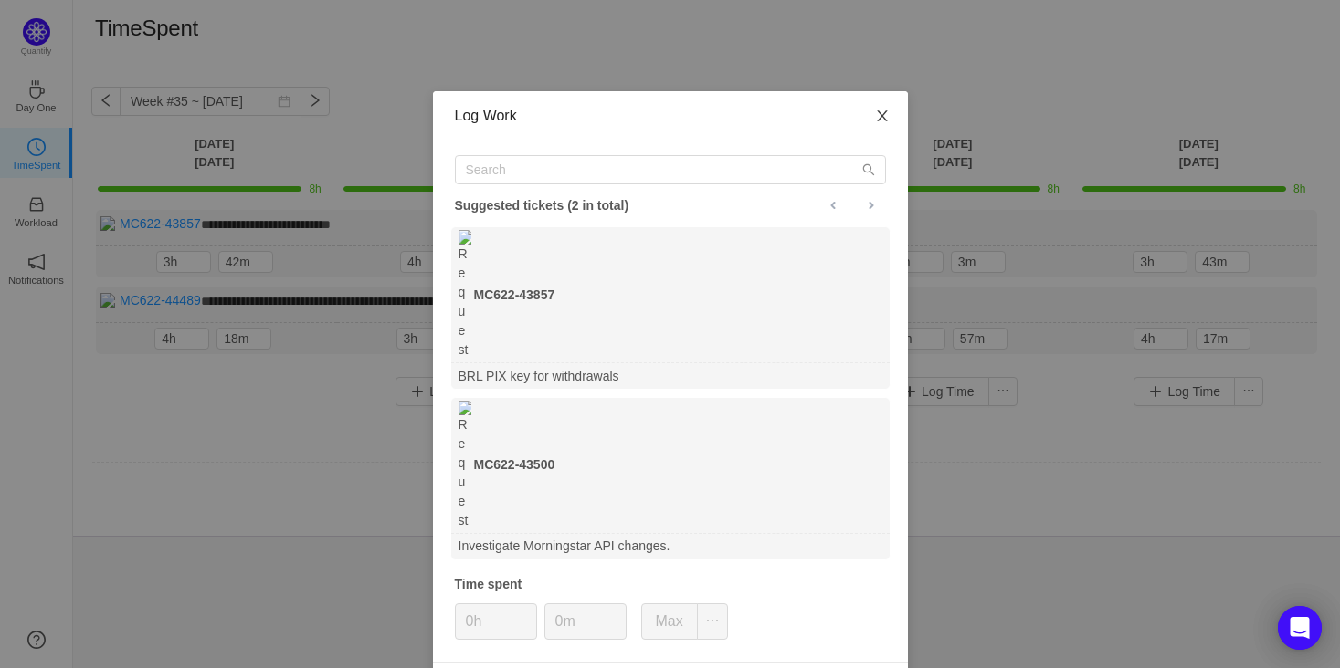
click at [875, 115] on icon "icon: close" at bounding box center [882, 116] width 15 height 15
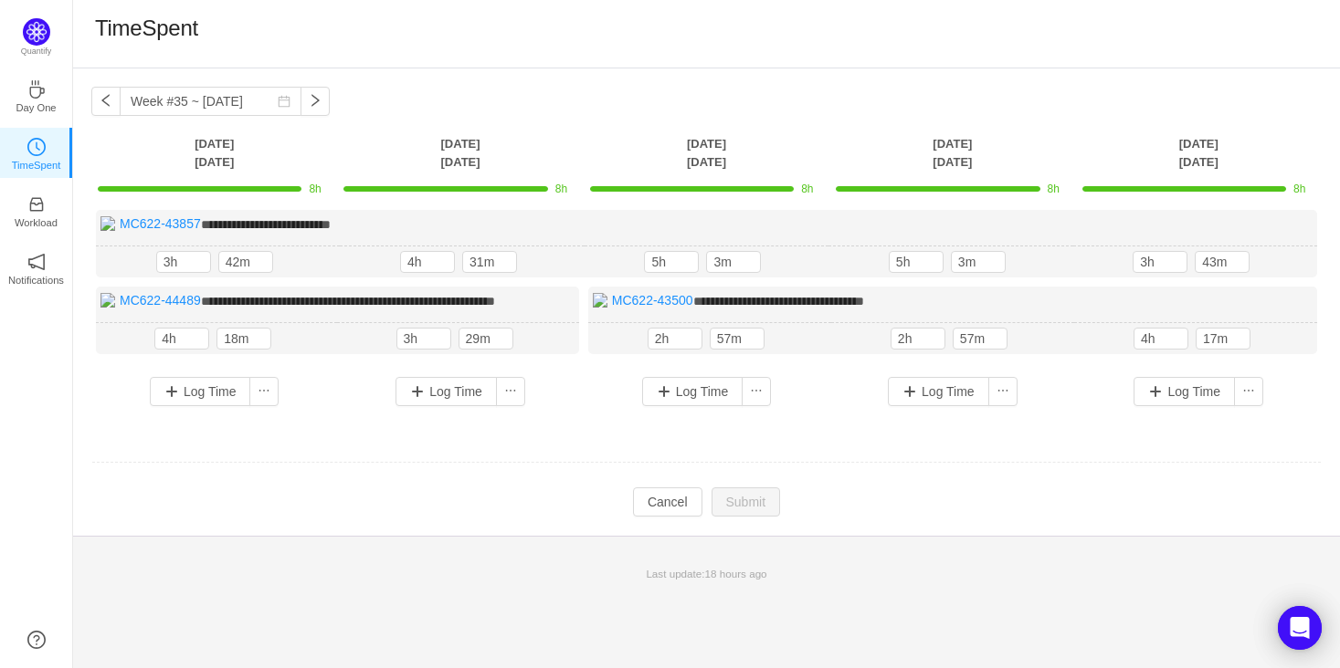
click at [1294, 185] on span "8h" at bounding box center [1299, 189] width 12 height 13
drag, startPoint x: 1214, startPoint y: 137, endPoint x: 1196, endPoint y: 135, distance: 17.4
click at [1205, 137] on th "Friday Aug 29" at bounding box center [1199, 152] width 246 height 37
click at [1186, 142] on th "Friday Aug 29" at bounding box center [1199, 152] width 246 height 37
click at [1187, 149] on th "Friday Aug 29" at bounding box center [1199, 152] width 246 height 37
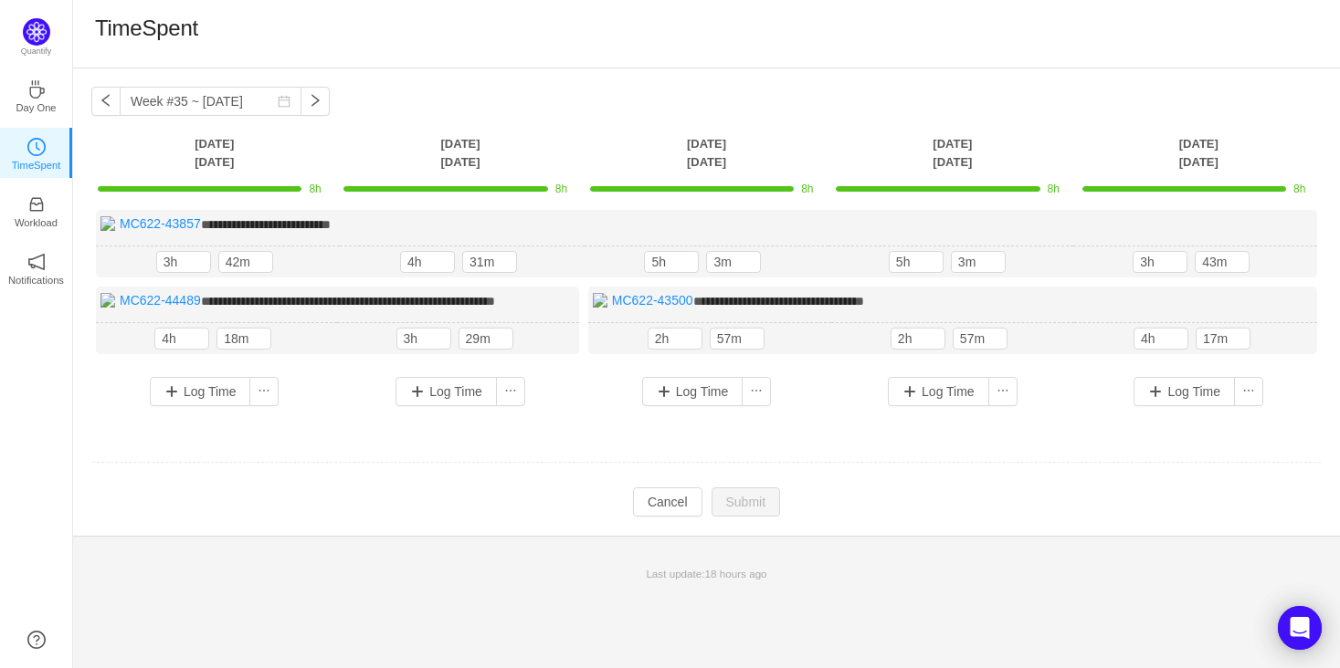
click at [1190, 159] on th "Friday Aug 29" at bounding box center [1199, 152] width 246 height 37
drag, startPoint x: 1190, startPoint y: 159, endPoint x: 1176, endPoint y: 162, distance: 14.0
click at [1189, 160] on th "Friday Aug 29" at bounding box center [1199, 152] width 246 height 37
click at [186, 144] on th "Monday Aug 25" at bounding box center [214, 152] width 246 height 37
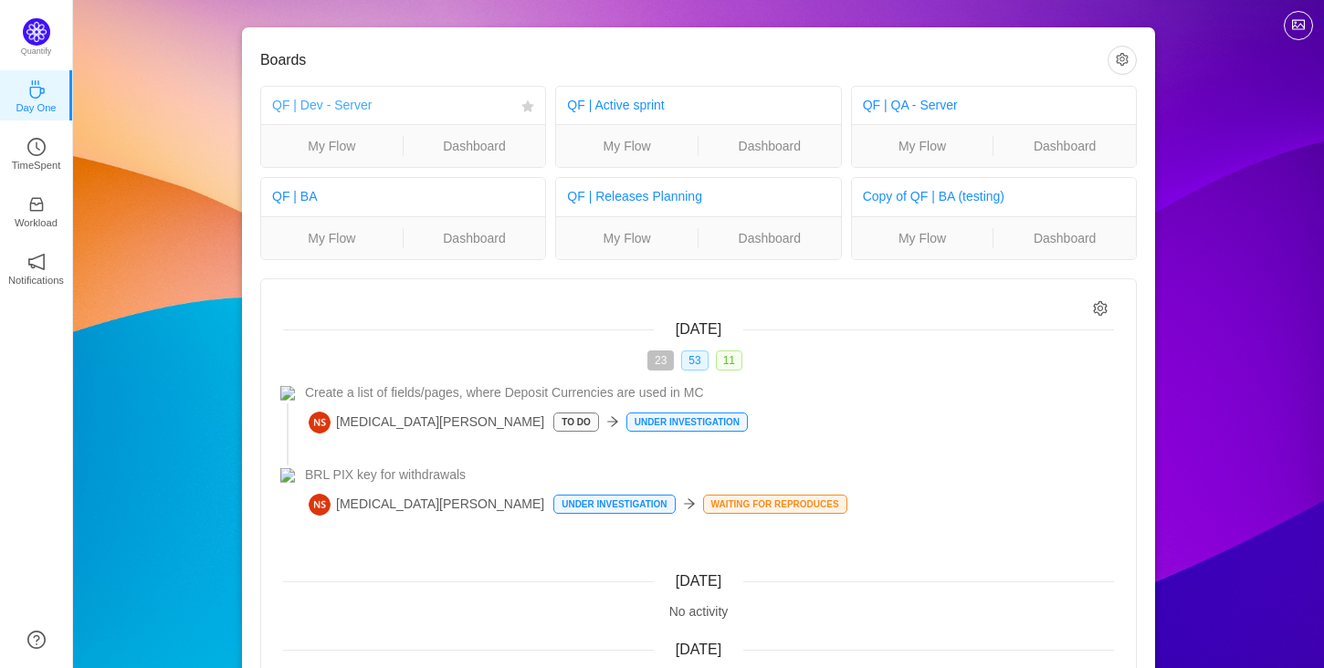
click at [348, 110] on link "QF | Dev - Server" at bounding box center [322, 105] width 100 height 15
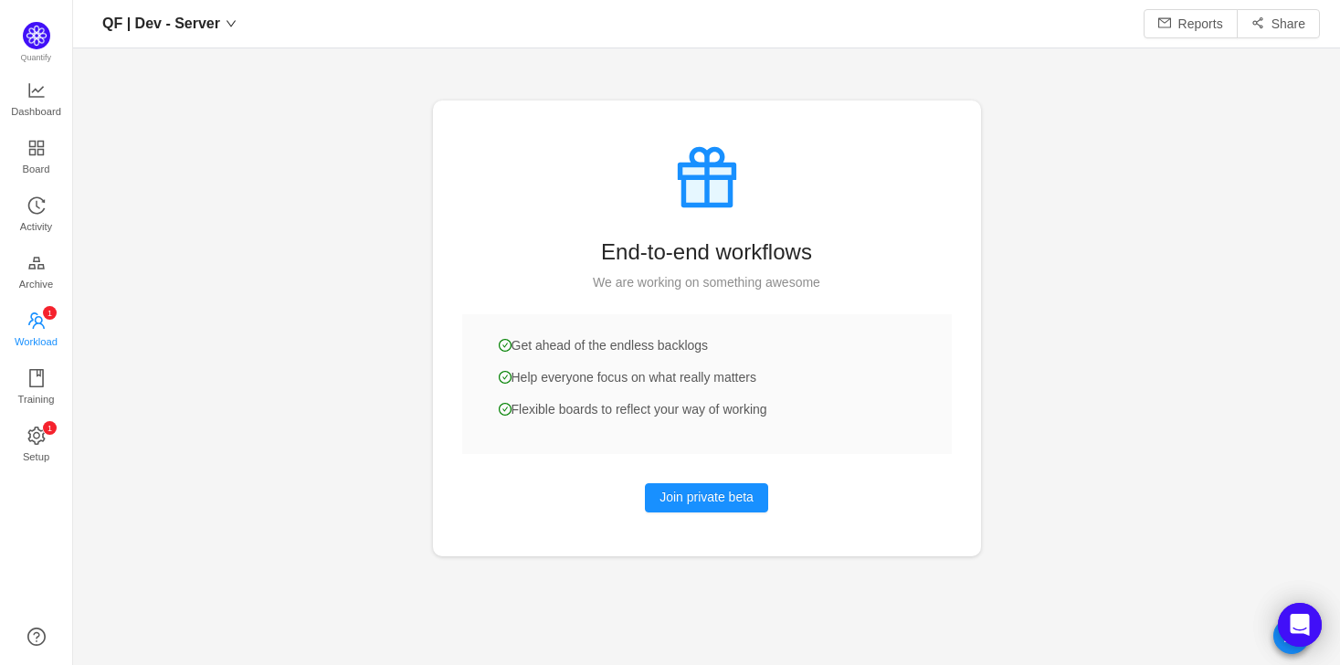
click at [39, 333] on span "Workload" at bounding box center [36, 341] width 43 height 37
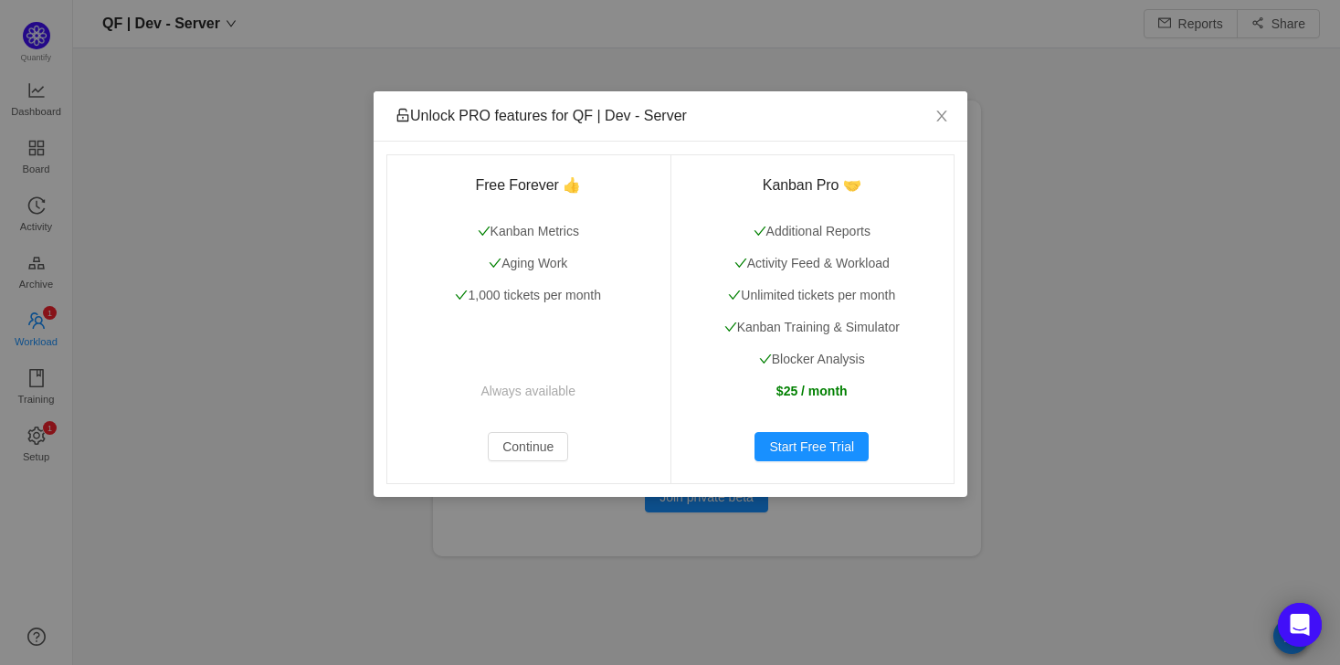
scroll to position [634, 1220]
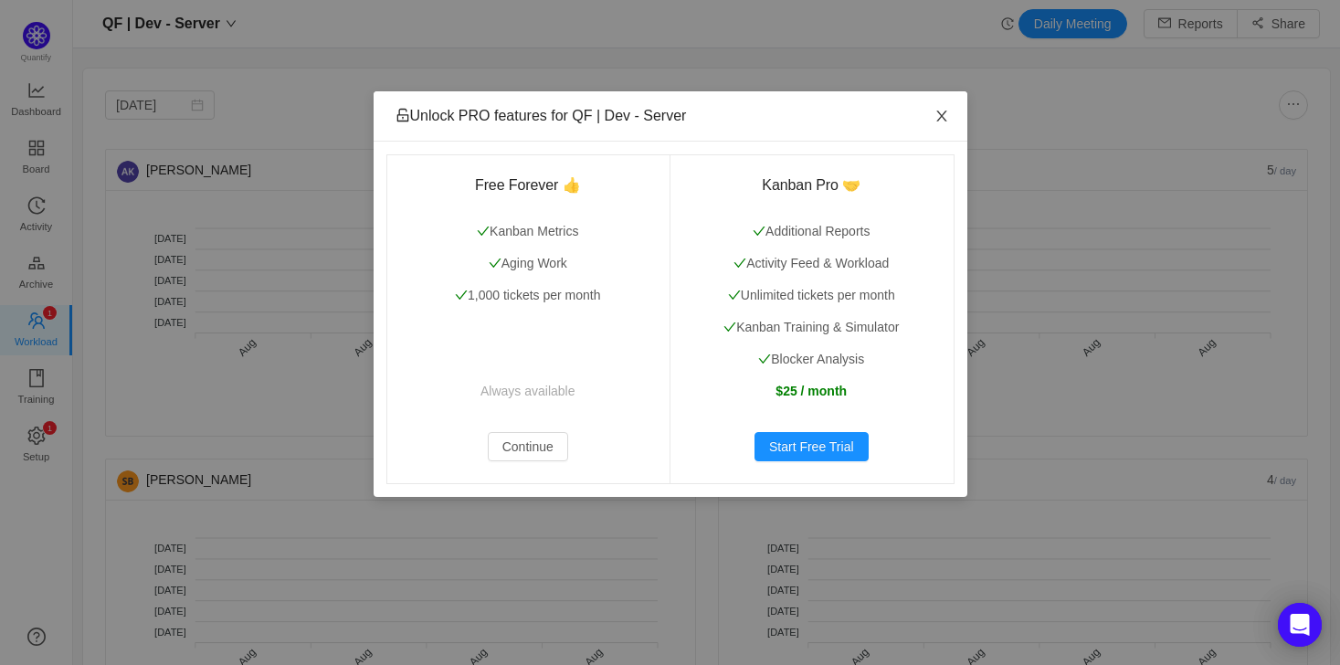
click at [931, 116] on span "Close" at bounding box center [941, 116] width 51 height 51
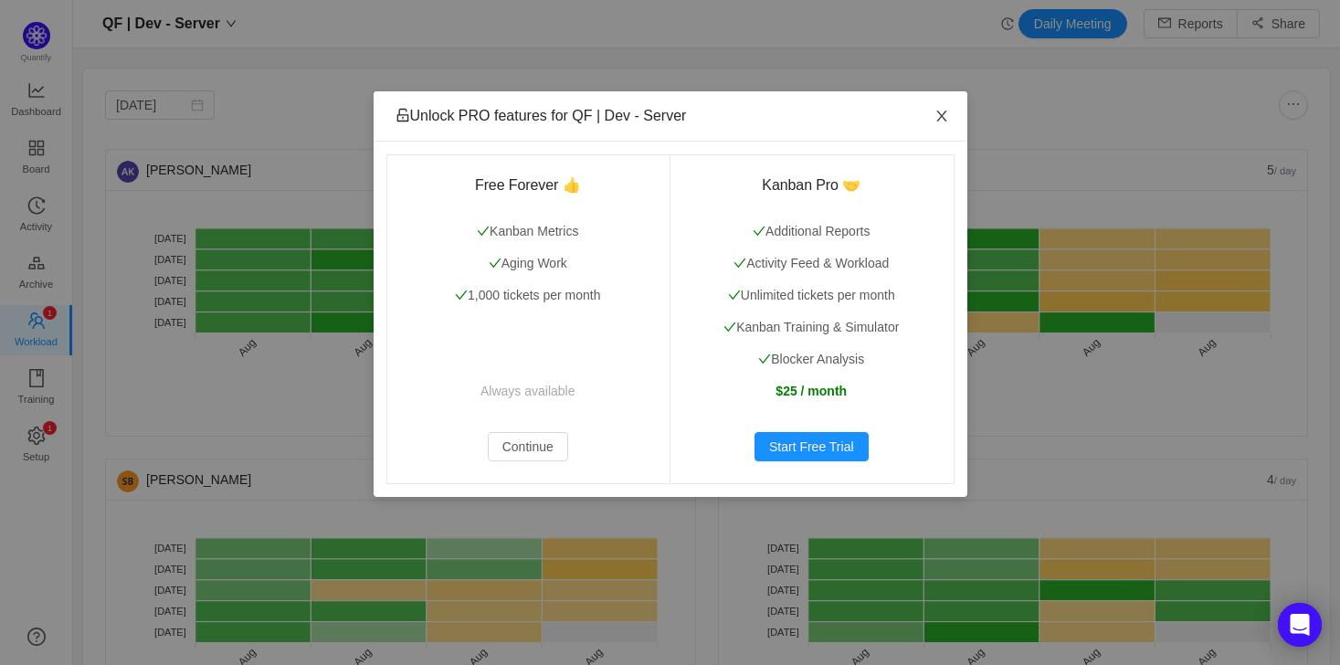
click at [939, 119] on icon "icon: close" at bounding box center [941, 115] width 10 height 11
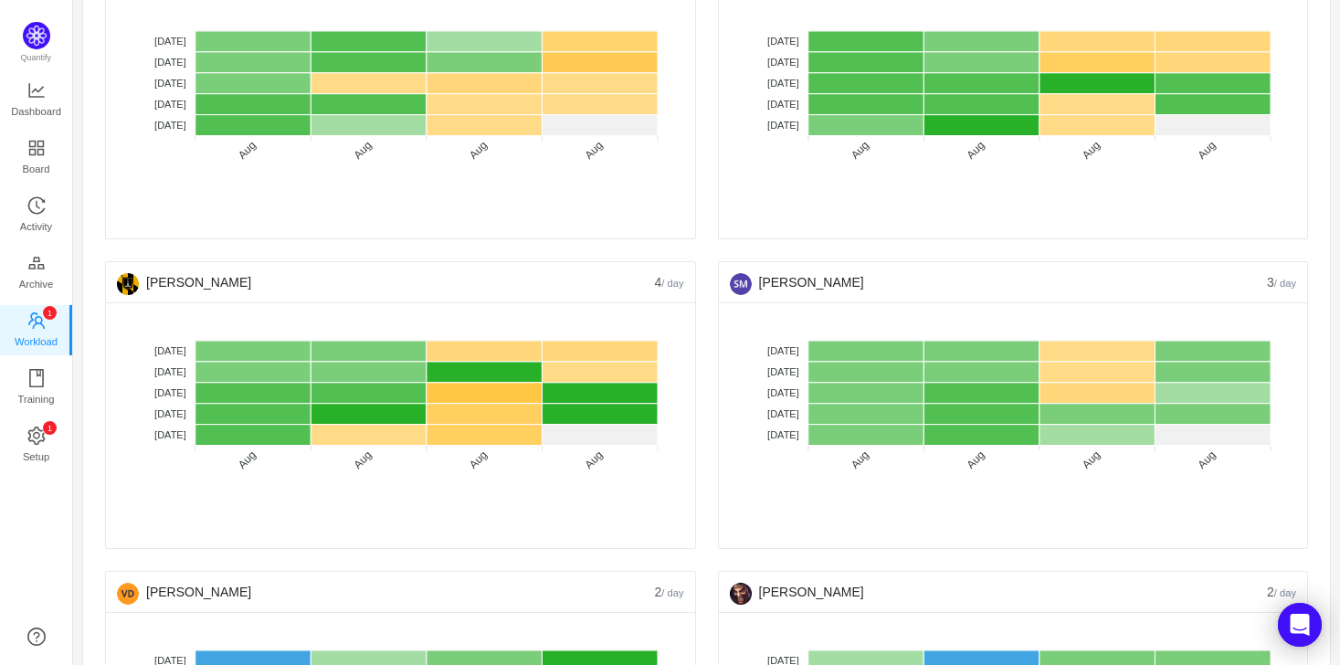
scroll to position [1015, 0]
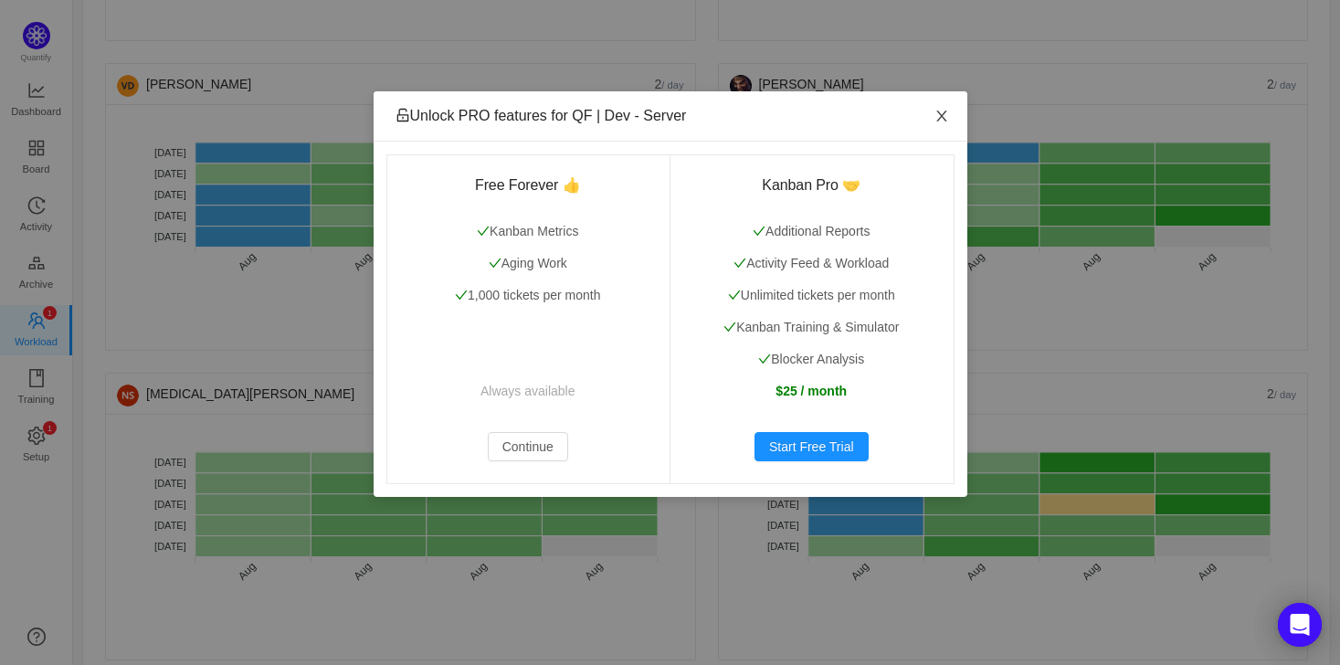
click at [935, 115] on icon "icon: close" at bounding box center [941, 116] width 15 height 15
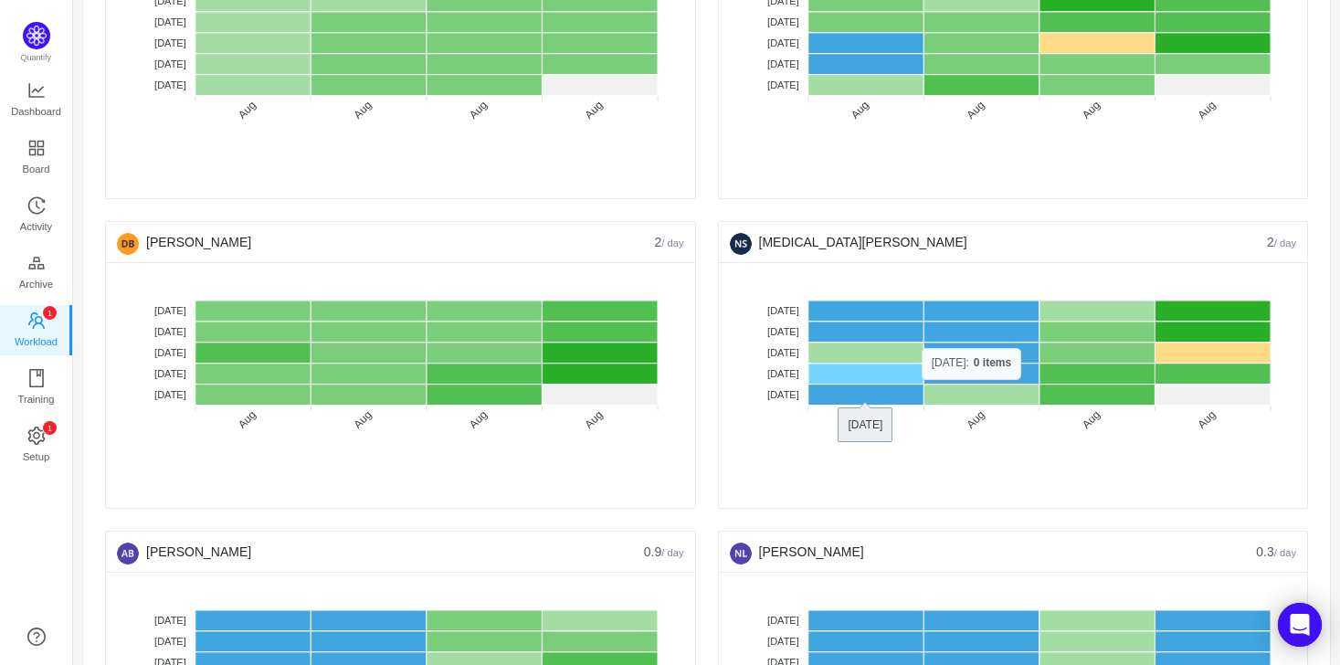
scroll to position [1456, 0]
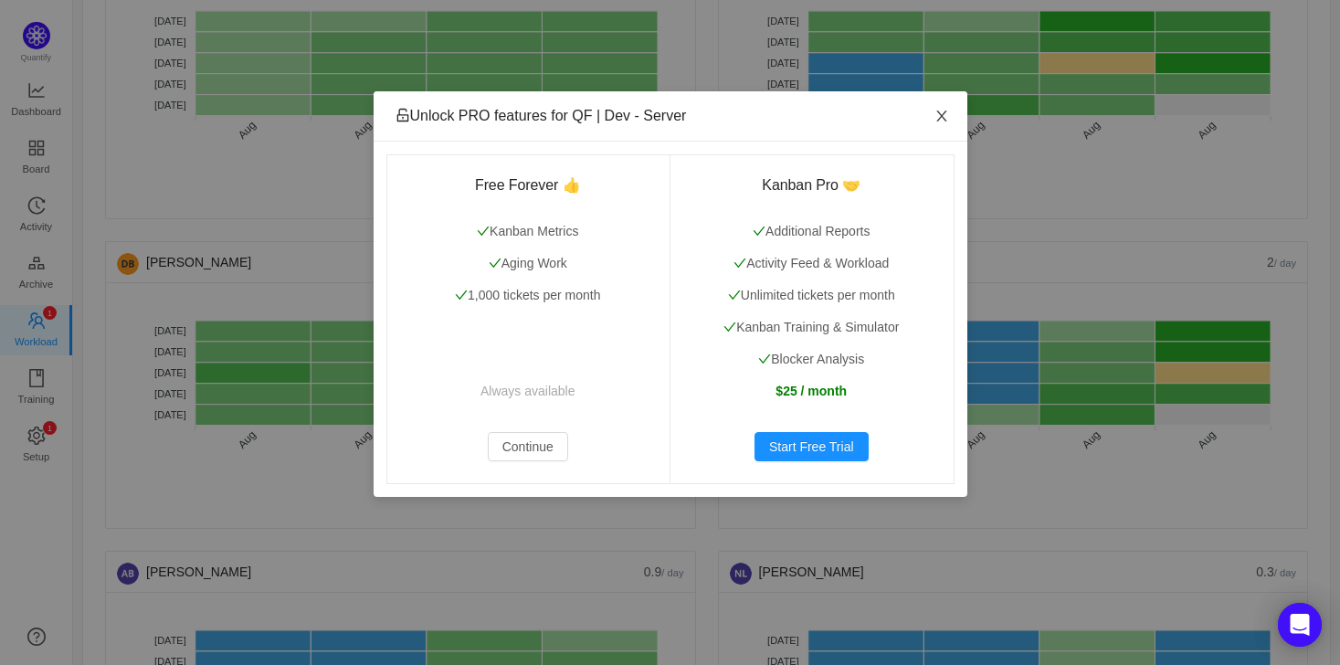
click at [936, 116] on icon "icon: close" at bounding box center [941, 116] width 15 height 15
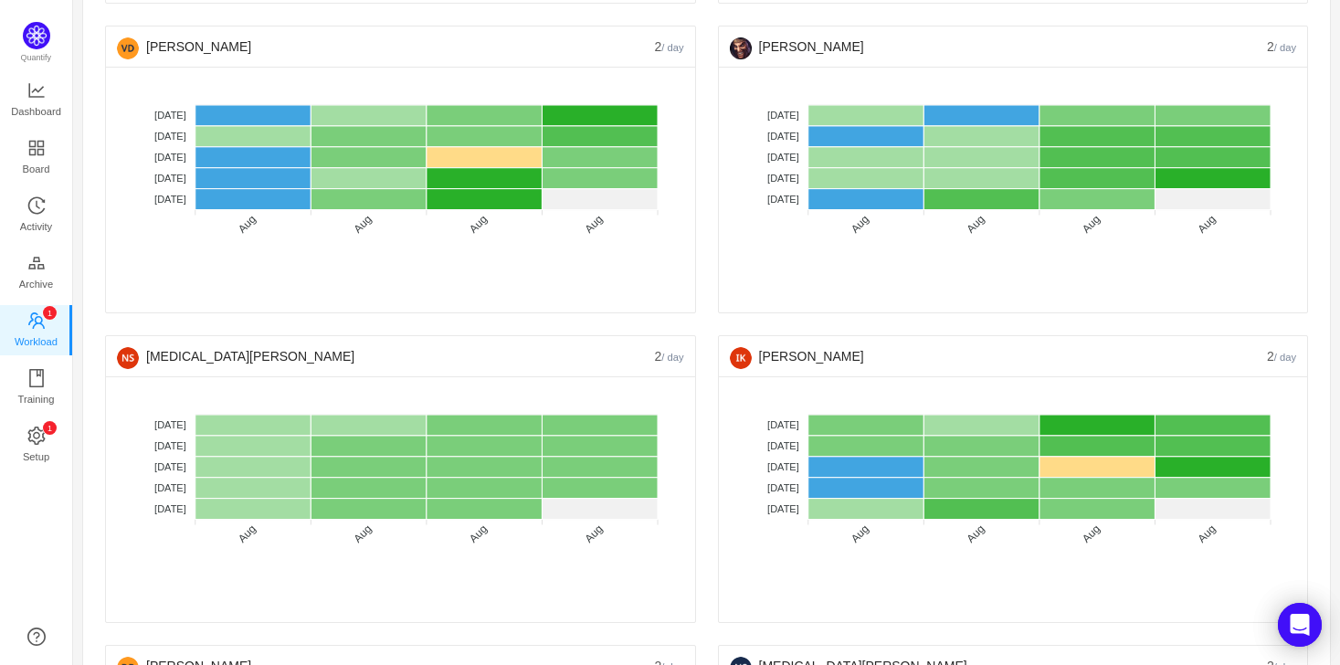
scroll to position [1050, 0]
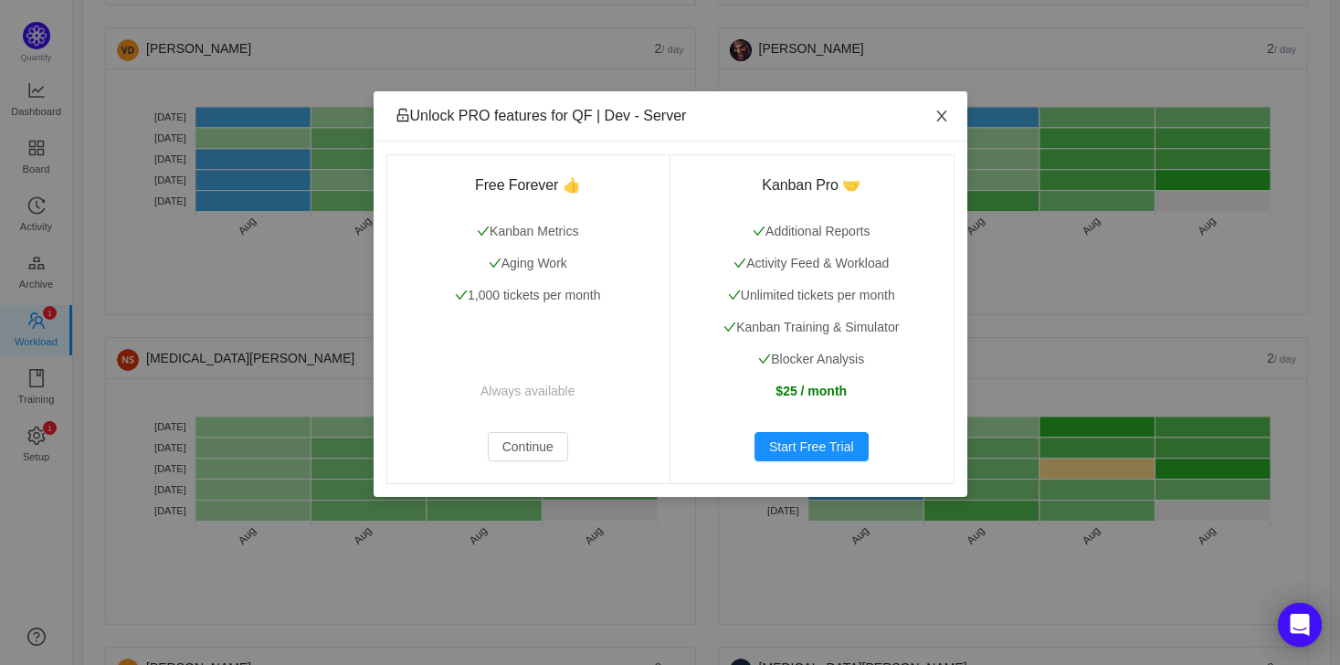
click at [945, 118] on icon "icon: close" at bounding box center [941, 116] width 15 height 15
click at [944, 118] on icon "icon: close" at bounding box center [941, 116] width 15 height 15
click at [950, 113] on span "Close" at bounding box center [941, 116] width 51 height 51
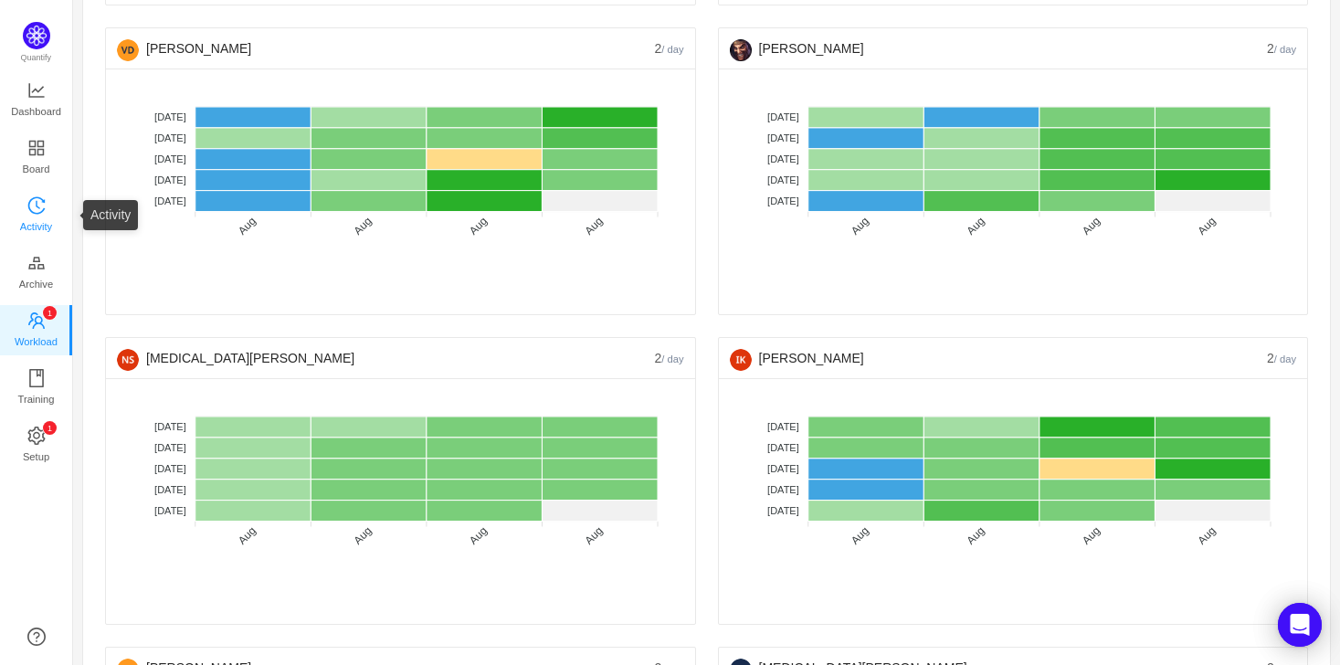
click at [37, 216] on span "Activity" at bounding box center [36, 226] width 32 height 37
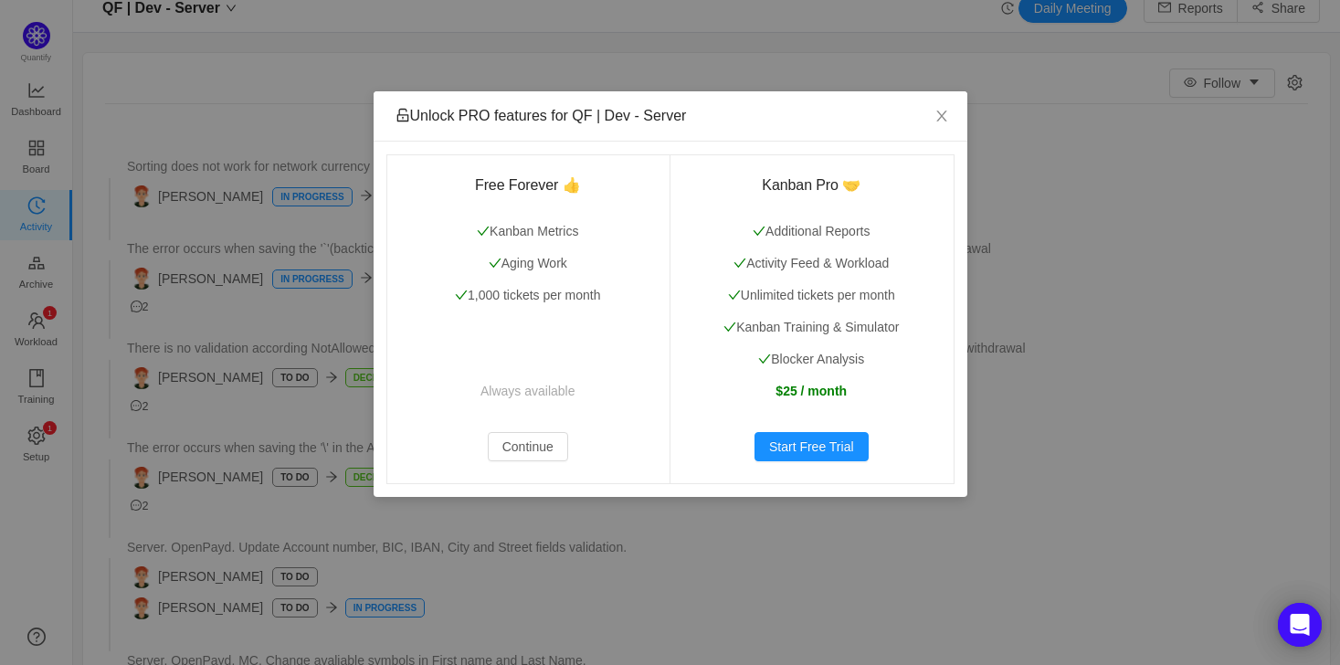
scroll to position [1050, 0]
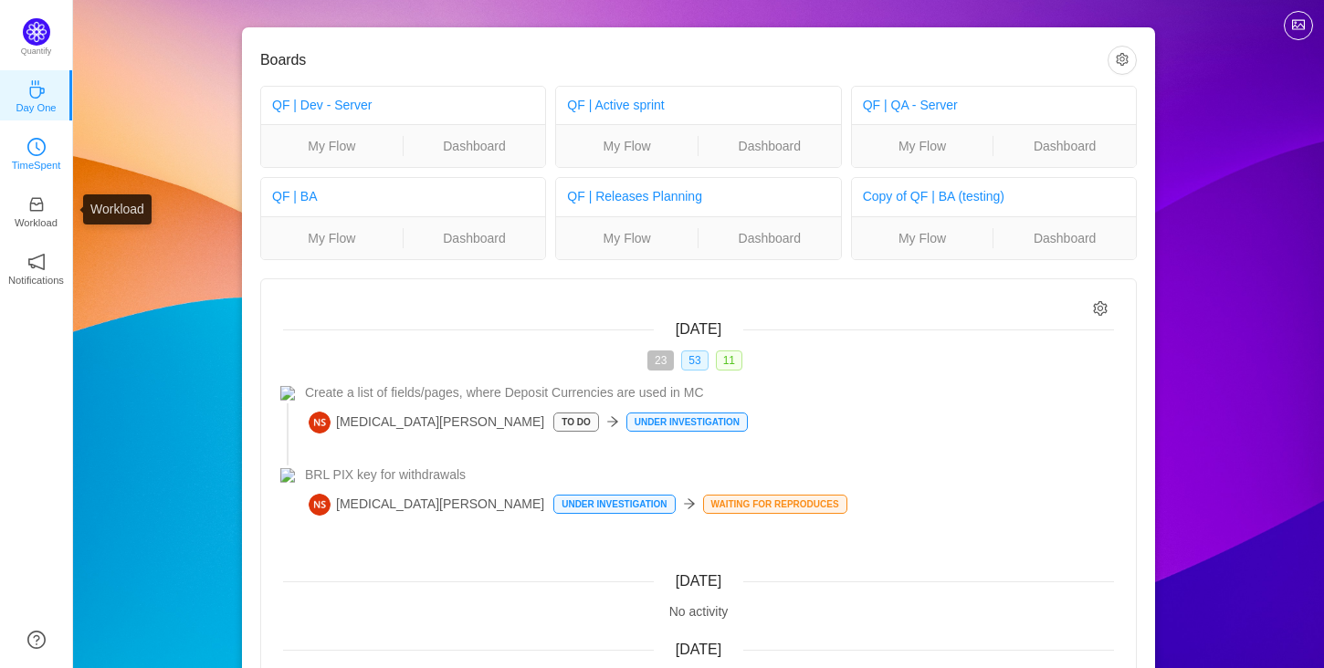
click at [37, 157] on p "TimeSpent" at bounding box center [36, 165] width 49 height 16
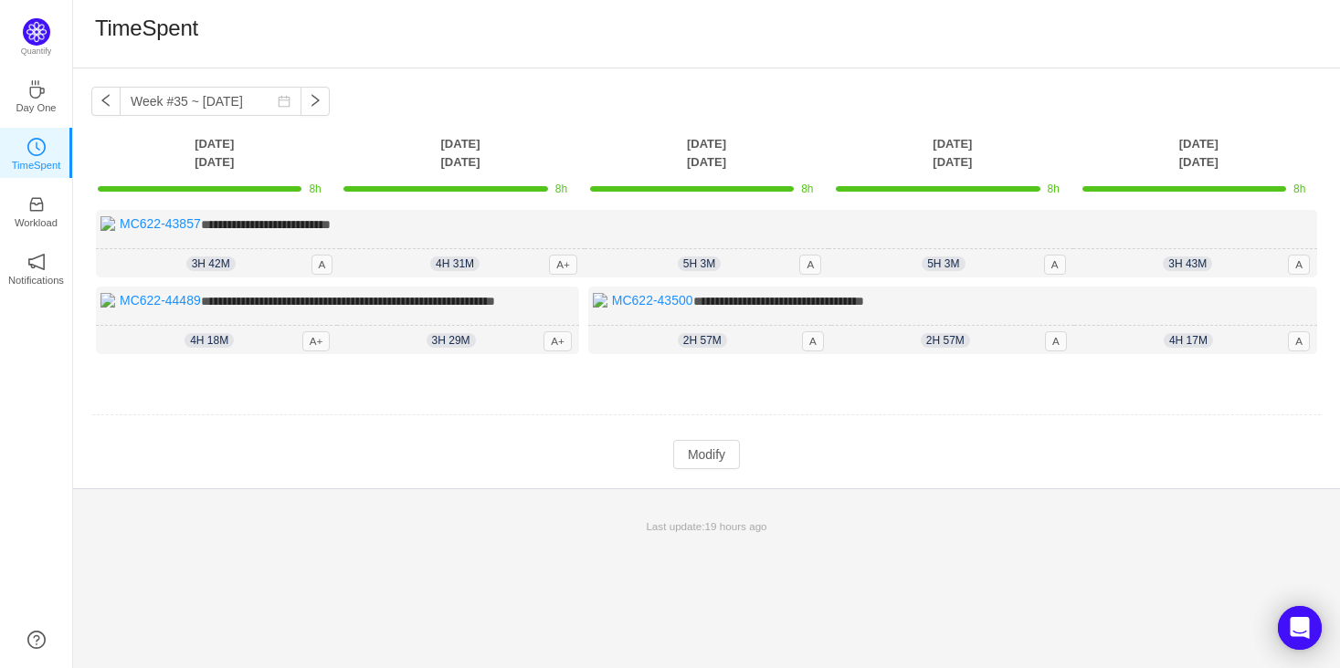
drag, startPoint x: 1286, startPoint y: 78, endPoint x: 464, endPoint y: 158, distance: 825.8
click at [1278, 77] on div "**********" at bounding box center [706, 278] width 1267 height 420
click at [558, 260] on span "A+" at bounding box center [563, 265] width 28 height 20
click at [45, 201] on link "Workload" at bounding box center [36, 210] width 18 height 18
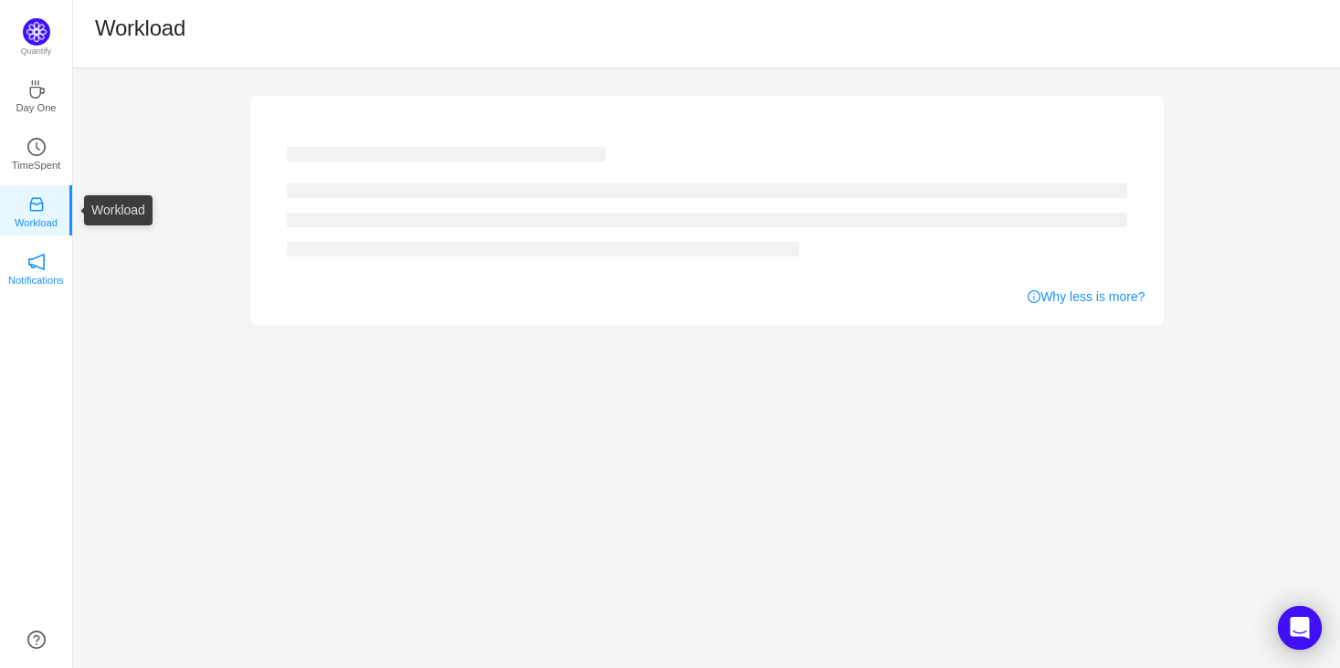
click at [44, 263] on icon "icon: notification" at bounding box center [36, 262] width 16 height 16
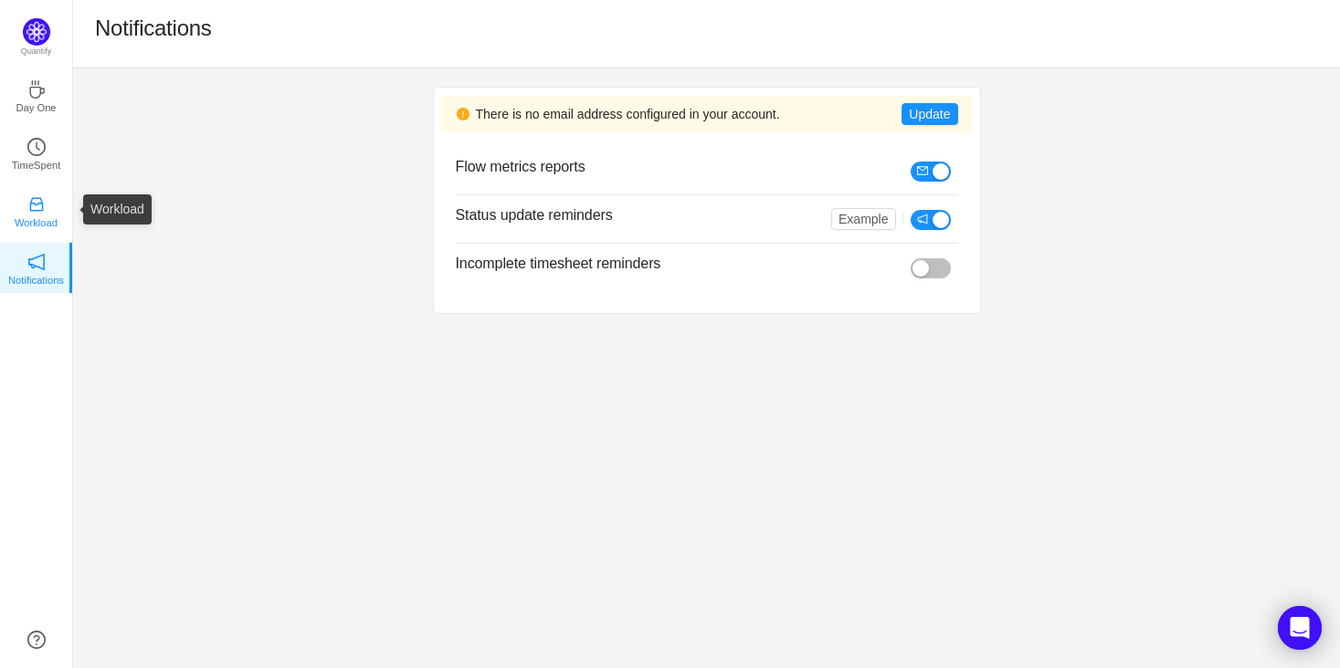
click at [40, 211] on icon "icon: inbox" at bounding box center [36, 204] width 18 height 18
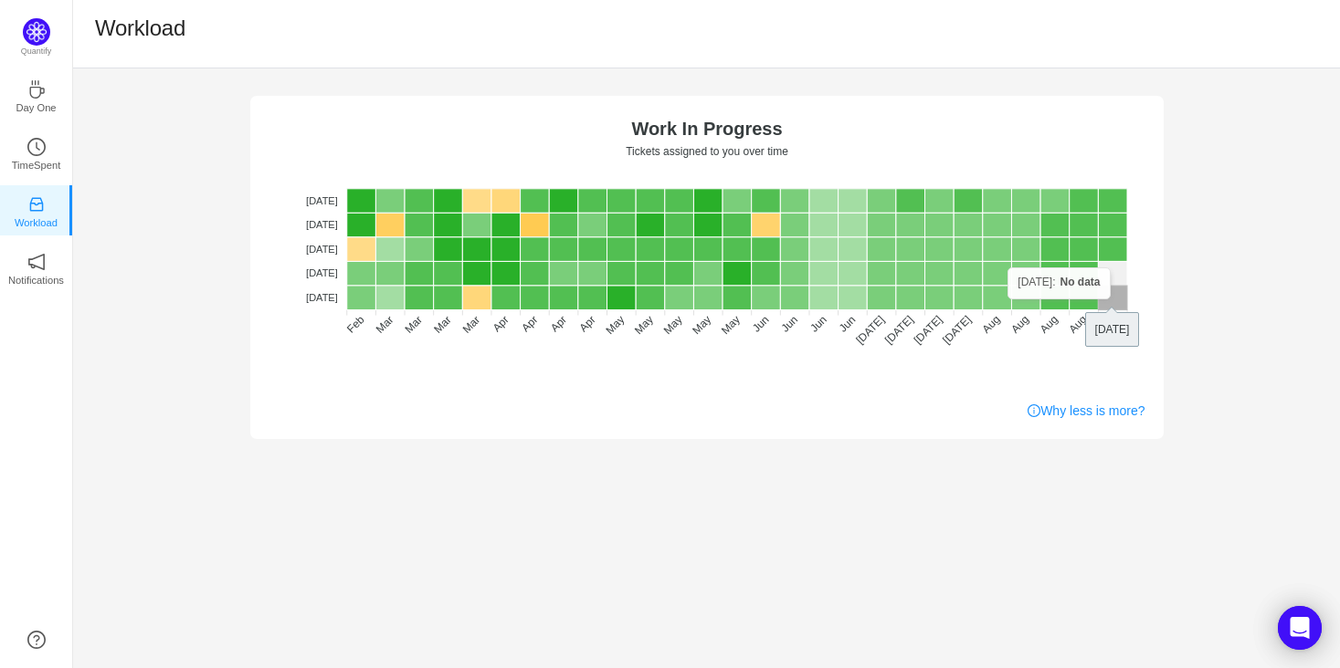
click at [1110, 300] on rect at bounding box center [1112, 298] width 29 height 25
